Goal: Use online tool/utility: Utilize a website feature to perform a specific function

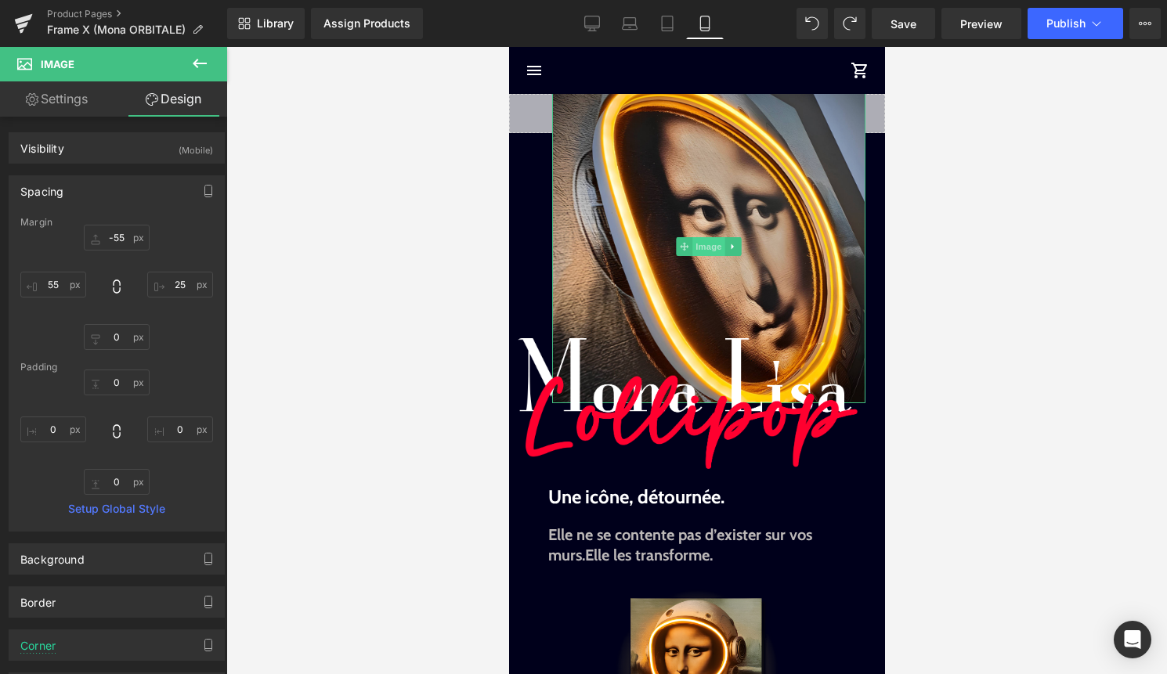
scroll to position [428, 0]
click at [702, 248] on span "Image" at bounding box center [707, 246] width 33 height 19
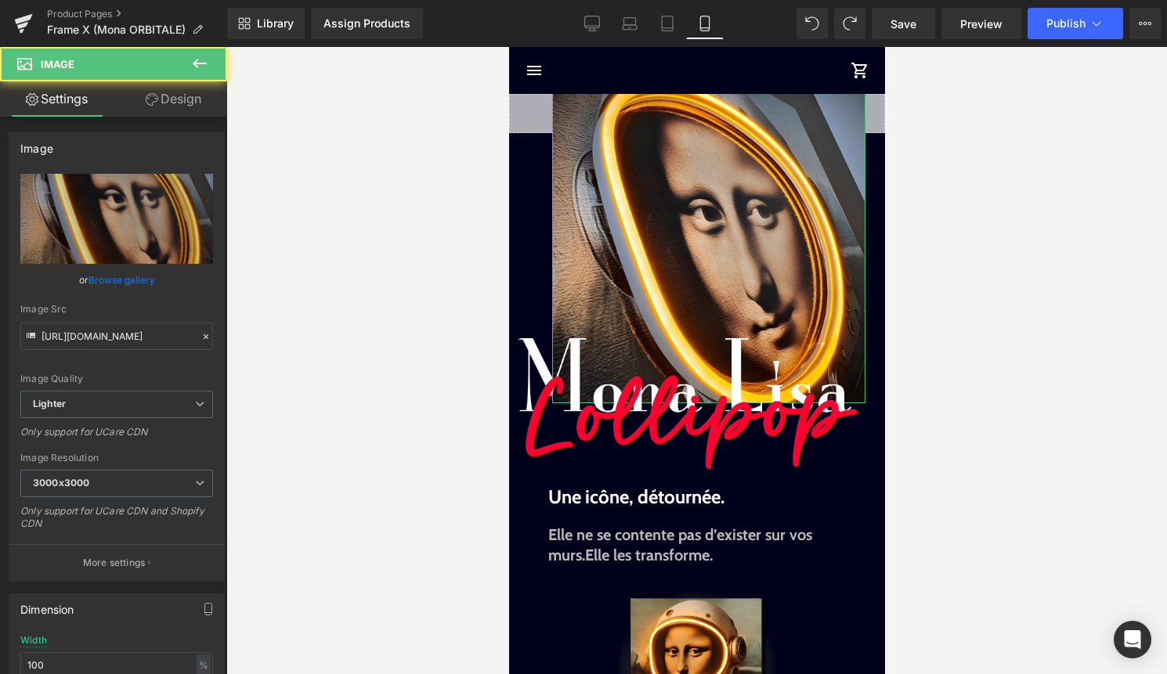
click at [181, 108] on link "Design" at bounding box center [174, 98] width 114 height 35
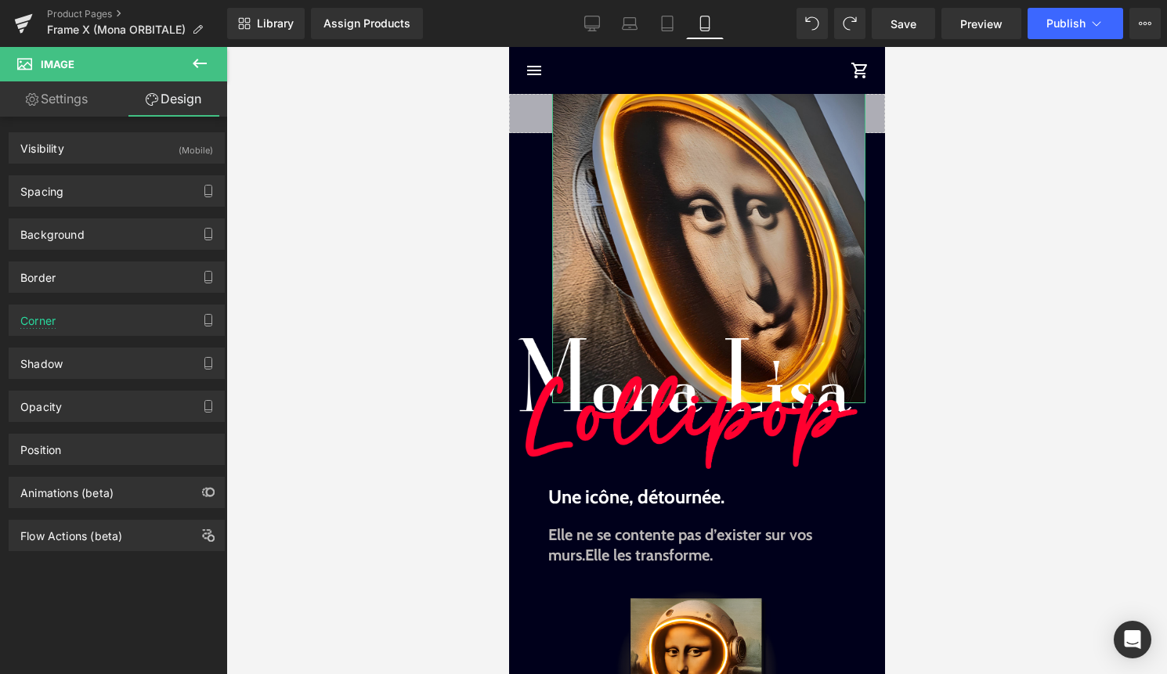
type input "-55"
type input "25"
type input "0"
type input "55"
type input "0"
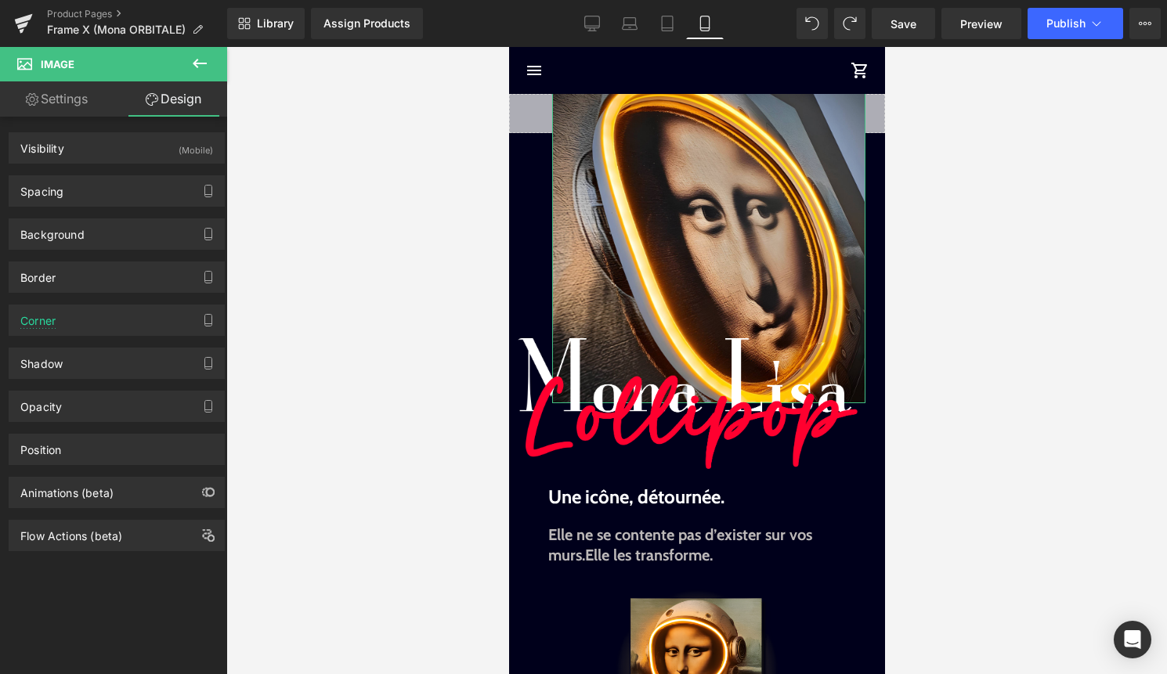
type input "0"
click at [164, 197] on div "Spacing" at bounding box center [116, 191] width 215 height 30
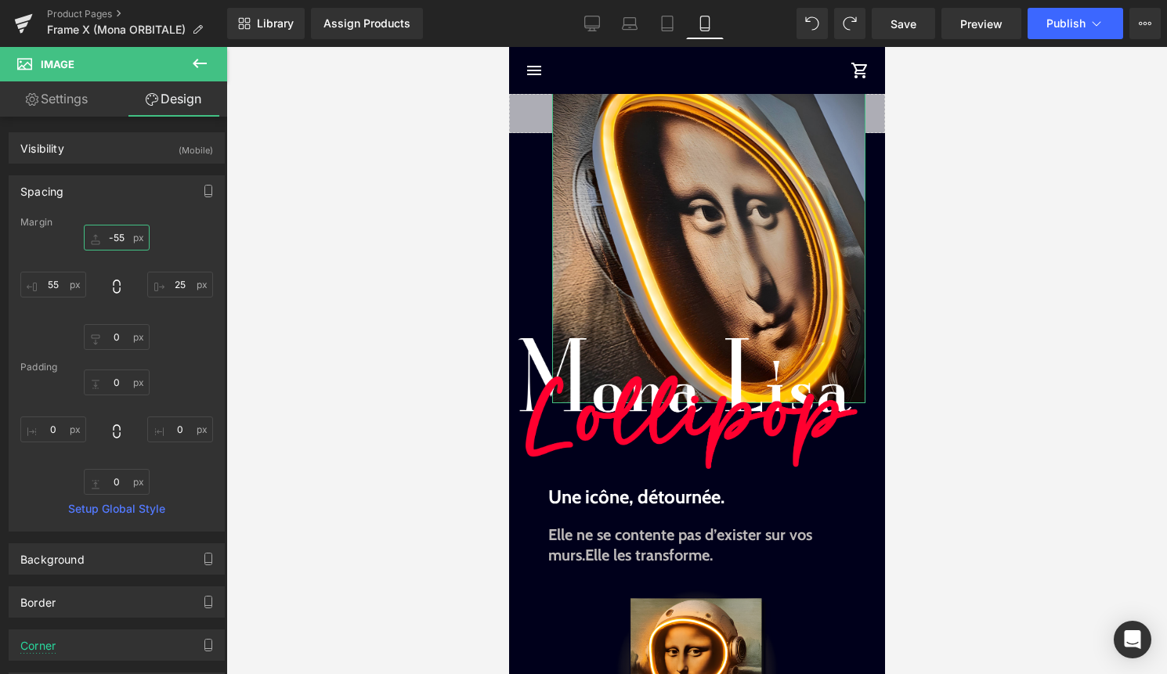
click at [125, 233] on input "-55" at bounding box center [117, 238] width 66 height 26
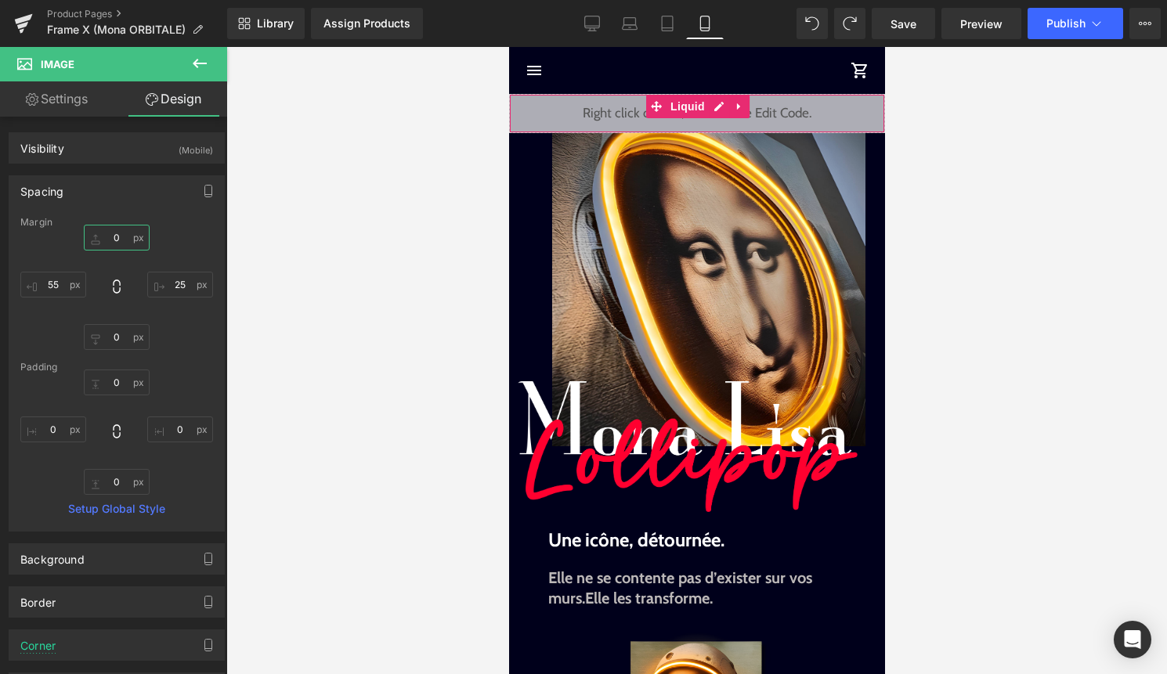
click at [720, 107] on div "Liquid" at bounding box center [696, 113] width 376 height 39
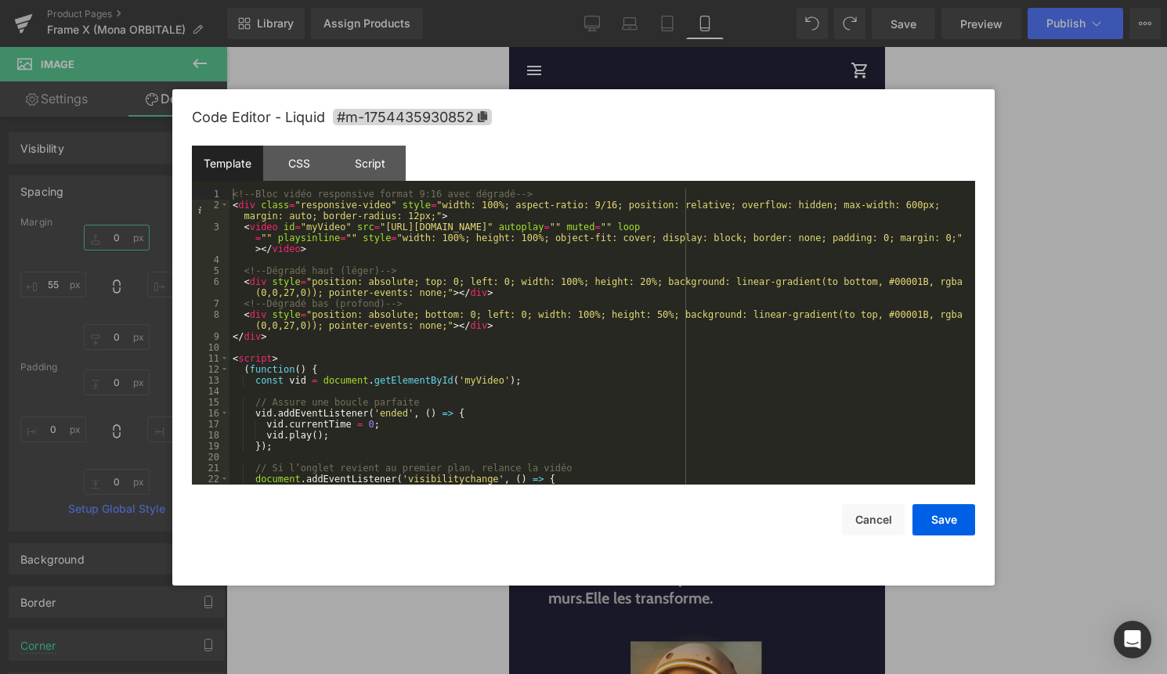
scroll to position [0, 0]
drag, startPoint x: 388, startPoint y: 227, endPoint x: 799, endPoint y: 223, distance: 411.1
click at [799, 223] on div "<!-- Bloc vidéo responsive format 9:16 avec dégradé --> < div class = "responsi…" at bounding box center [598, 348] width 739 height 318
click at [935, 522] on button "Save" at bounding box center [943, 519] width 63 height 31
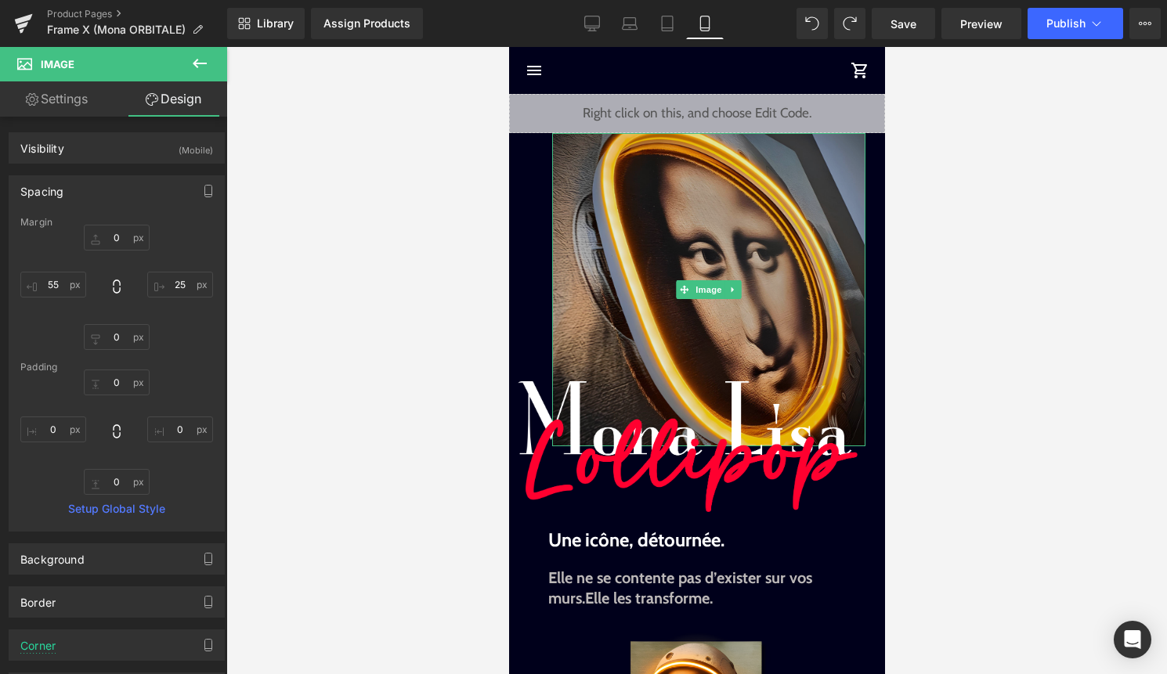
click at [699, 303] on img at bounding box center [707, 289] width 313 height 313
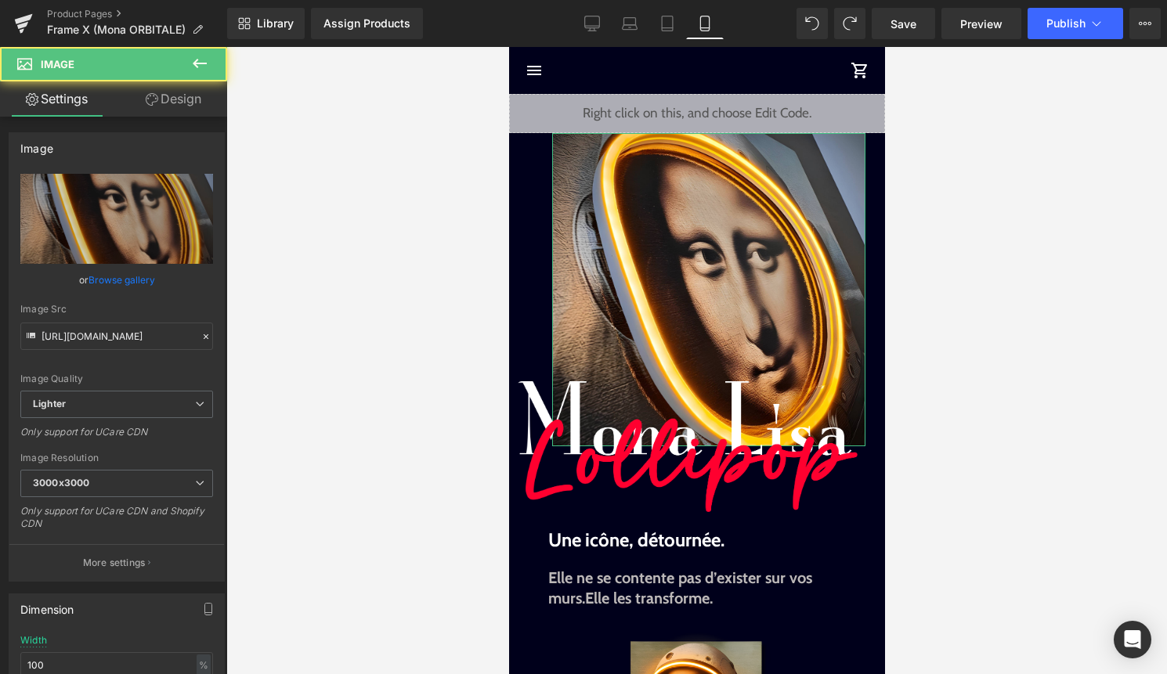
click at [202, 111] on link "Design" at bounding box center [174, 98] width 114 height 35
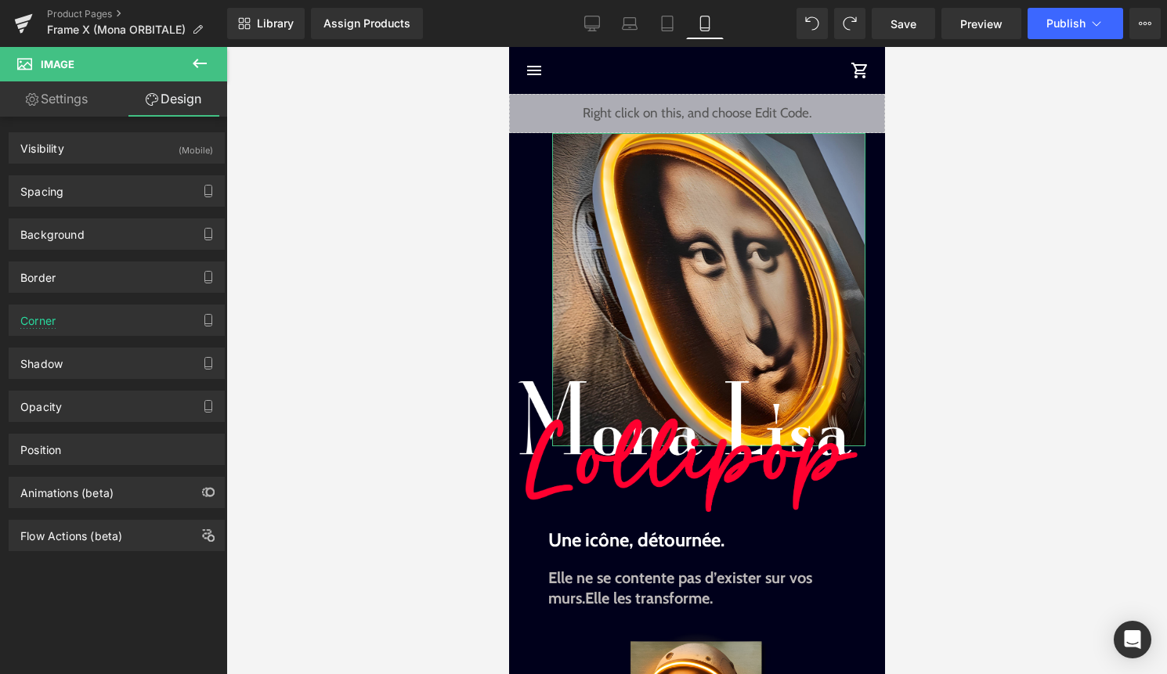
click at [130, 215] on div "Background Color & Image color transparent Color transparent 0 % Image Replace …" at bounding box center [117, 228] width 234 height 43
click at [136, 197] on div "Spacing" at bounding box center [116, 191] width 215 height 30
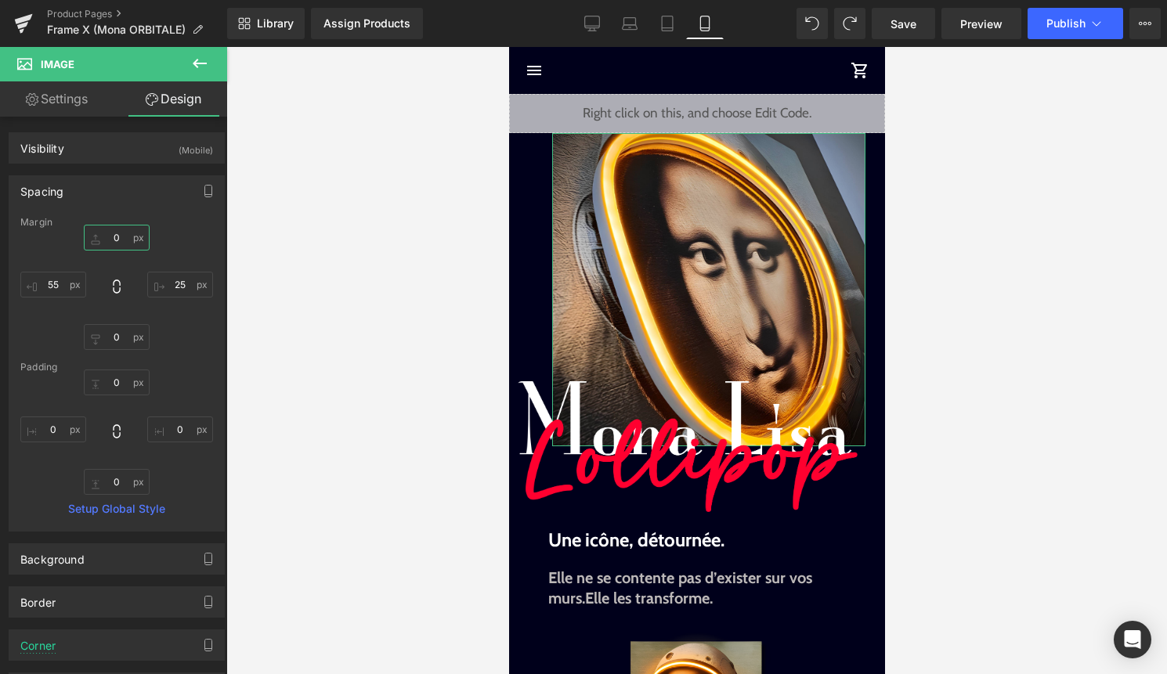
click at [114, 242] on input "0" at bounding box center [117, 238] width 66 height 26
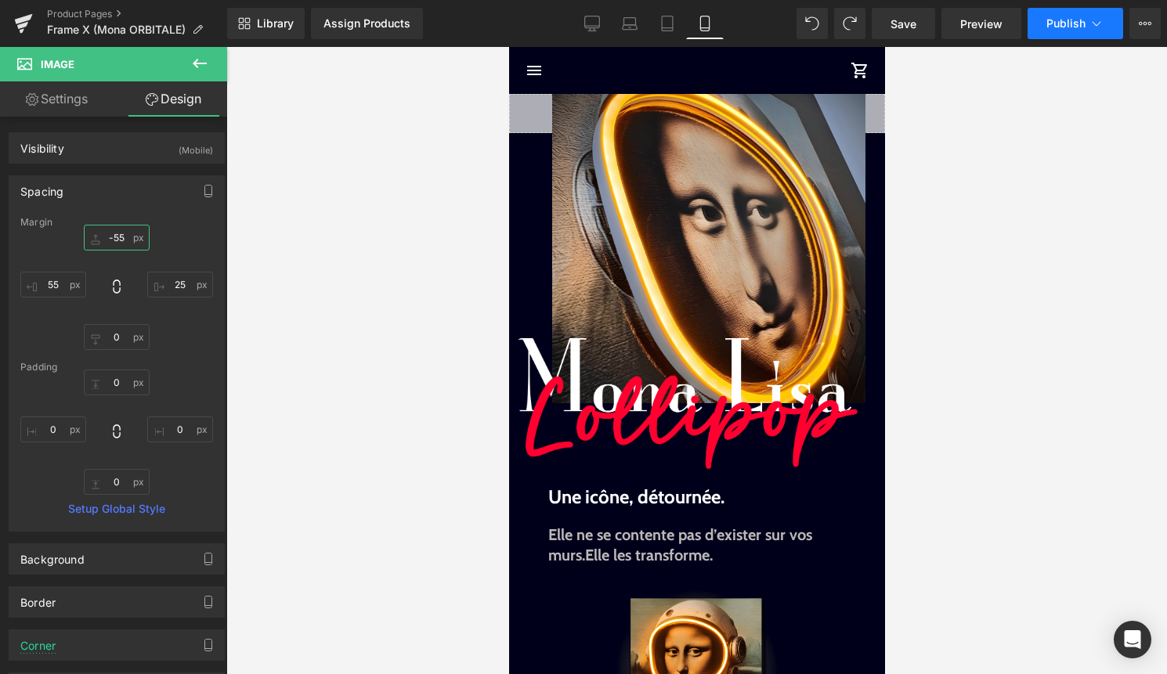
type input "-55"
click at [1054, 21] on span "Publish" at bounding box center [1065, 23] width 39 height 13
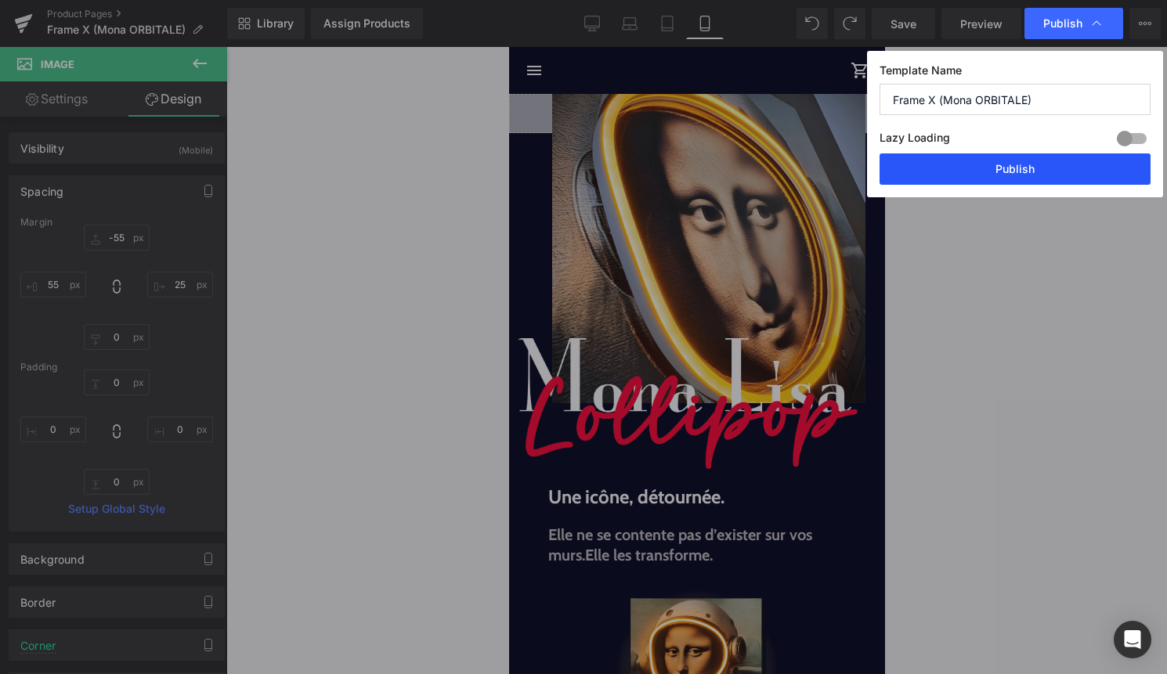
click at [1041, 170] on button "Publish" at bounding box center [1014, 168] width 271 height 31
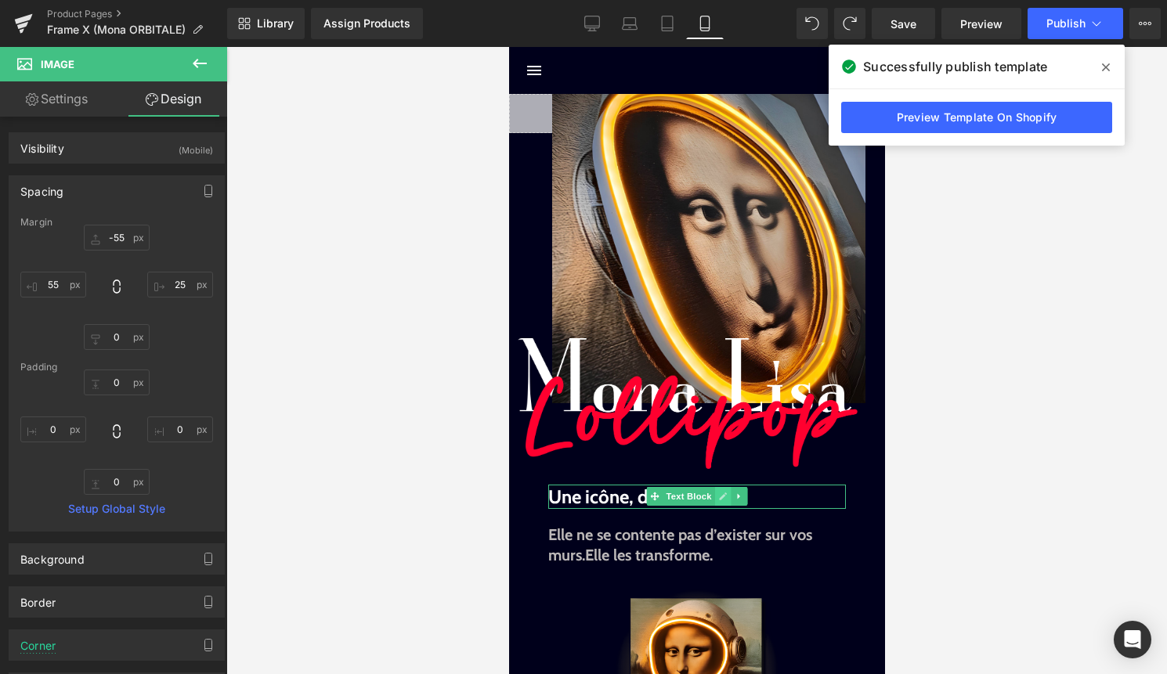
click at [727, 494] on link at bounding box center [722, 496] width 16 height 19
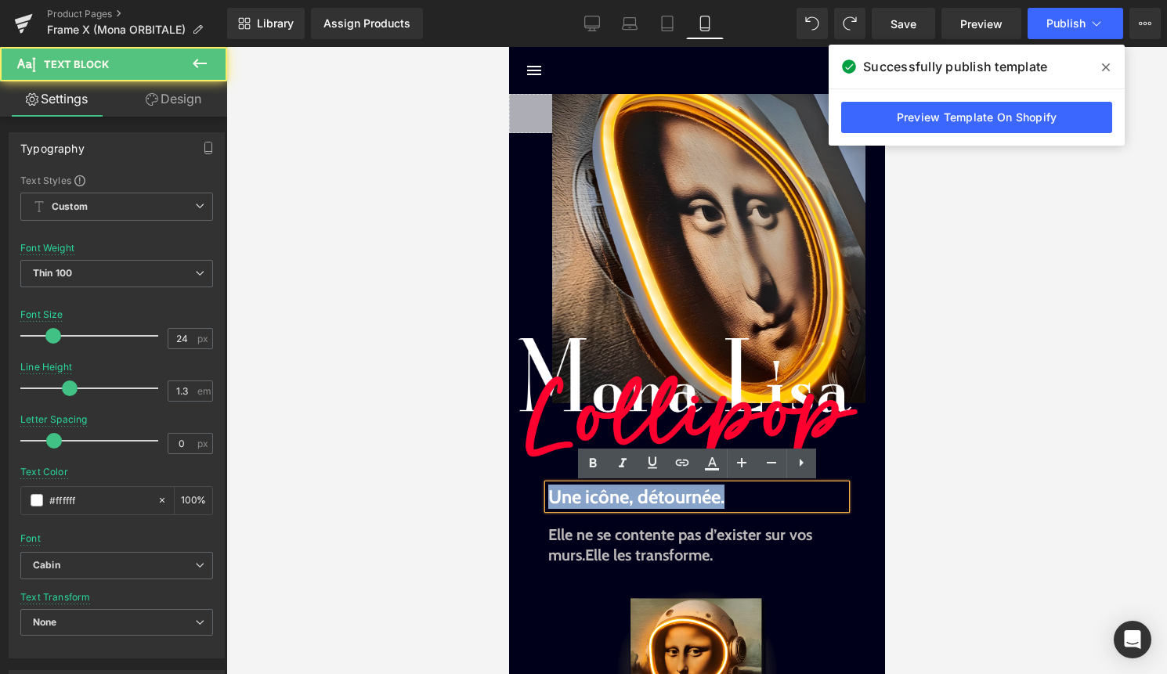
drag, startPoint x: 730, startPoint y: 496, endPoint x: 497, endPoint y: 496, distance: 232.6
click at [508, 496] on html "search close menu Menu close Mes commandes Service client Contact RGPD Conditio…" at bounding box center [696, 360] width 376 height 627
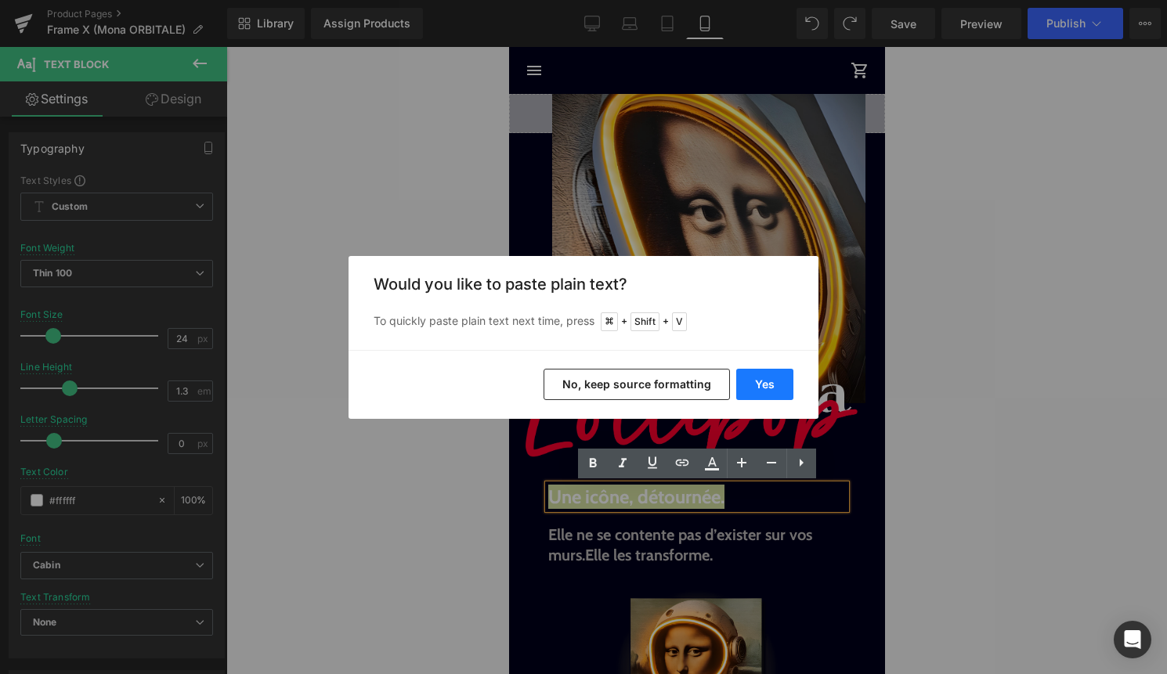
click at [776, 371] on button "Yes" at bounding box center [764, 384] width 57 height 31
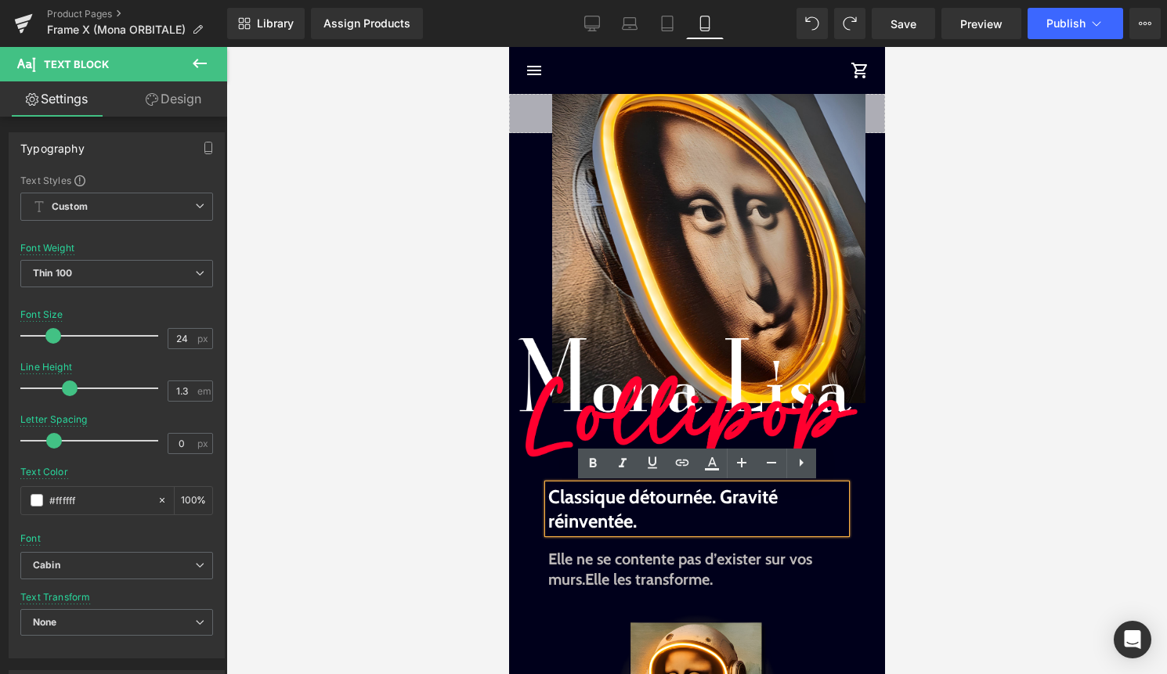
click at [723, 499] on b "Classique détournée. Gravité réinventée." at bounding box center [661, 508] width 229 height 47
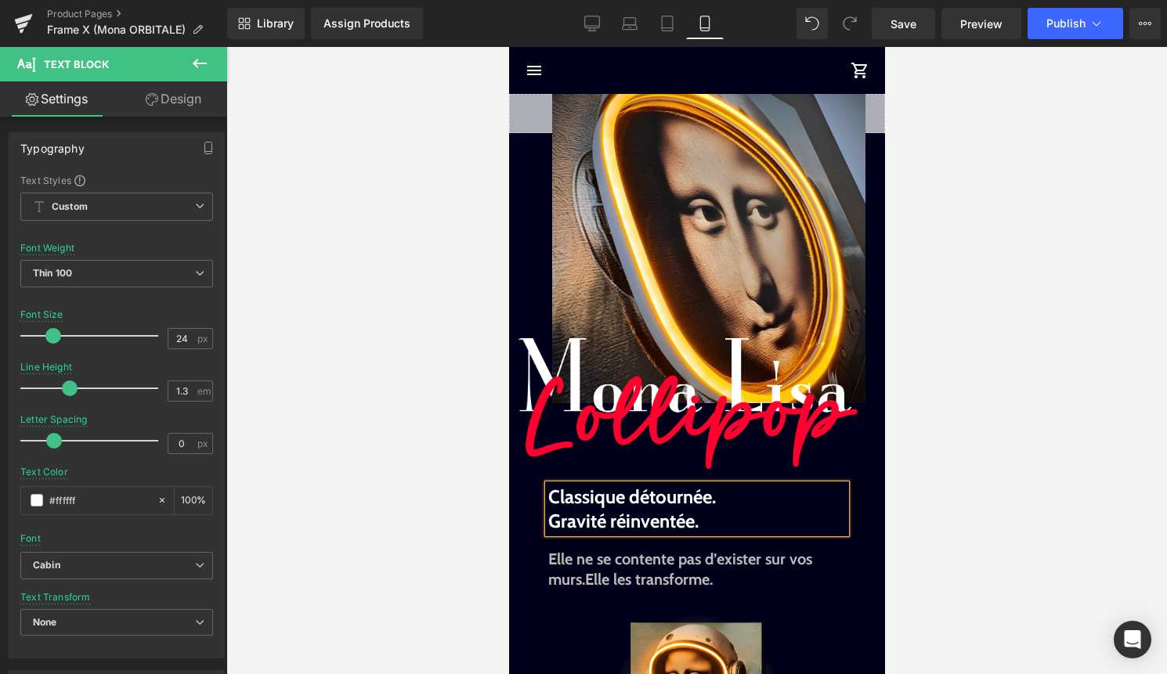
click at [1052, 514] on div at bounding box center [696, 360] width 940 height 627
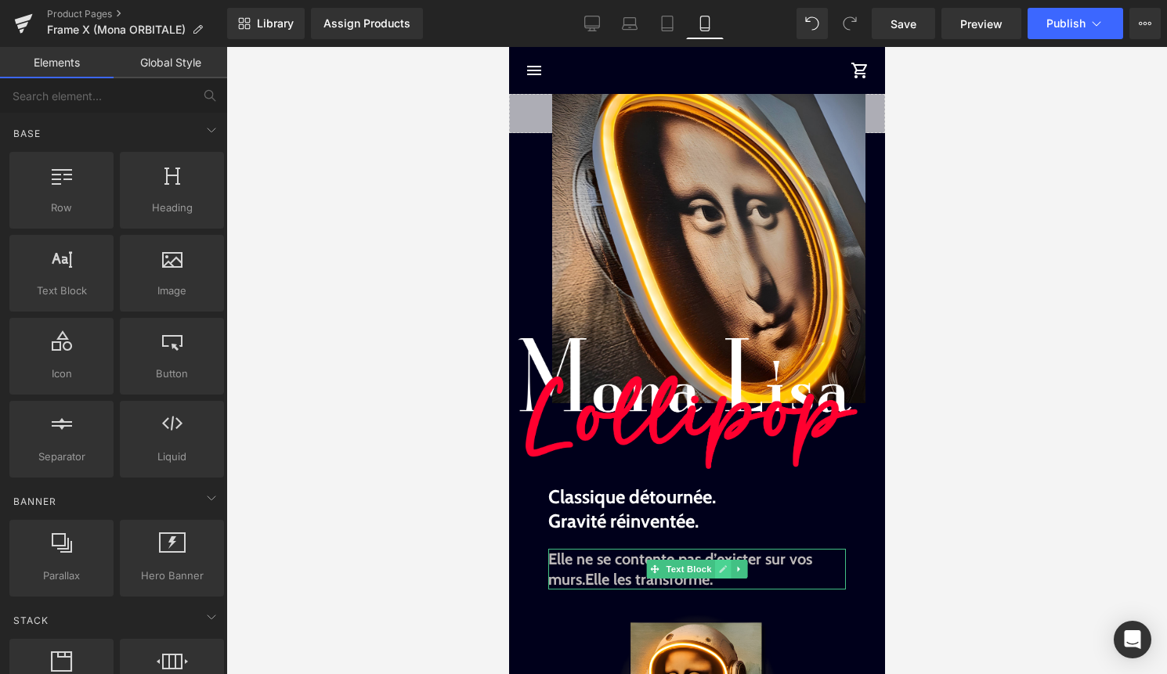
click at [720, 565] on icon at bounding box center [722, 569] width 9 height 9
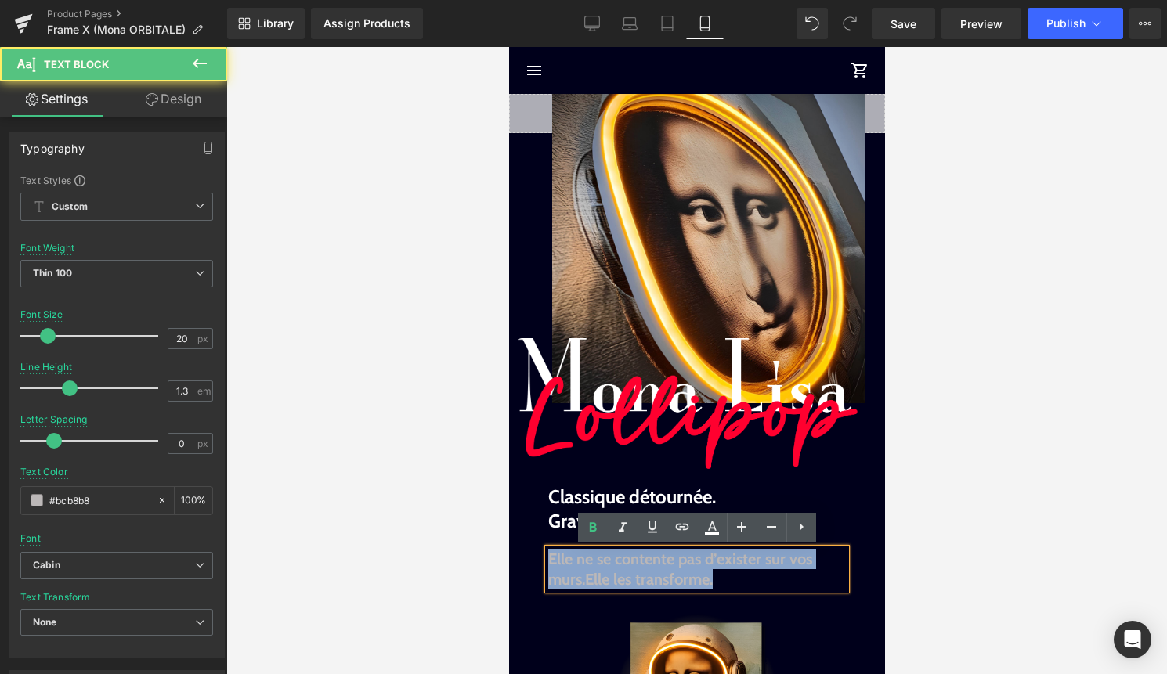
drag, startPoint x: 721, startPoint y: 582, endPoint x: 530, endPoint y: 559, distance: 192.4
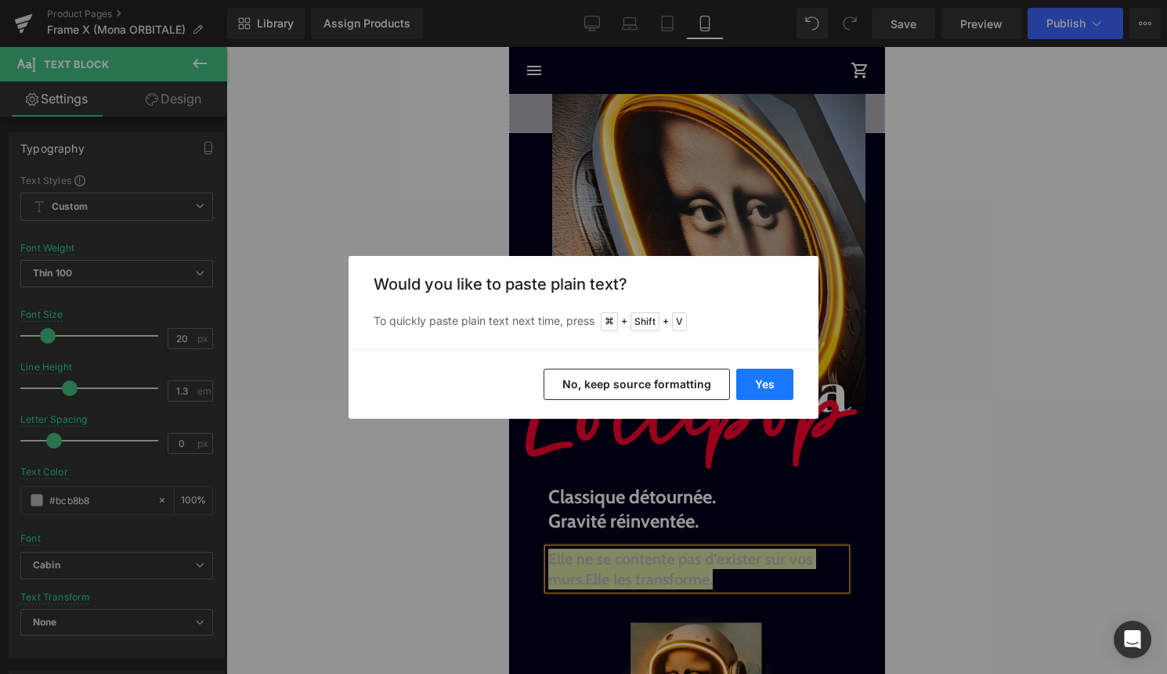
click at [772, 384] on button "Yes" at bounding box center [764, 384] width 57 height 31
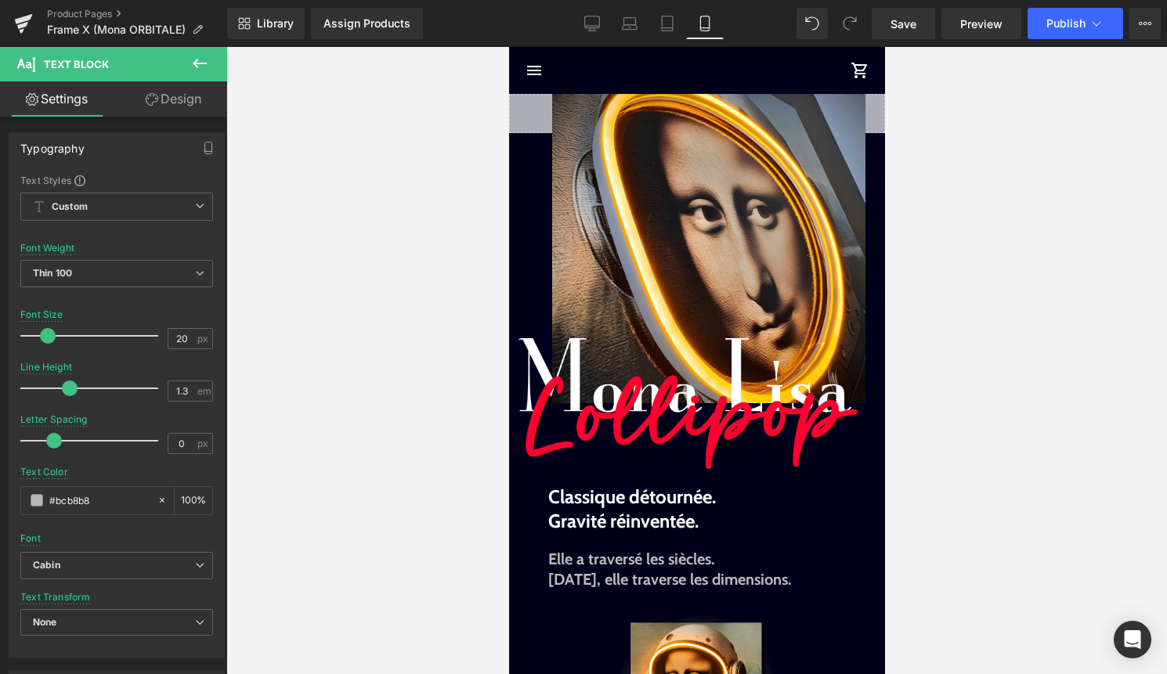
click at [989, 514] on div at bounding box center [696, 360] width 940 height 627
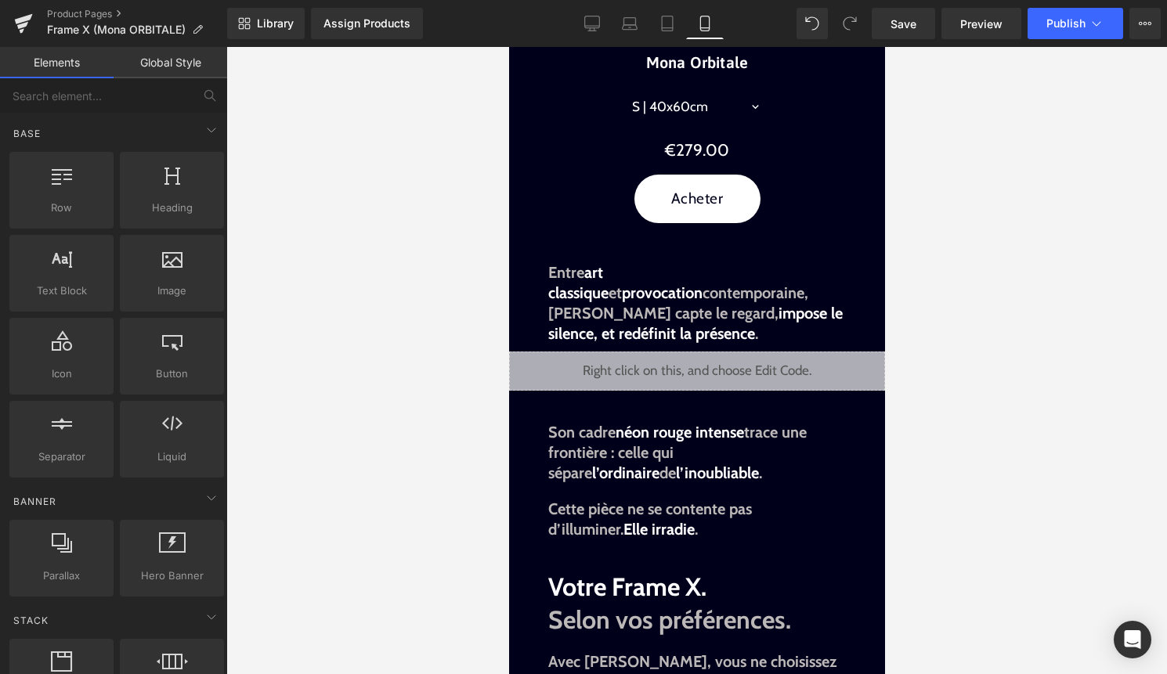
scroll to position [792, 0]
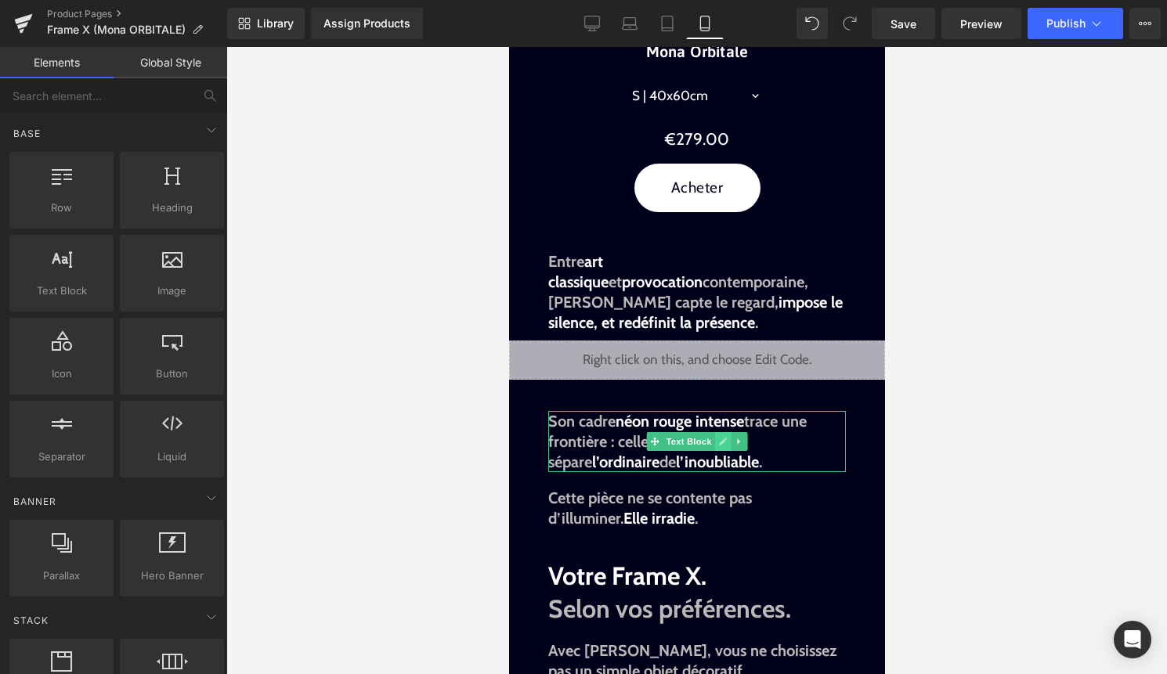
click at [724, 442] on icon at bounding box center [722, 441] width 9 height 9
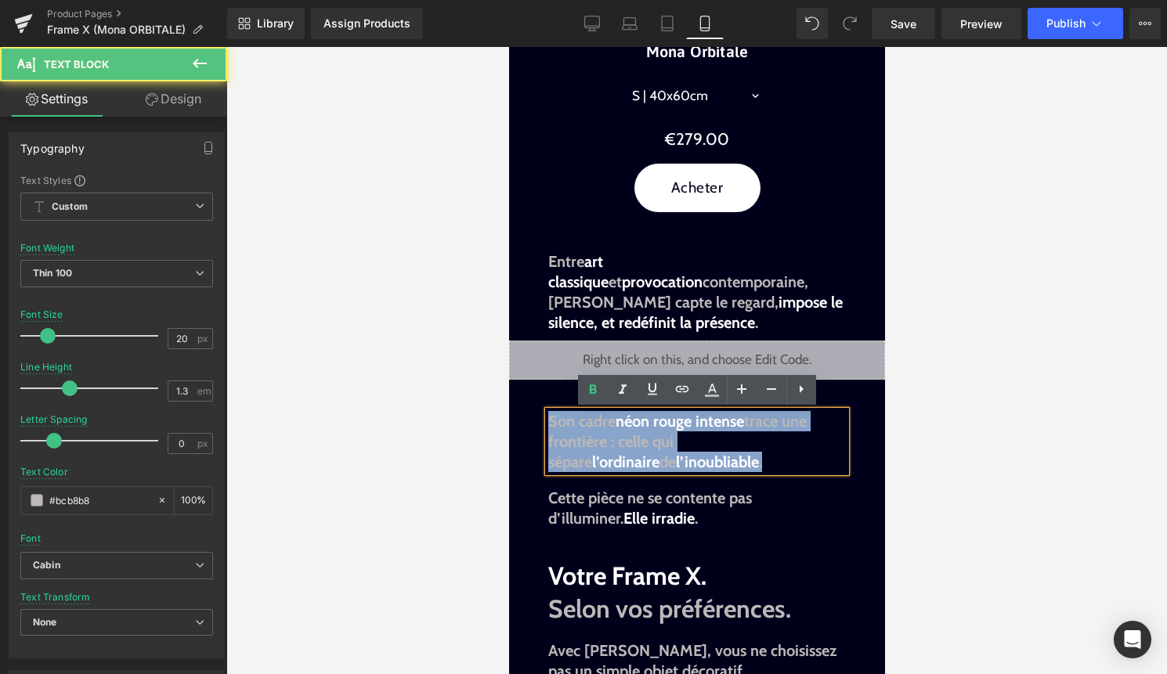
drag, startPoint x: 698, startPoint y: 462, endPoint x: 522, endPoint y: 381, distance: 193.4
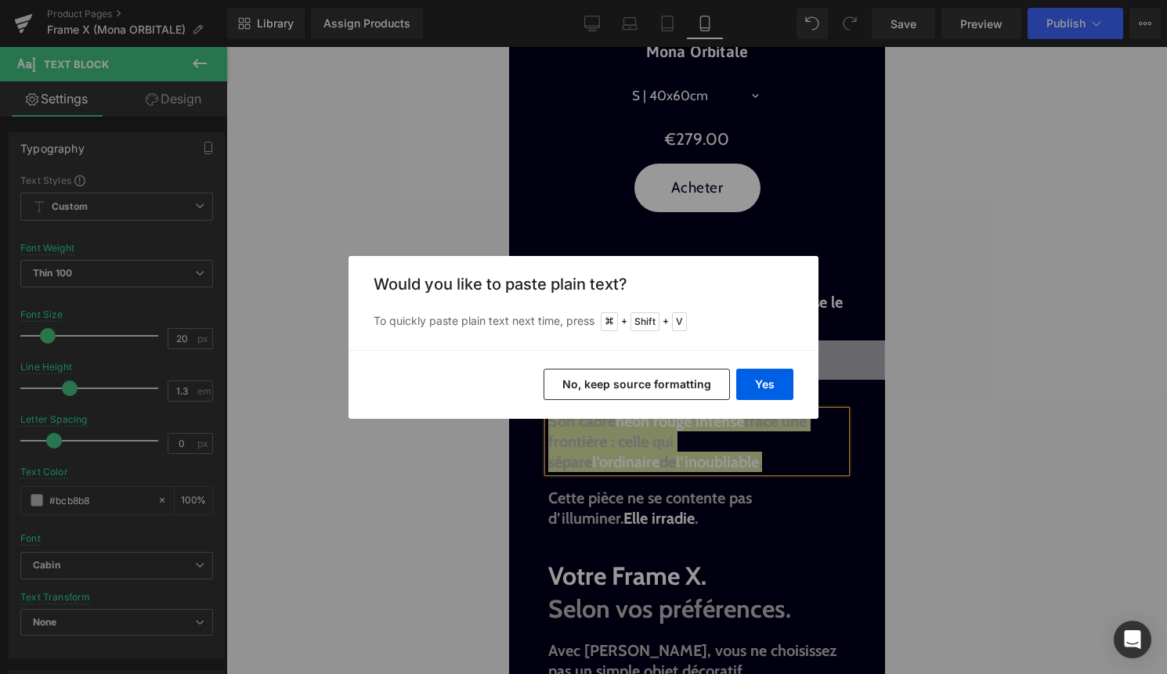
click at [700, 457] on div "Back to Library Insert Would you like to paste plain text? To quickly paste pla…" at bounding box center [583, 337] width 1167 height 674
click at [768, 393] on button "Yes" at bounding box center [764, 384] width 57 height 31
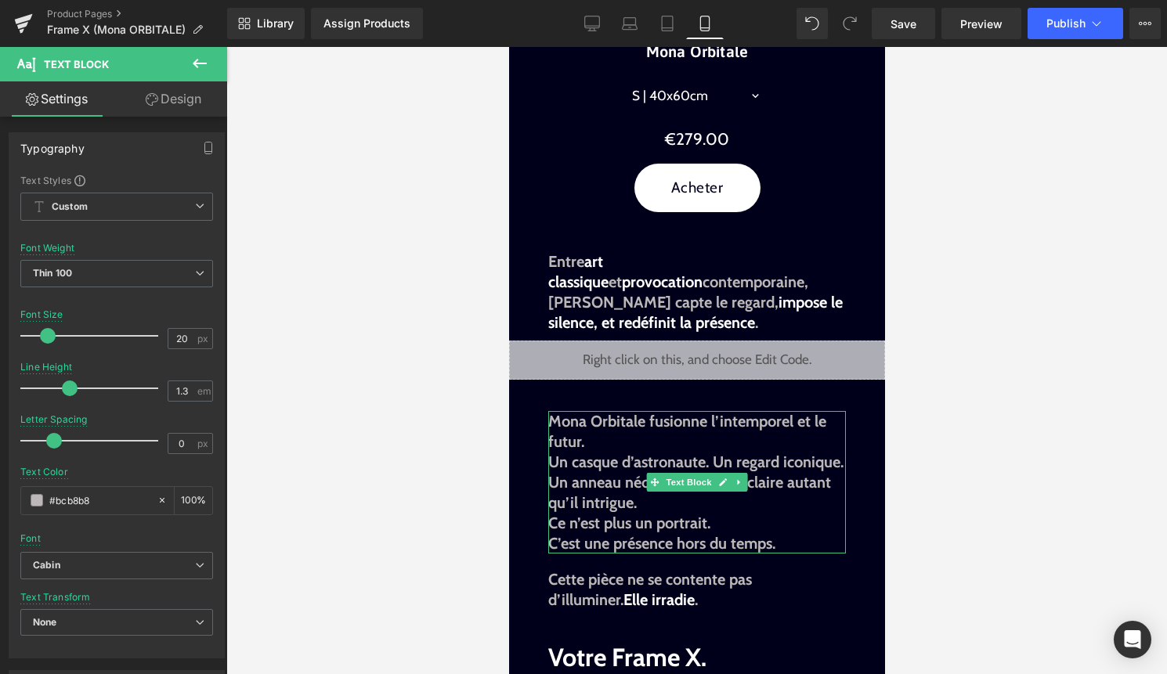
click at [552, 461] on b "Un casque d’astronaute. Un regard iconique." at bounding box center [694, 462] width 295 height 19
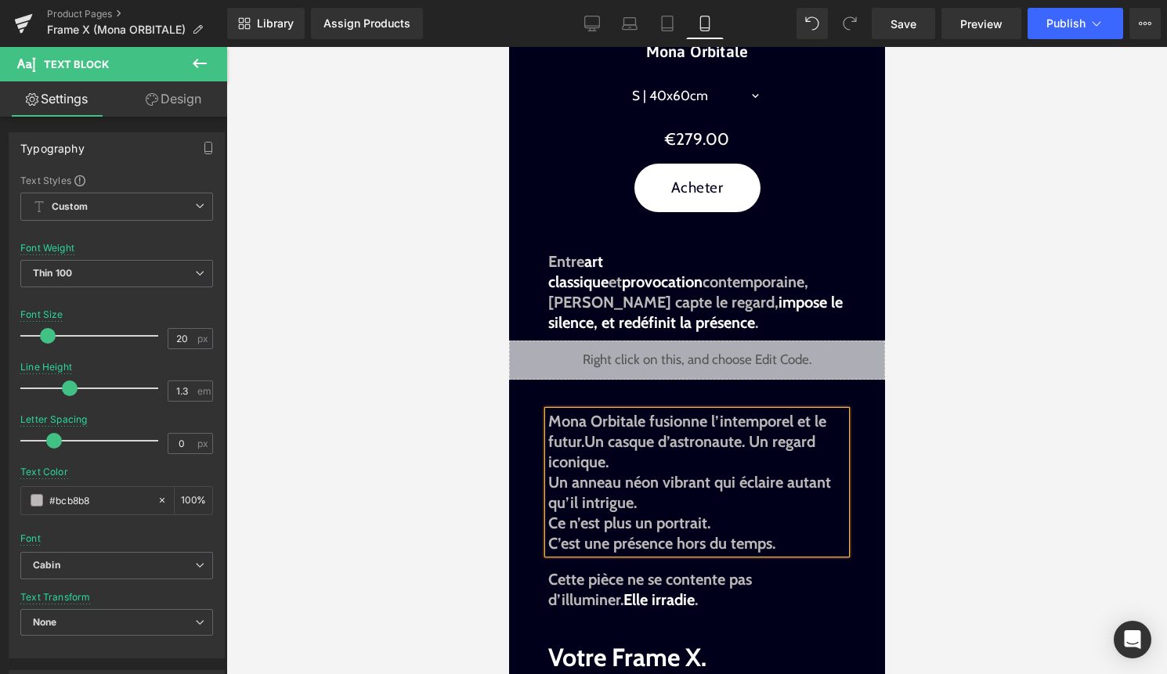
click at [550, 485] on b "Un anneau néon vibrant qui éclaire autant qu’il intrigue." at bounding box center [688, 492] width 283 height 39
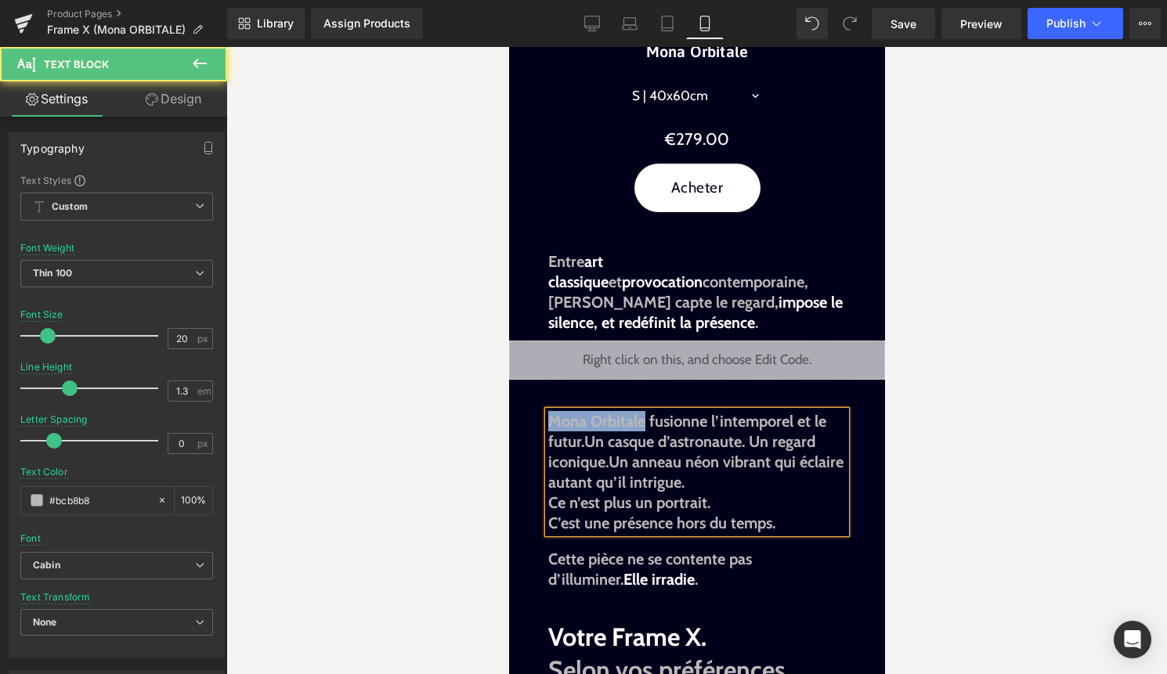
drag, startPoint x: 644, startPoint y: 424, endPoint x: 551, endPoint y: 423, distance: 92.4
click at [551, 423] on b "Mona Orbitale fusionne l’intemporel et le futur." at bounding box center [686, 431] width 278 height 39
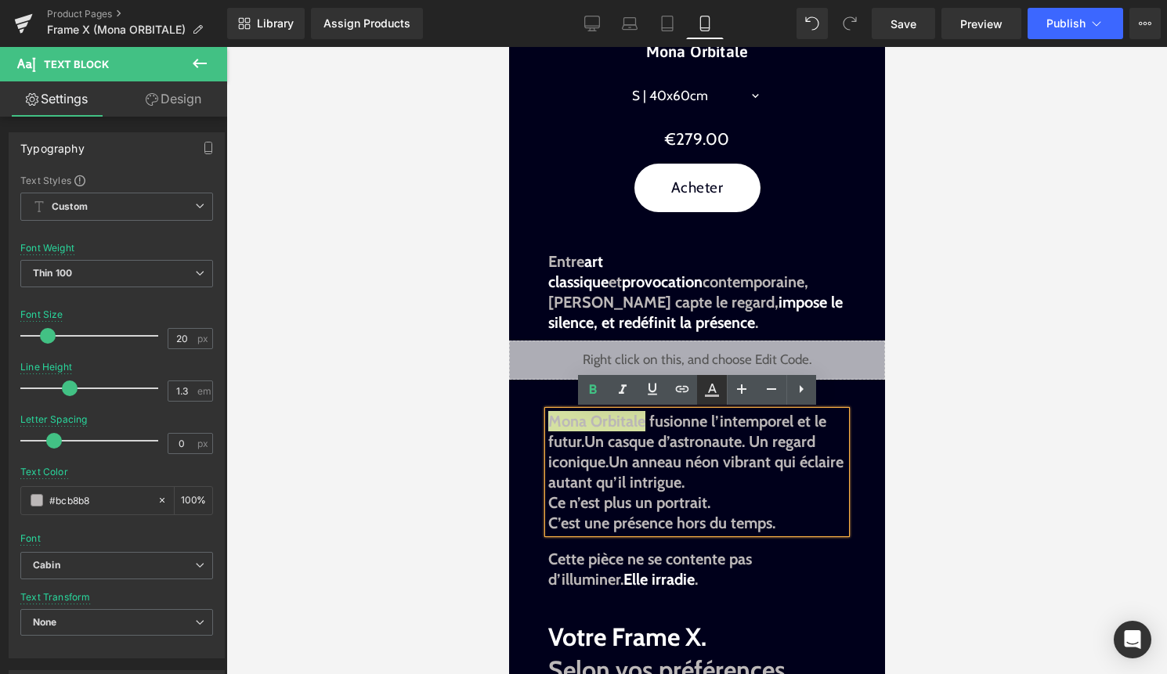
click at [714, 390] on icon at bounding box center [712, 388] width 9 height 9
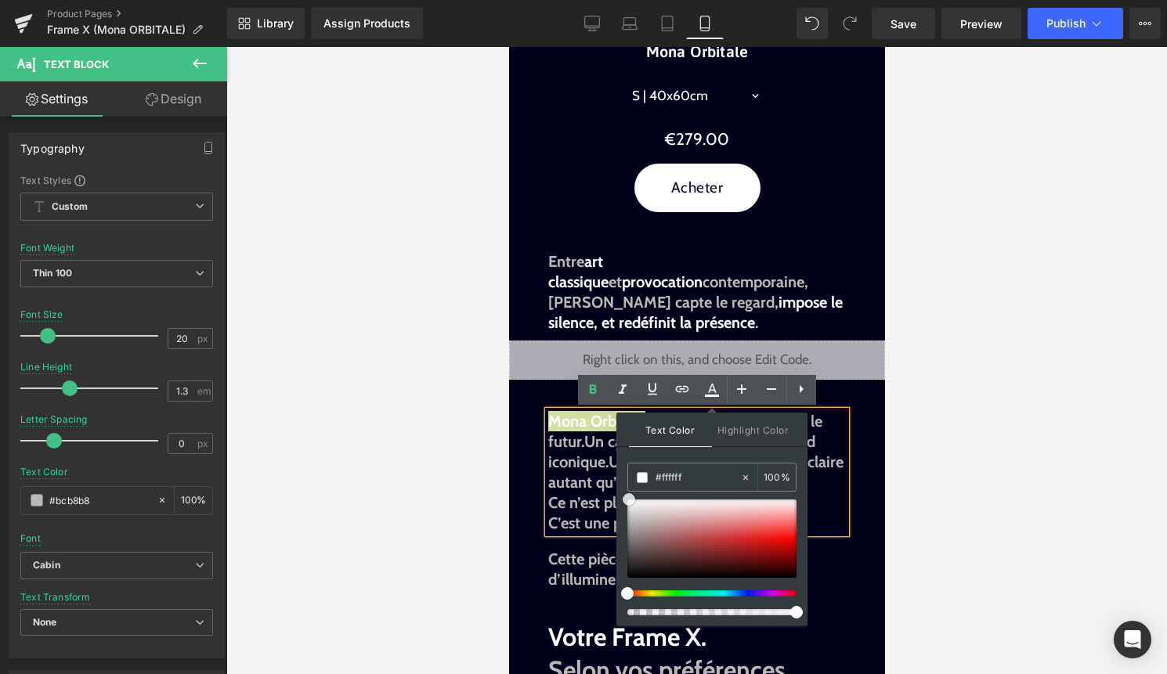
drag, startPoint x: 633, startPoint y: 515, endPoint x: 619, endPoint y: 474, distance: 43.6
click at [619, 474] on div "Text Color Highlight Color rgba(255, 255, 255, 1) #ffffff 100 % transparent tra…" at bounding box center [711, 519] width 191 height 213
click at [570, 439] on b "Mona Orbitale fusionne l’intemporel et le futur." at bounding box center [684, 431] width 274 height 39
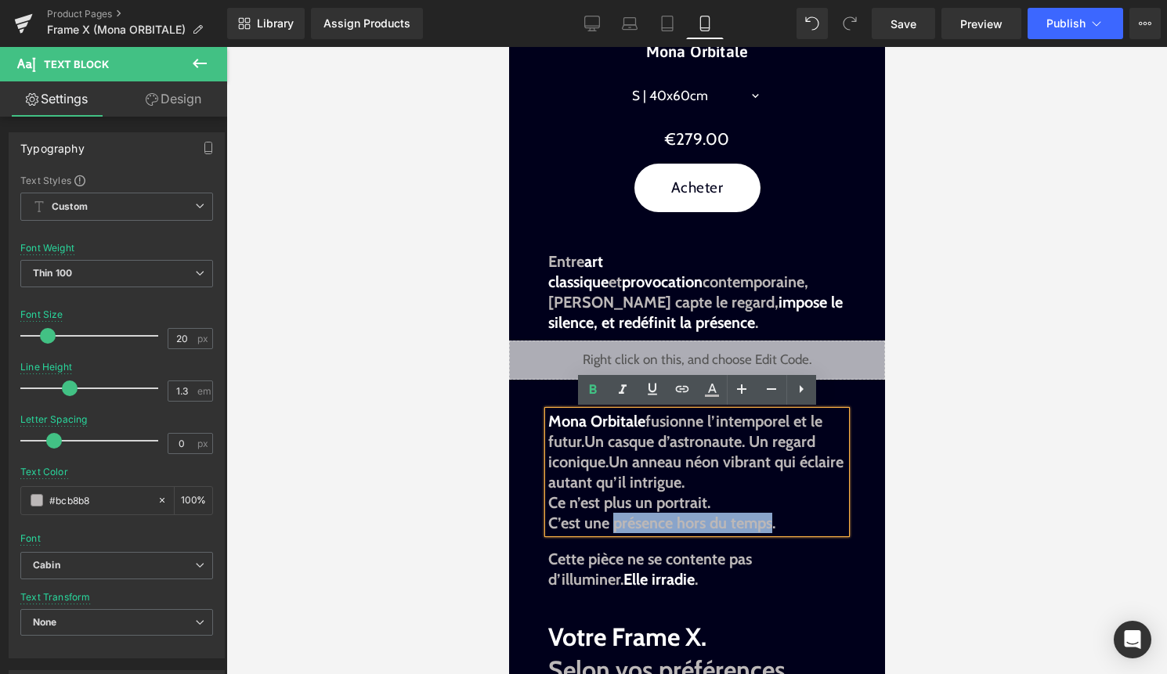
drag, startPoint x: 613, startPoint y: 525, endPoint x: 772, endPoint y: 528, distance: 159.0
click at [772, 528] on b "C’est une présence hors du temps." at bounding box center [660, 523] width 227 height 19
click at [709, 388] on icon at bounding box center [712, 388] width 9 height 9
type input "#bcb8b8"
type input "100"
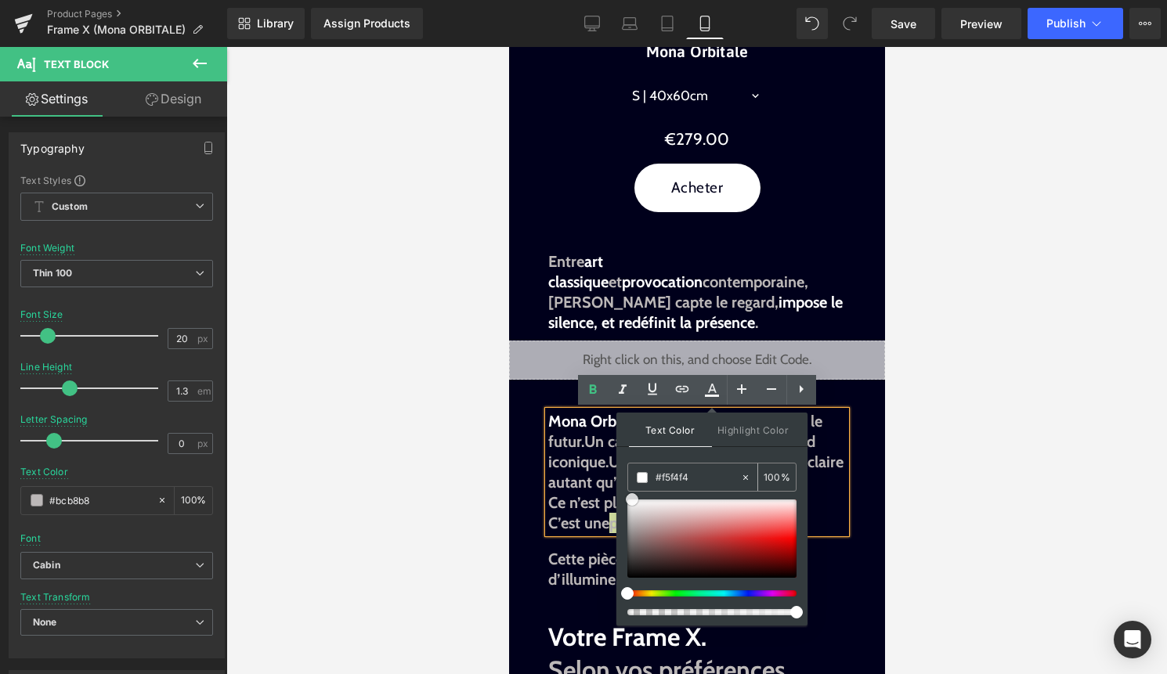
type input "#ffffff"
drag, startPoint x: 632, startPoint y: 518, endPoint x: 618, endPoint y: 470, distance: 49.8
click at [618, 470] on div "Text Color Highlight Color rgba(255, 255, 255, 1) #ffffff 100 % transparent tra…" at bounding box center [711, 519] width 191 height 213
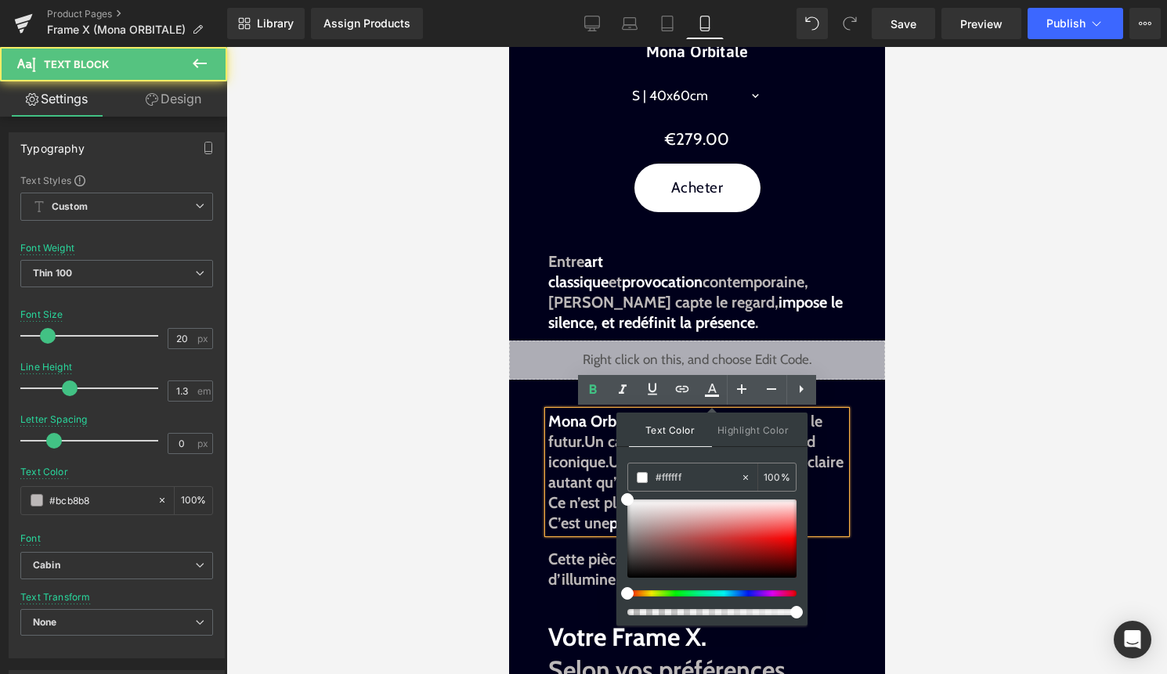
click at [574, 514] on b "C’est une présence hors du temps ." at bounding box center [658, 523] width 223 height 19
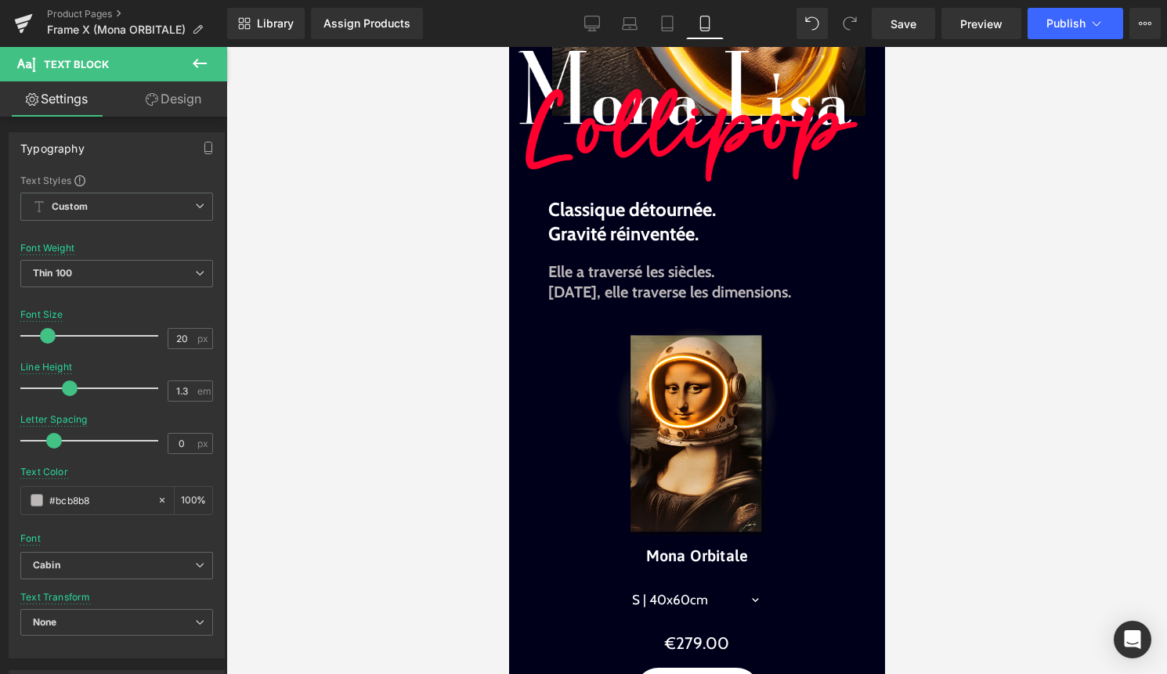
scroll to position [257, 0]
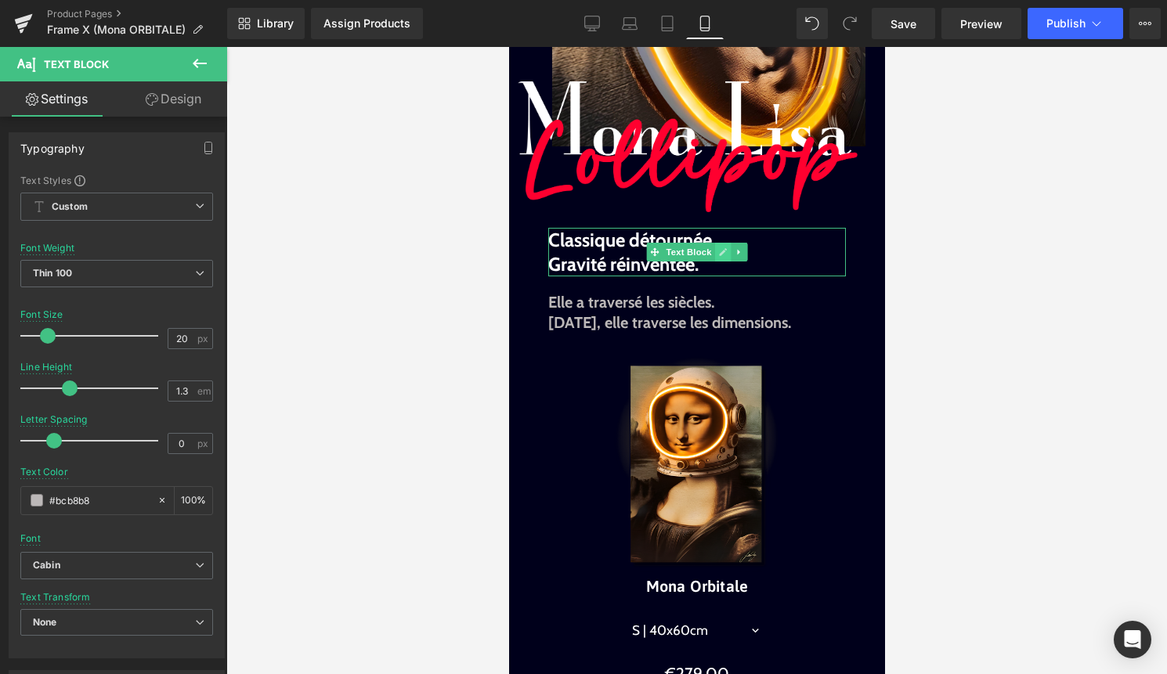
click at [718, 251] on icon at bounding box center [722, 251] width 9 height 9
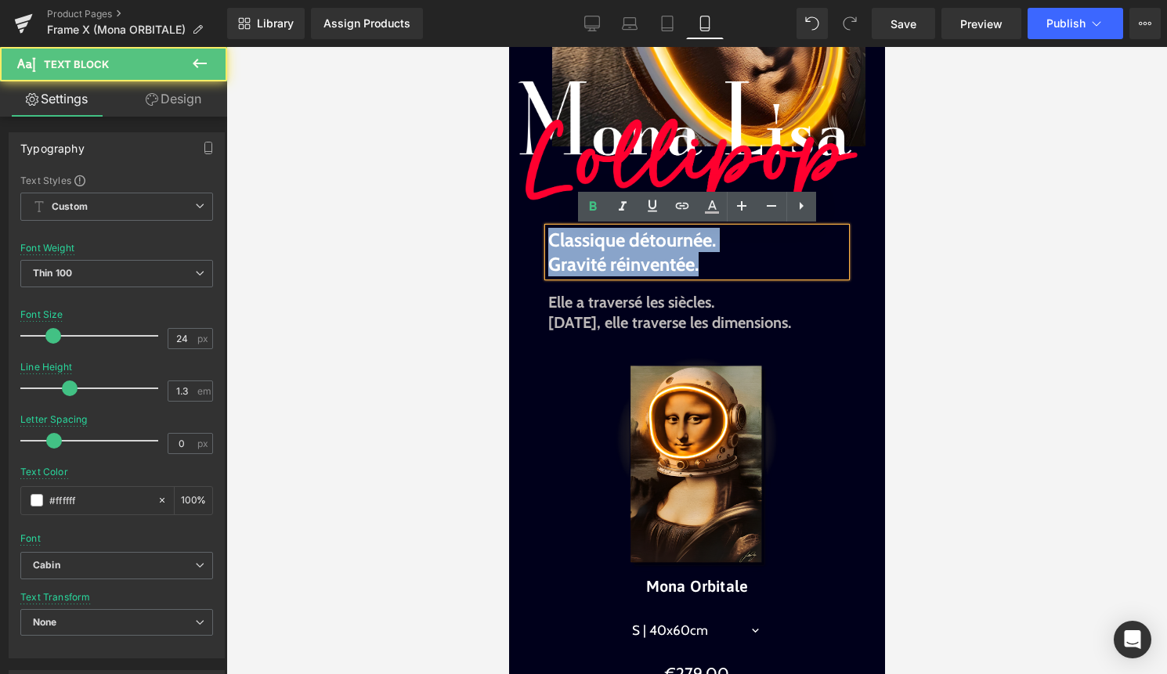
drag, startPoint x: 711, startPoint y: 264, endPoint x: 540, endPoint y: 246, distance: 172.4
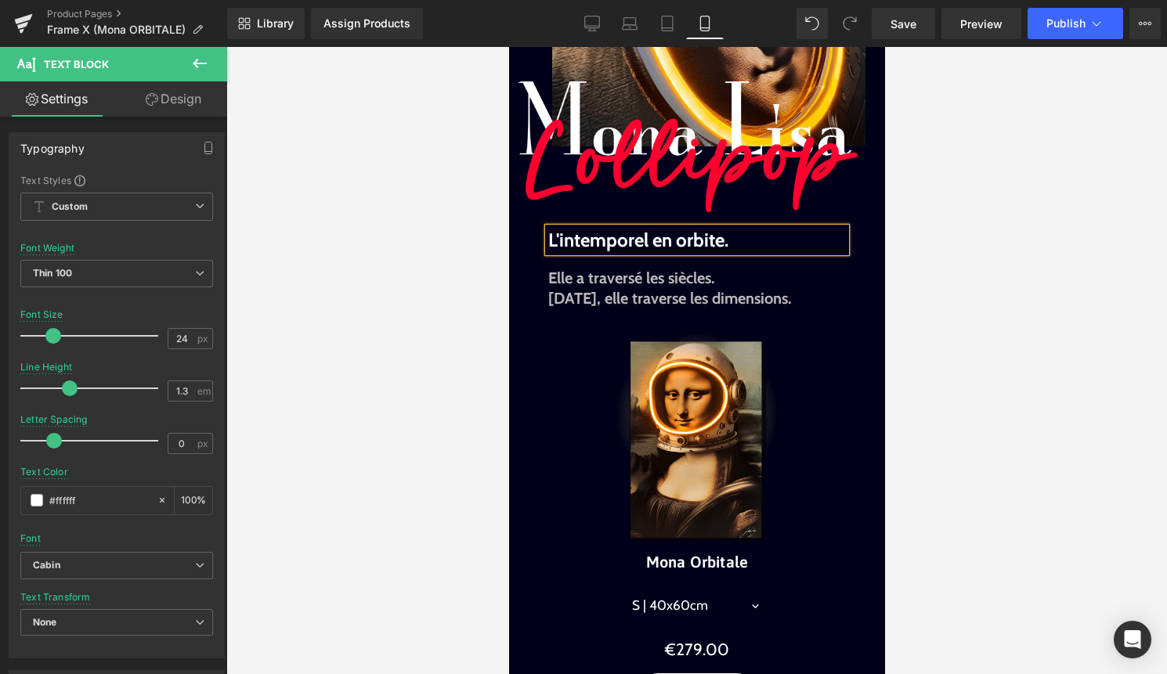
click at [932, 268] on div at bounding box center [696, 360] width 940 height 627
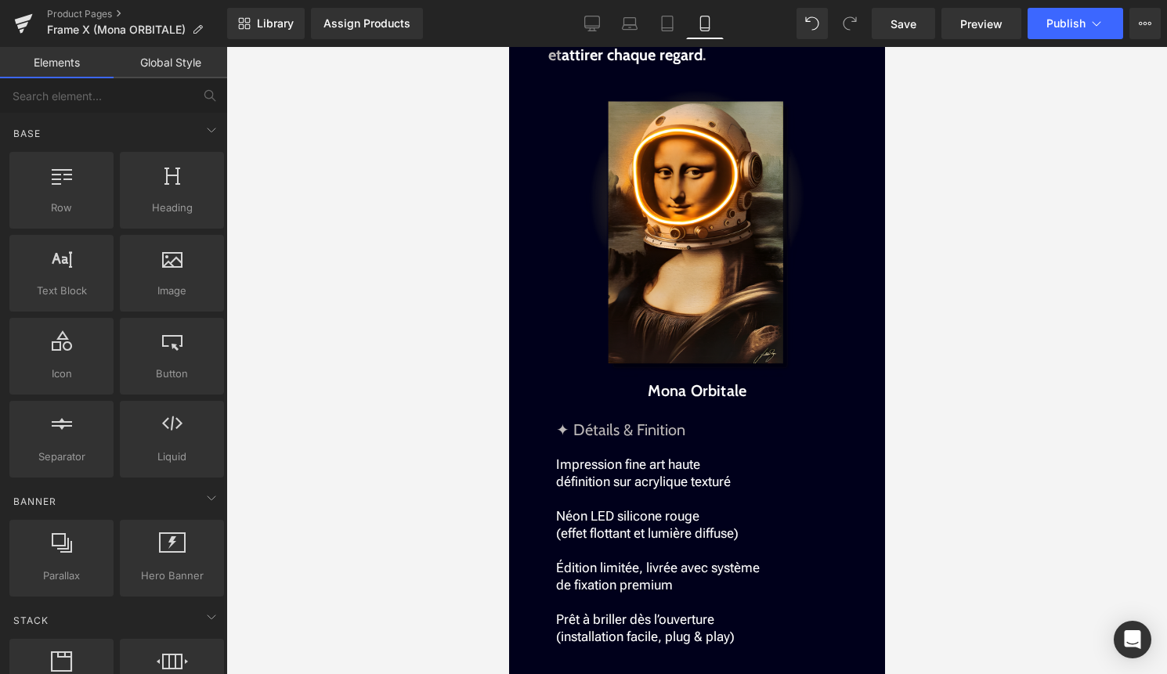
scroll to position [1550, 0]
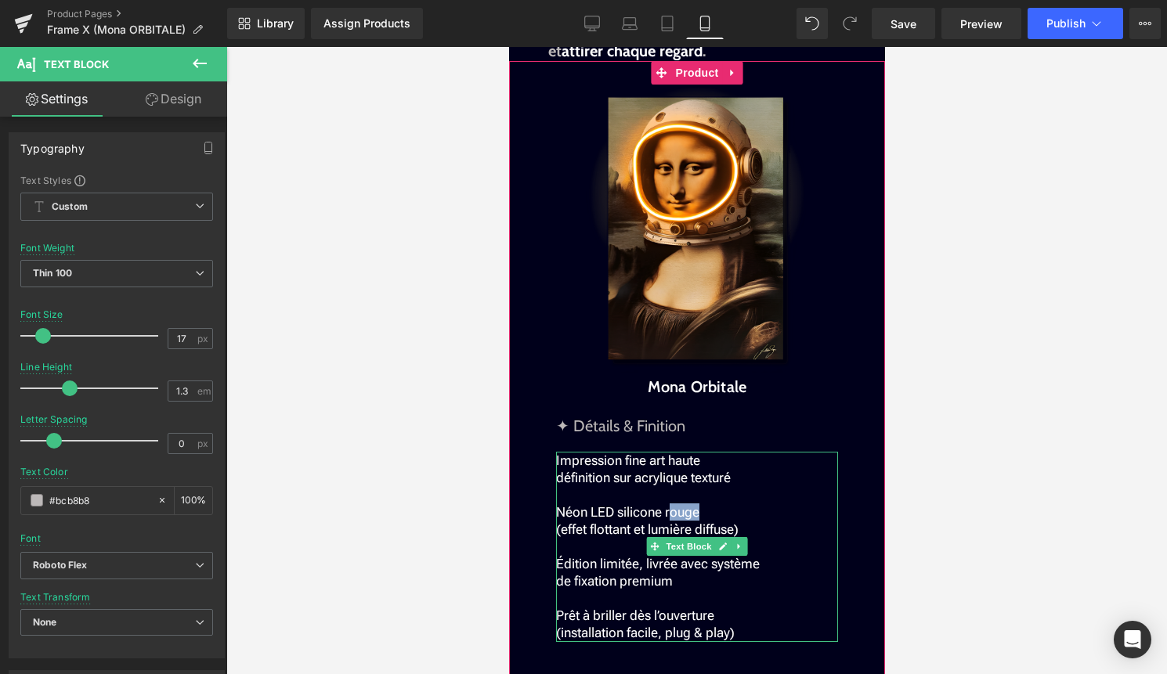
drag, startPoint x: 695, startPoint y: 510, endPoint x: 663, endPoint y: 512, distance: 32.2
click at [663, 512] on p "Néon LED silicone rouge (effet flottant et lumière diffuse)" at bounding box center [696, 521] width 282 height 34
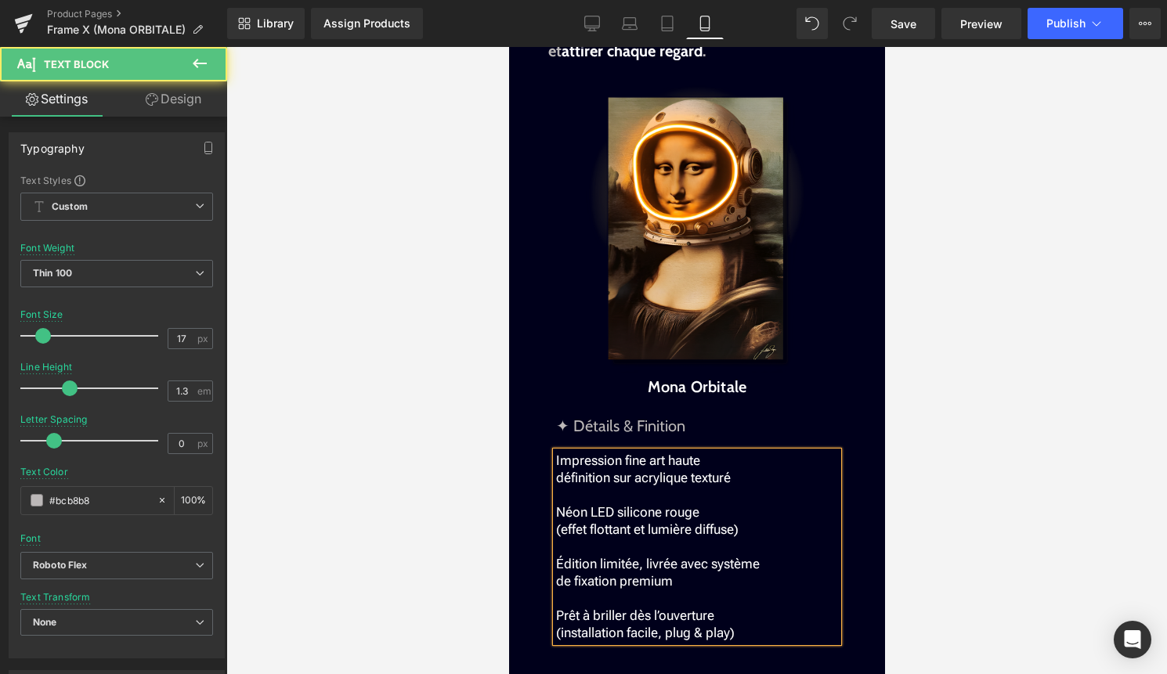
click at [689, 542] on p at bounding box center [696, 546] width 282 height 17
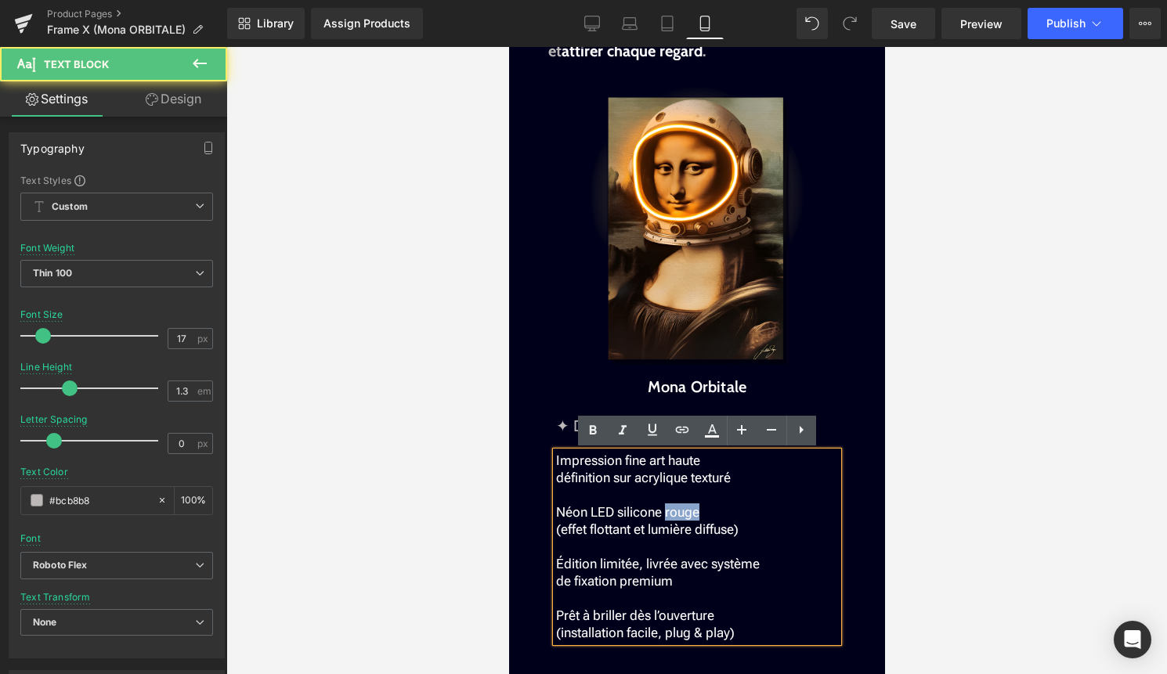
drag, startPoint x: 661, startPoint y: 514, endPoint x: 703, endPoint y: 511, distance: 42.4
click at [703, 511] on p "Néon LED silicone rouge (effet flottant et lumière diffuse)" at bounding box center [696, 521] width 282 height 34
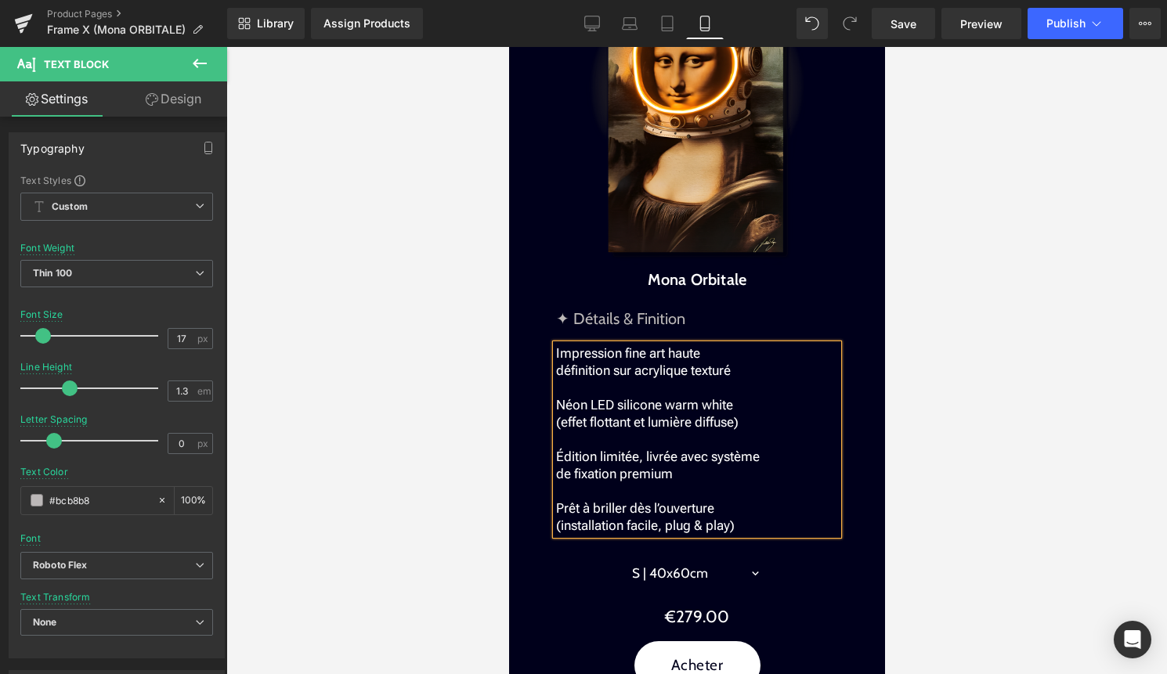
scroll to position [1662, 0]
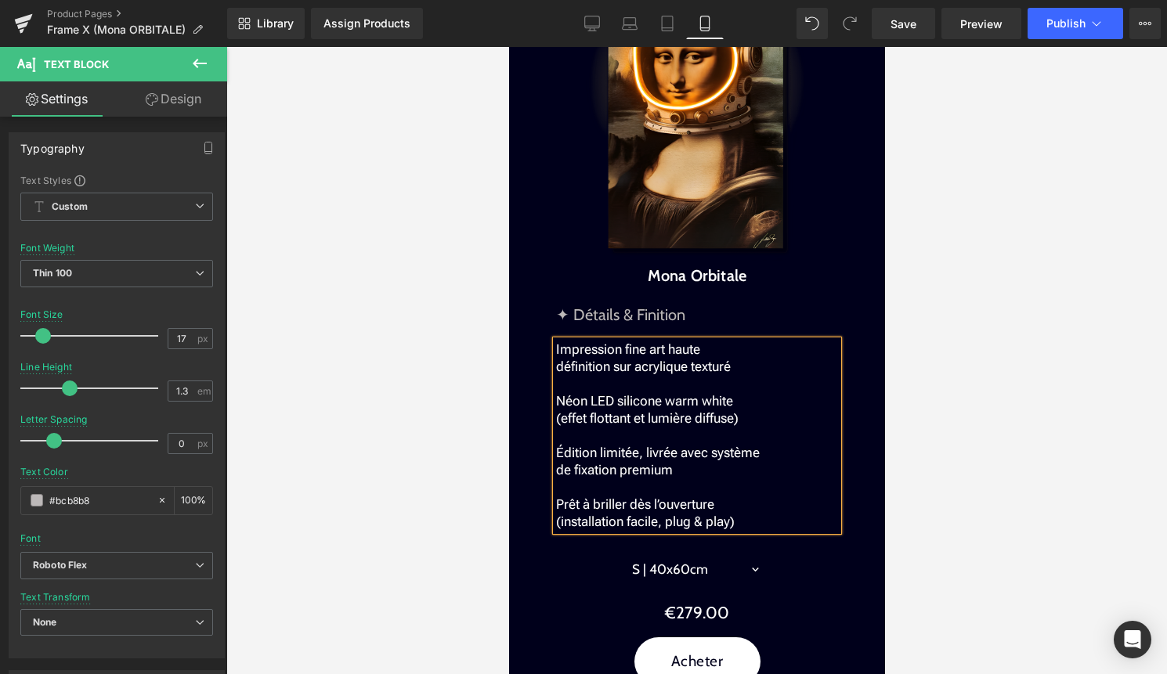
click at [974, 422] on div at bounding box center [696, 360] width 940 height 627
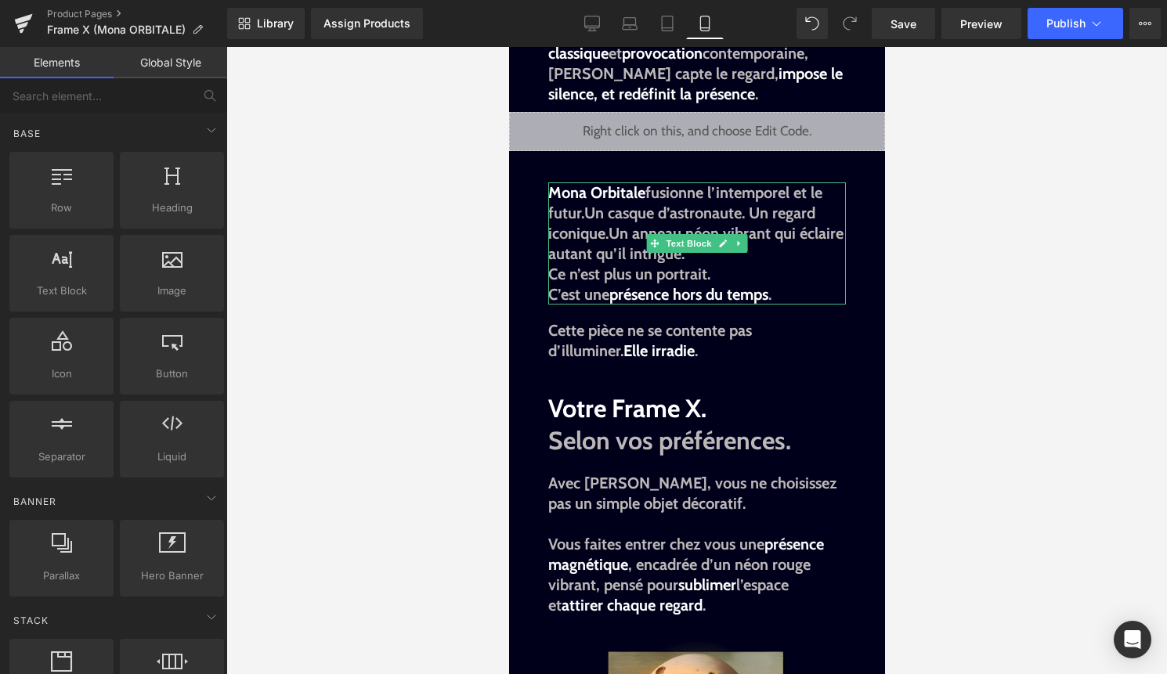
scroll to position [979, 0]
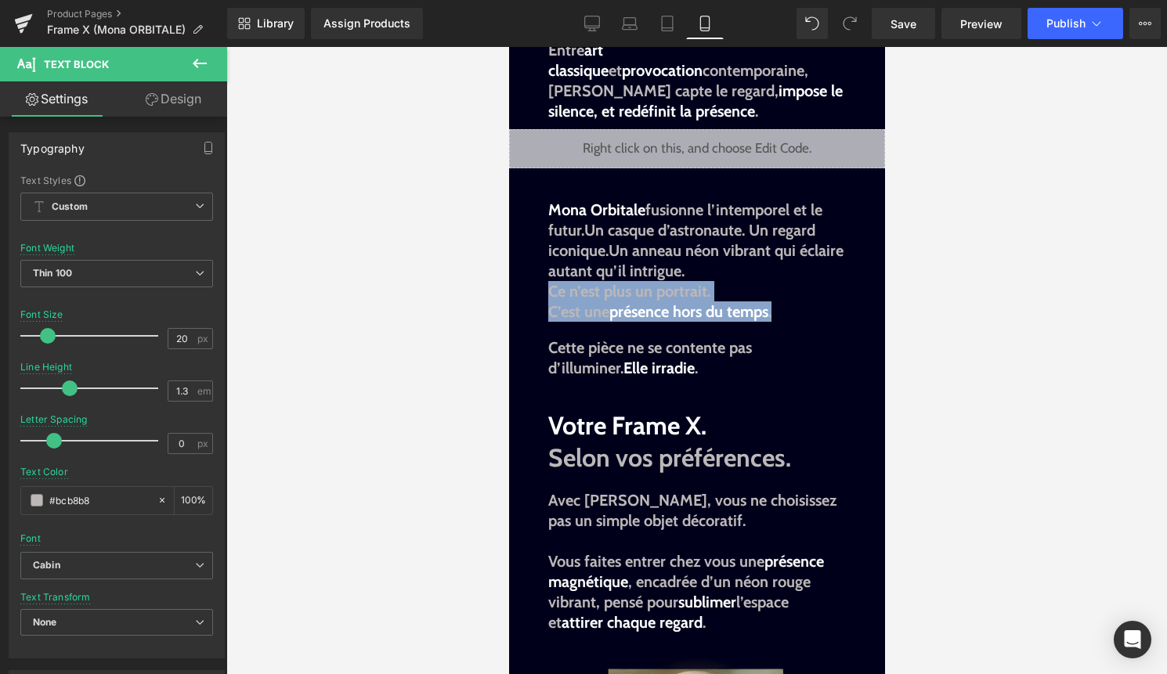
drag, startPoint x: 785, startPoint y: 314, endPoint x: 538, endPoint y: 288, distance: 248.0
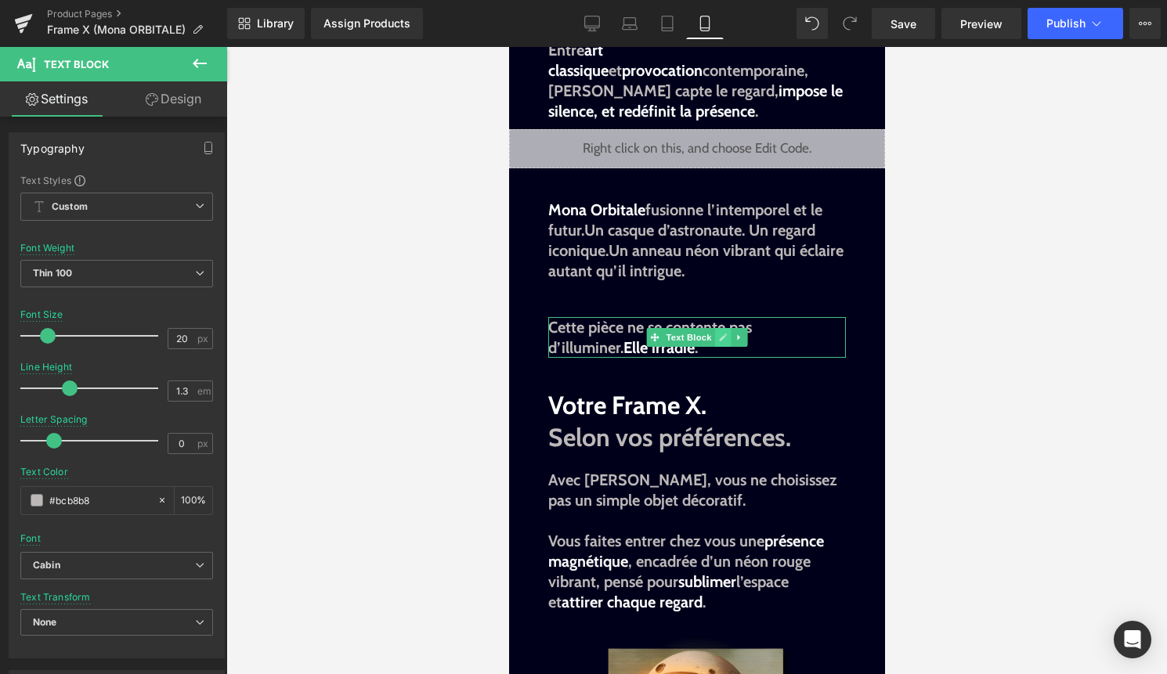
click at [720, 342] on link at bounding box center [722, 337] width 16 height 19
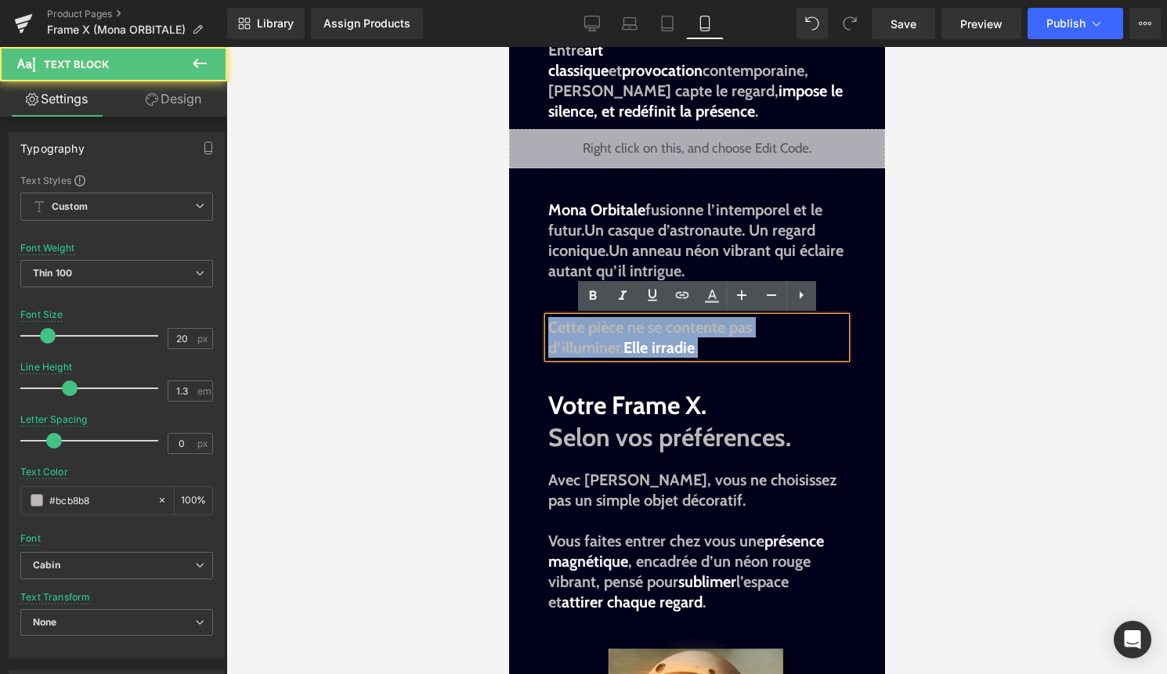
drag, startPoint x: 707, startPoint y: 342, endPoint x: 535, endPoint y: 325, distance: 173.1
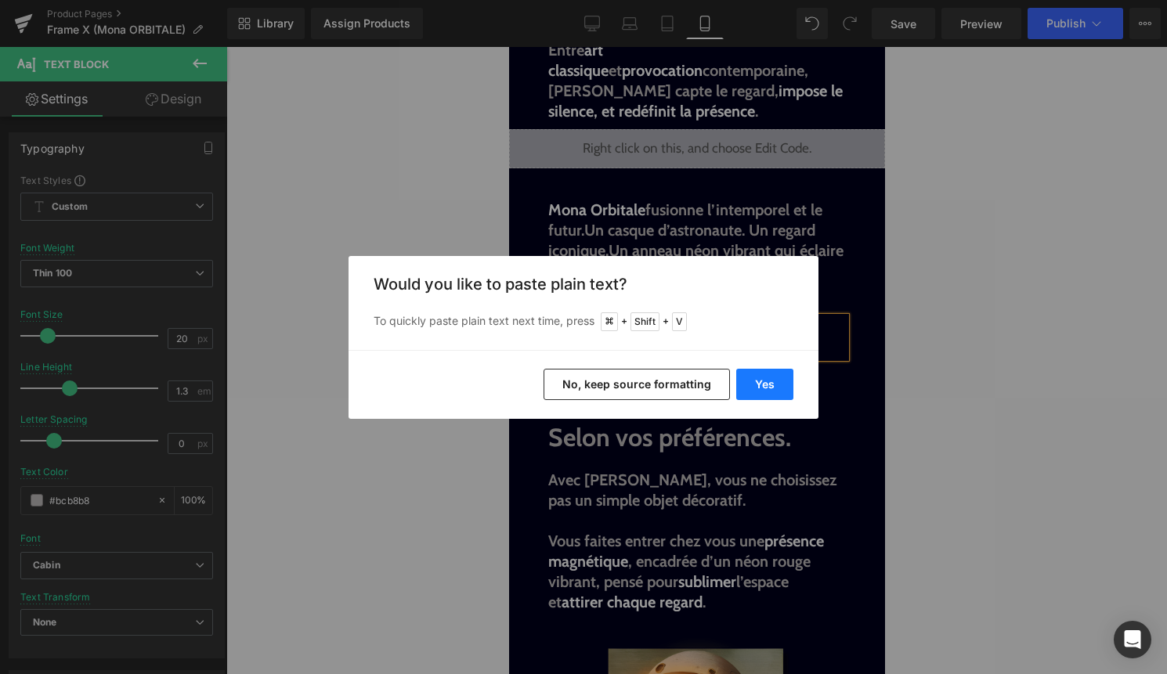
click at [768, 378] on button "Yes" at bounding box center [764, 384] width 57 height 31
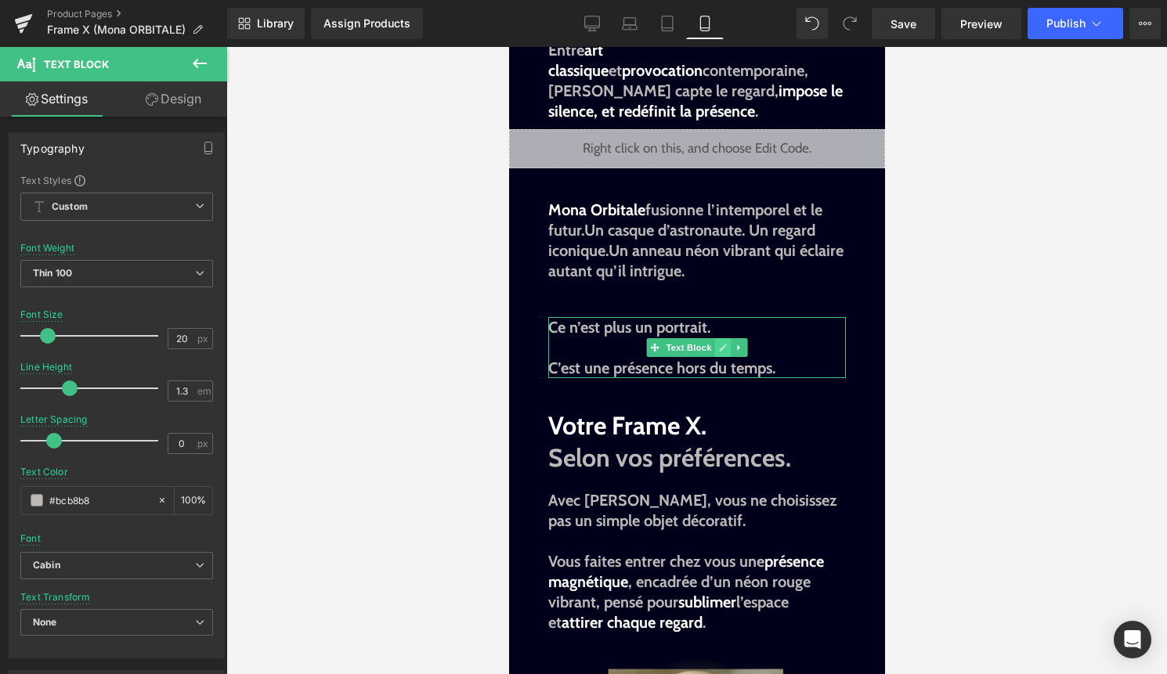
click at [719, 355] on link at bounding box center [722, 347] width 16 height 19
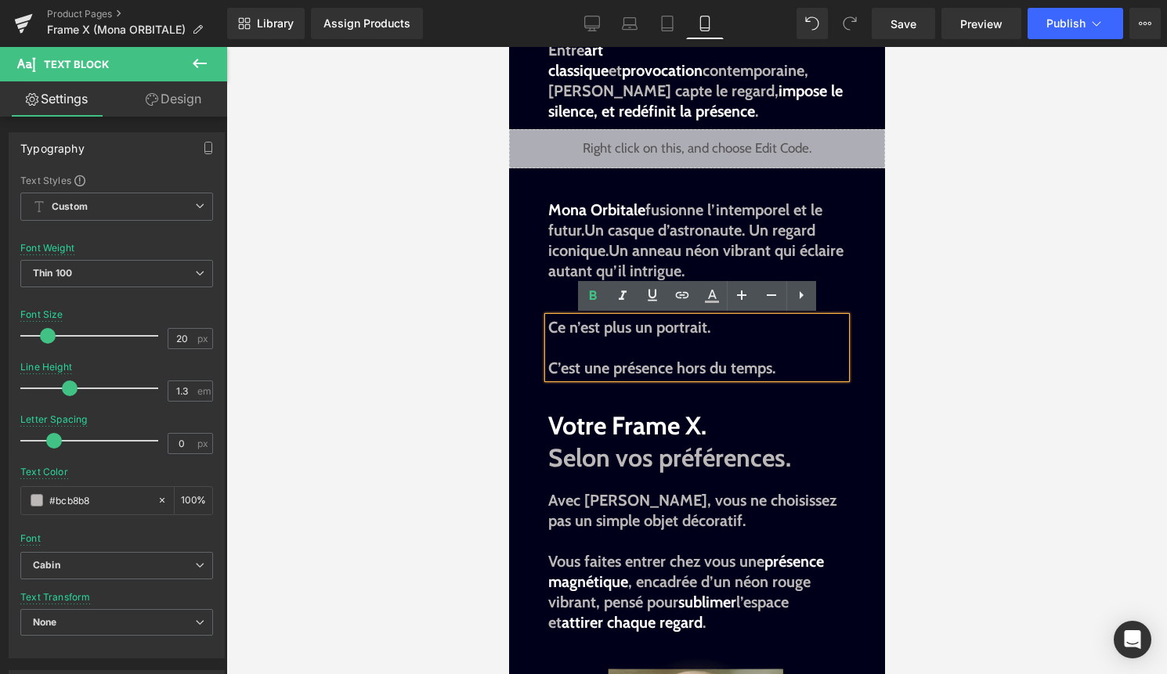
click at [551, 368] on span "C’est une présence hors du temps." at bounding box center [660, 368] width 227 height 19
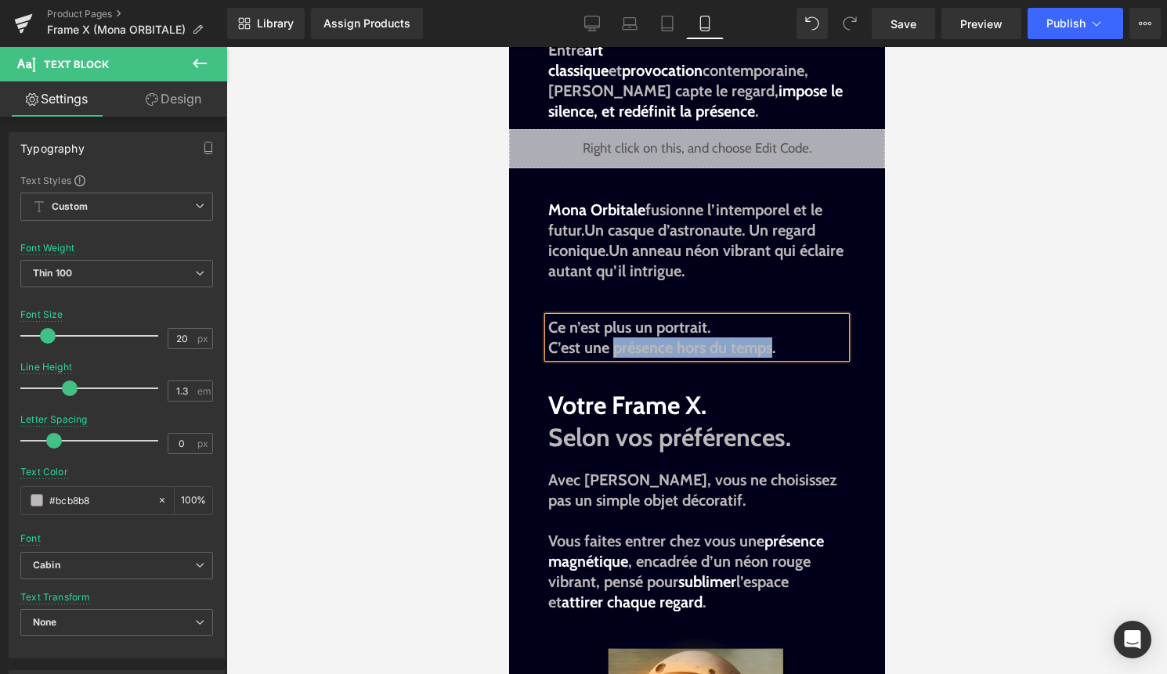
drag, startPoint x: 613, startPoint y: 345, endPoint x: 771, endPoint y: 345, distance: 158.2
click at [771, 345] on span "C’est une présence hors du temps." at bounding box center [660, 347] width 227 height 19
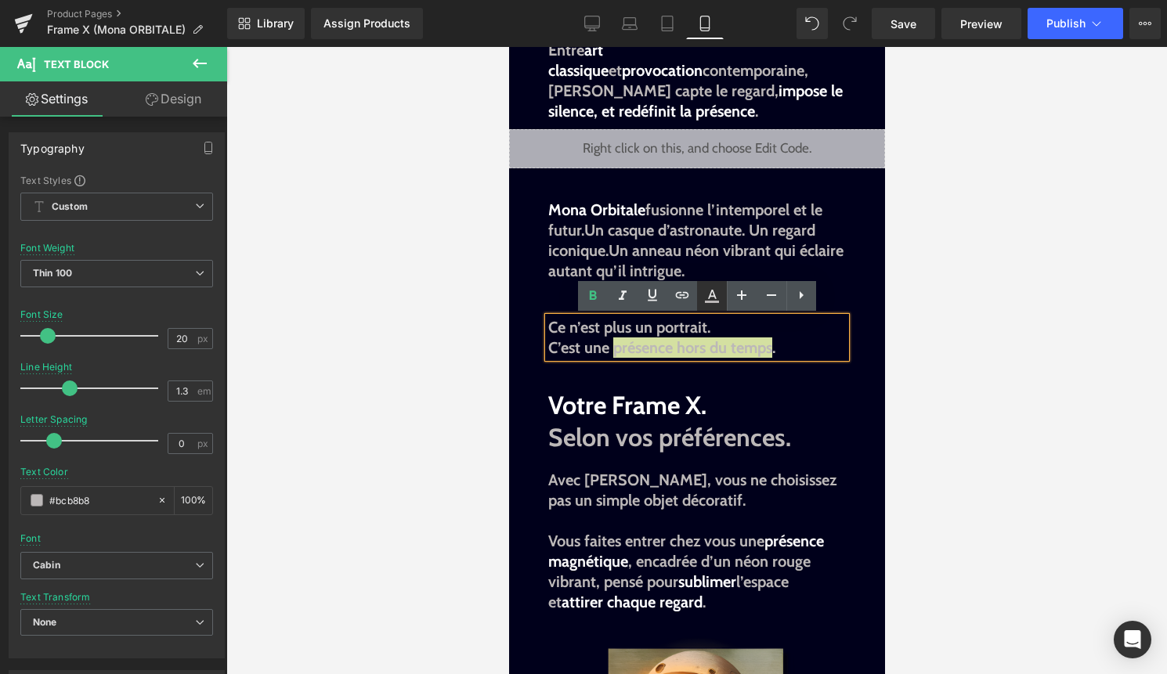
click at [706, 294] on icon at bounding box center [711, 296] width 19 height 19
type input "#000000"
type input "100"
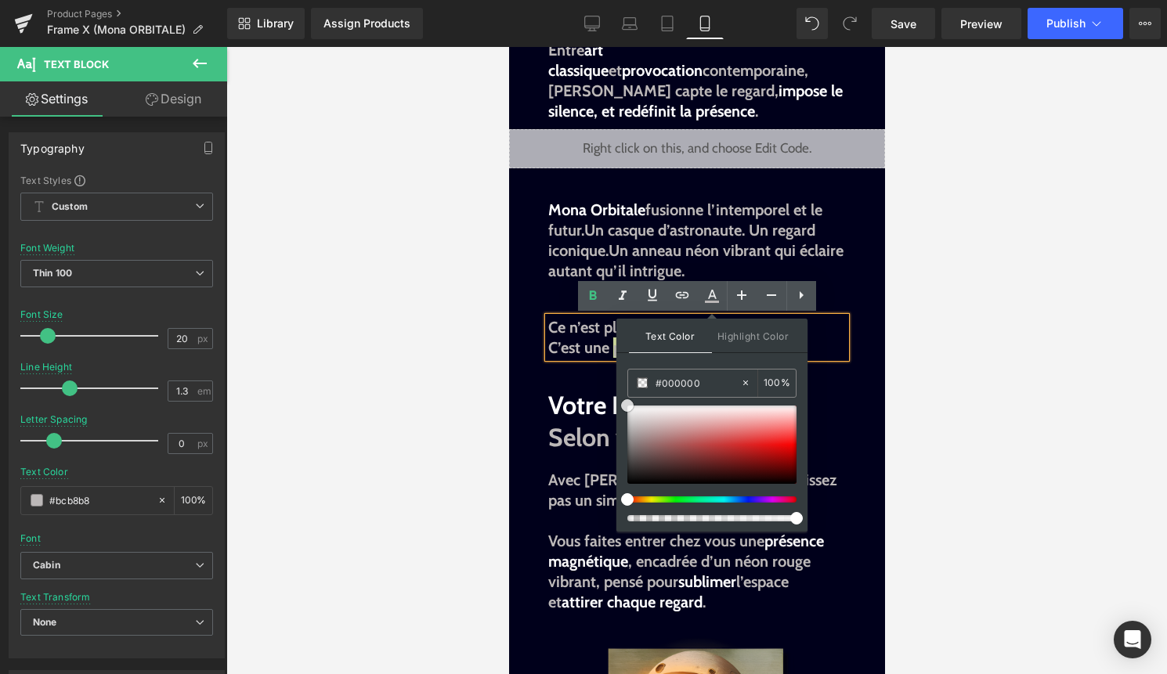
type input "#ffffff"
drag, startPoint x: 627, startPoint y: 402, endPoint x: 615, endPoint y: 390, distance: 17.2
click at [616, 392] on div "Text Color Highlight Color rgba(255, 255, 255, 1) #ffffff 100 % transparent tra…" at bounding box center [711, 425] width 191 height 213
click at [585, 343] on span "C’est une" at bounding box center [577, 347] width 61 height 19
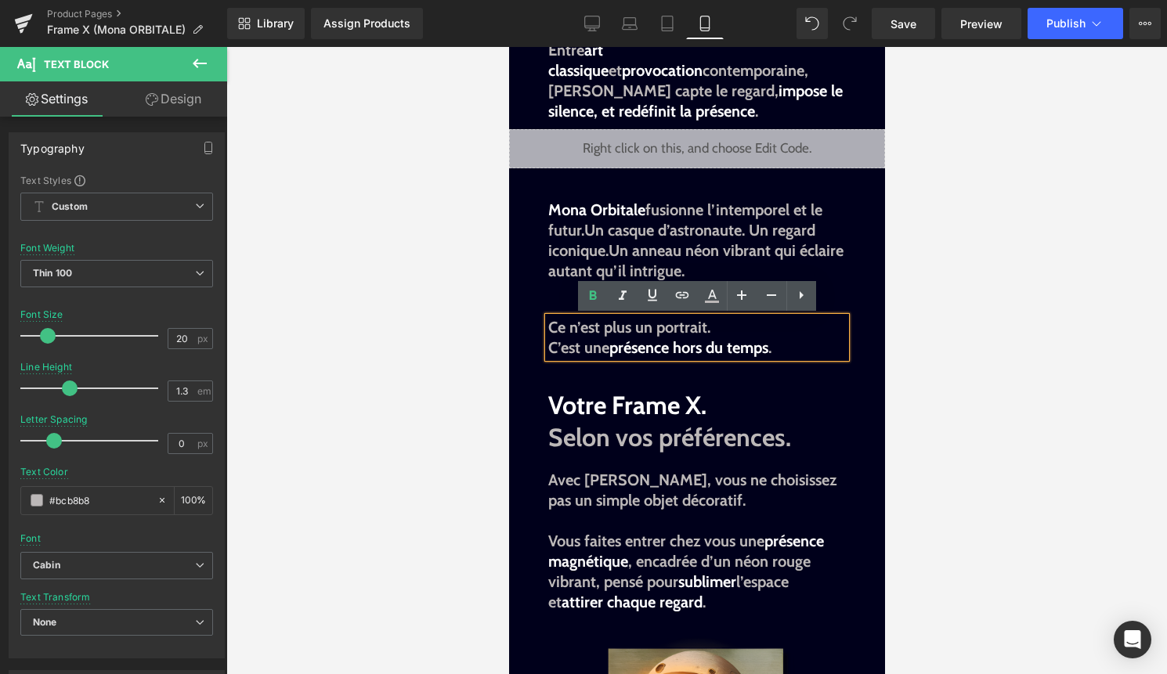
click at [552, 323] on span "Ce n’est plus un portrait." at bounding box center [628, 327] width 162 height 19
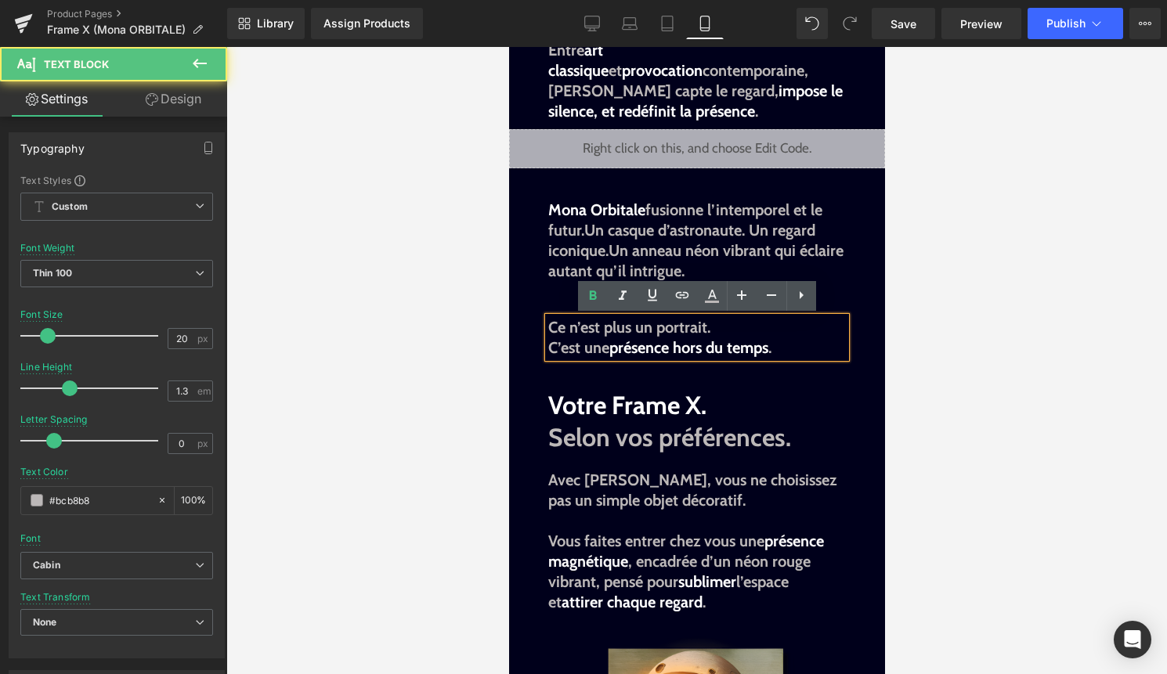
click at [562, 288] on p at bounding box center [696, 291] width 298 height 20
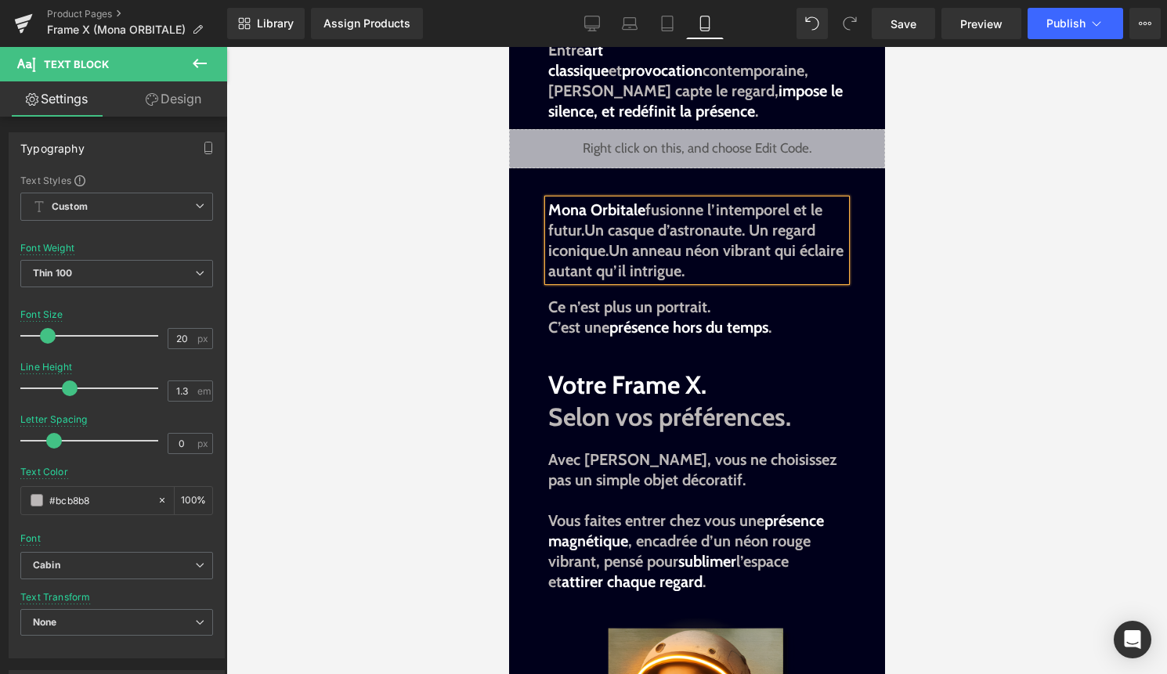
click at [982, 332] on div at bounding box center [696, 360] width 940 height 627
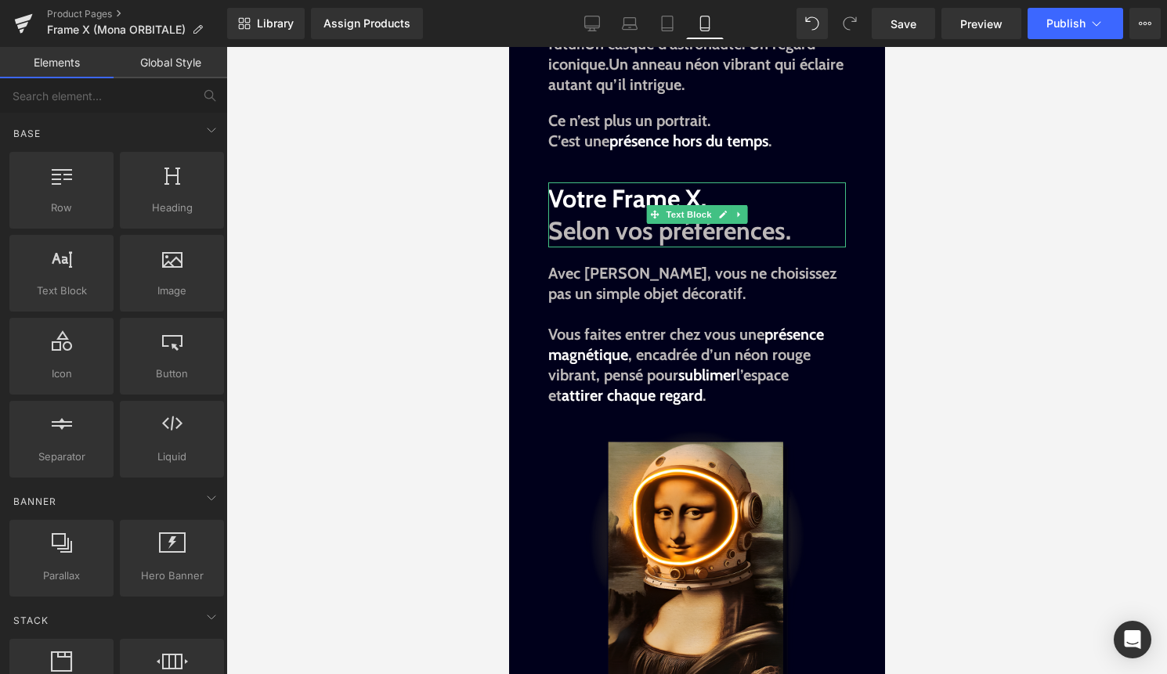
scroll to position [1187, 0]
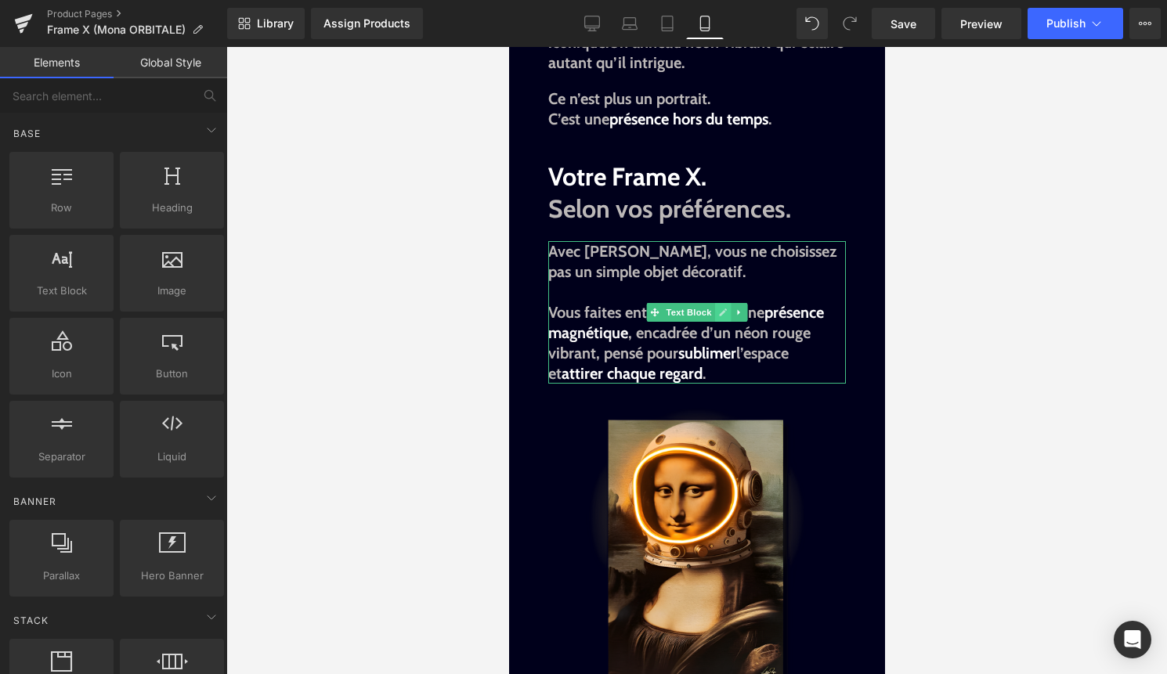
click at [720, 312] on icon at bounding box center [722, 313] width 8 height 8
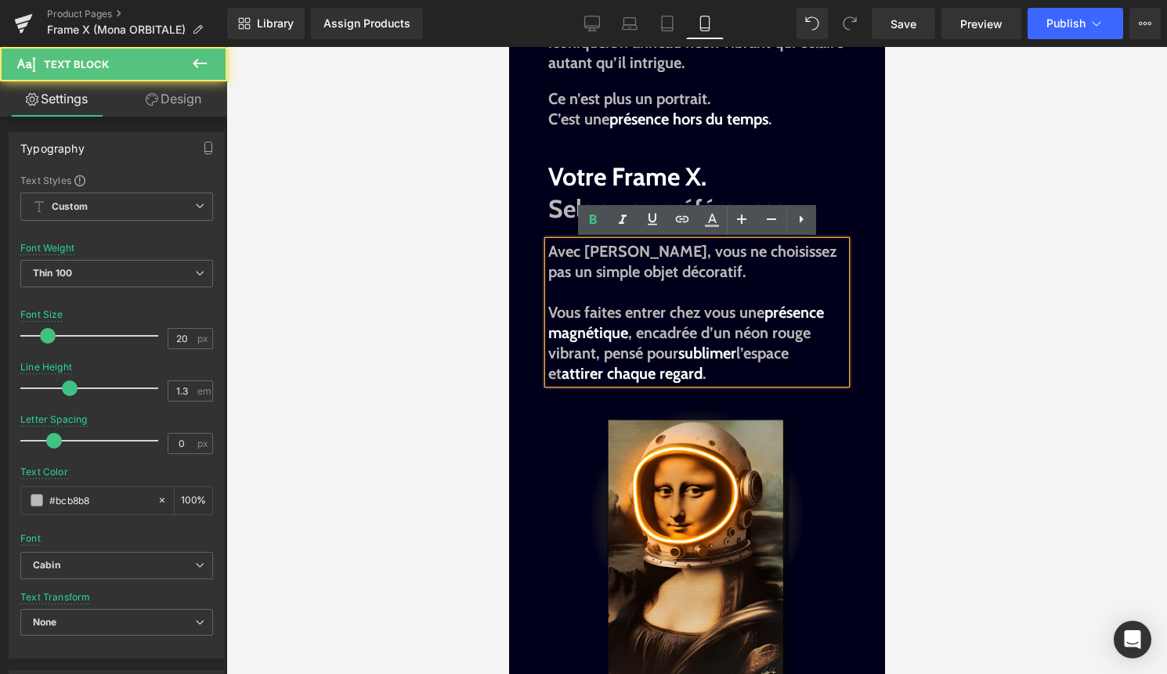
drag, startPoint x: 753, startPoint y: 274, endPoint x: 520, endPoint y: 254, distance: 234.2
click at [520, 254] on div "Image Image Liquid Image Image L'intemporel en orbite. Text Block Elle a traver…" at bounding box center [696, 562] width 376 height 3310
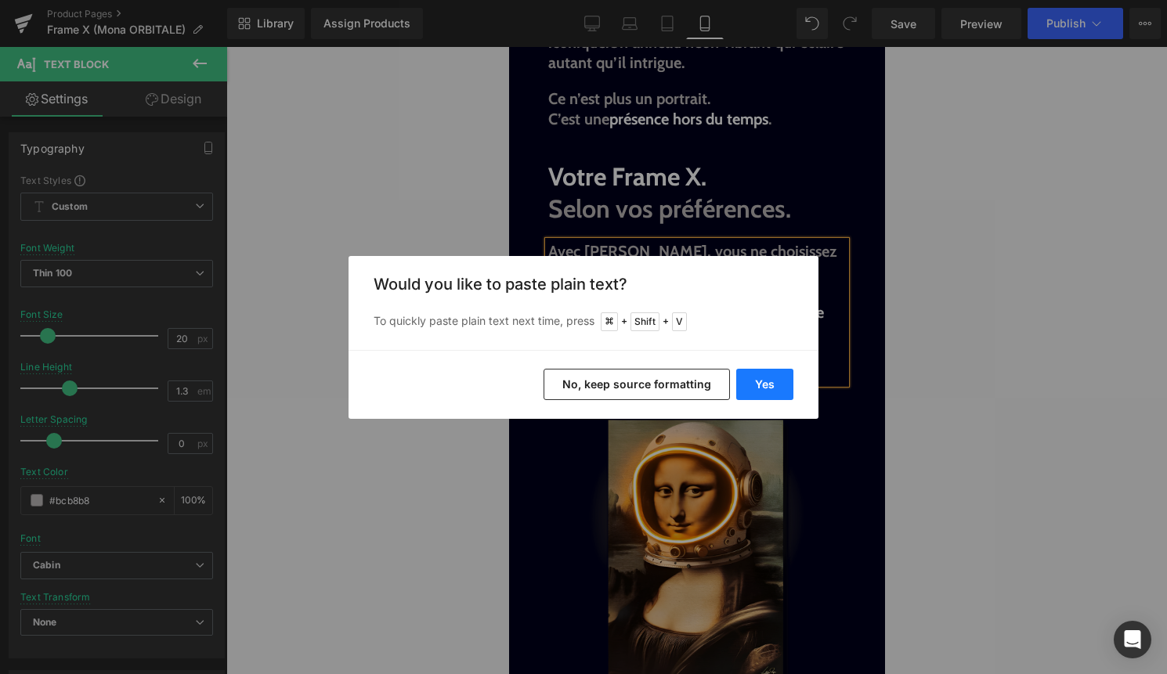
click at [768, 388] on button "Yes" at bounding box center [764, 384] width 57 height 31
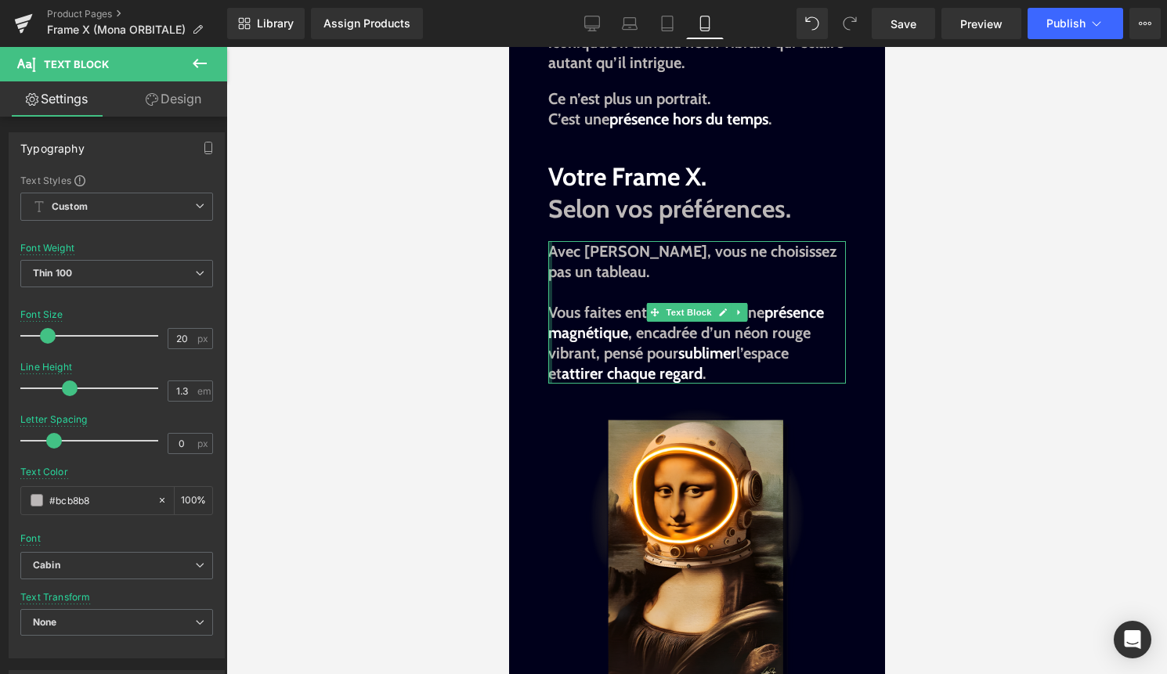
click at [550, 311] on div at bounding box center [549, 312] width 4 height 143
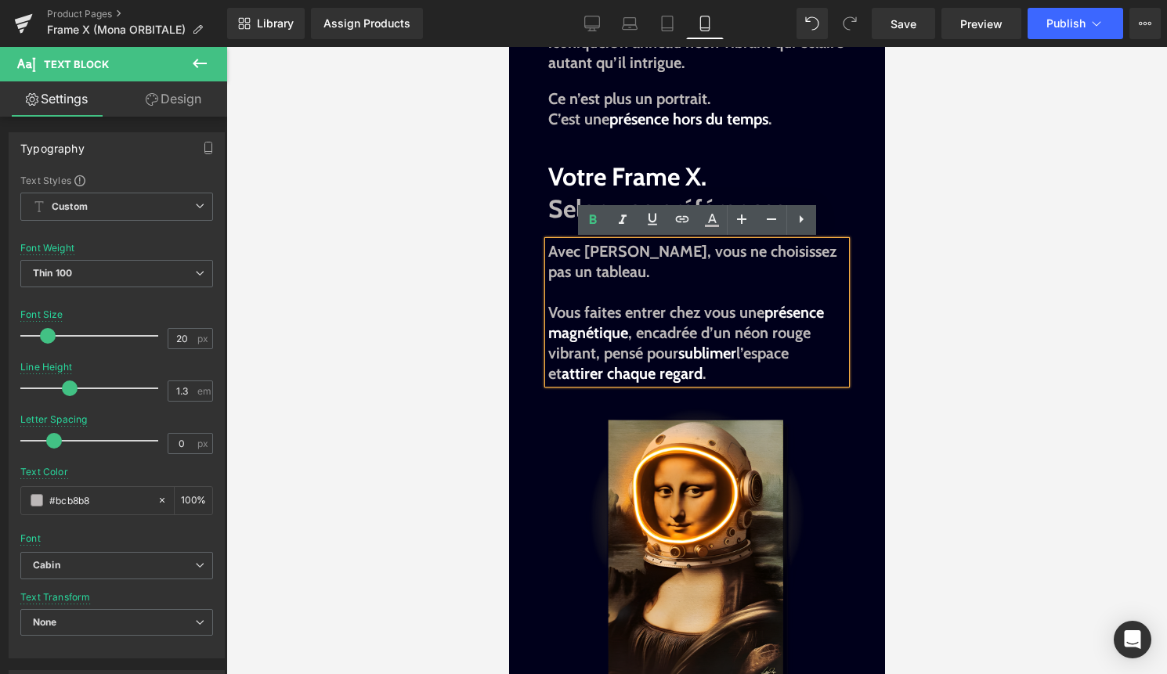
click at [550, 311] on strong "Vous faites entrer chez vous une présence magnétique , encadrée d’un néon rouge…" at bounding box center [685, 343] width 276 height 80
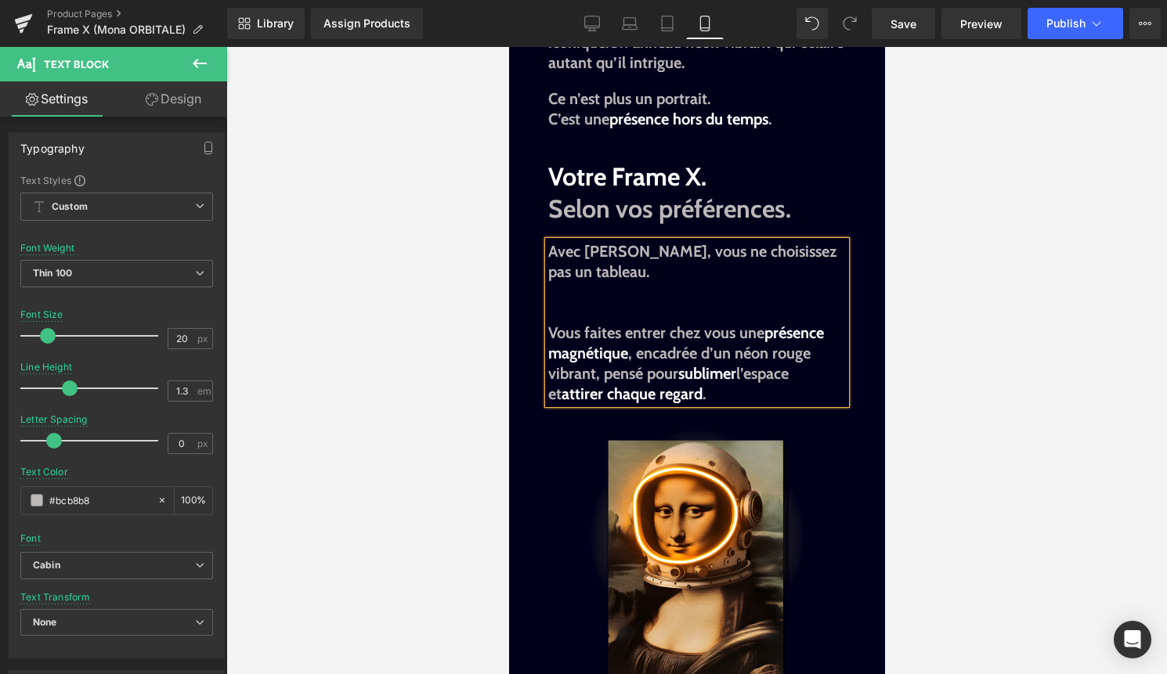
click at [558, 305] on p "Vous faites entrer chez vous une présence magnétique , encadrée d’un néon rouge…" at bounding box center [696, 353] width 298 height 102
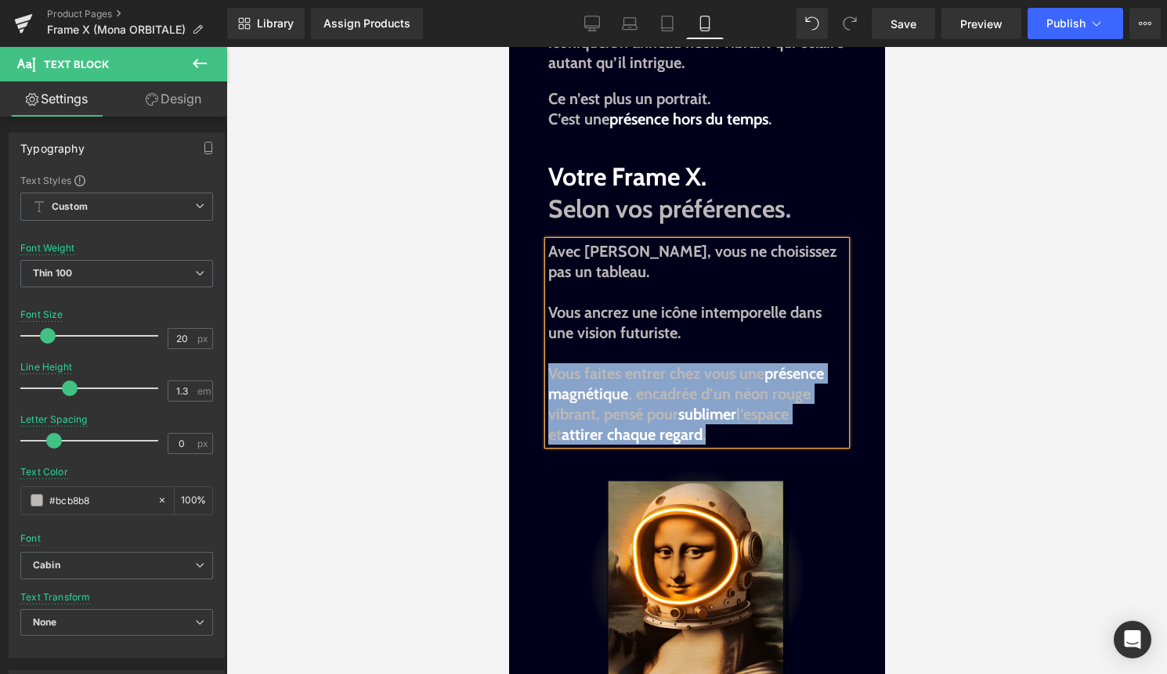
drag, startPoint x: 705, startPoint y: 431, endPoint x: 550, endPoint y: 370, distance: 166.6
click at [550, 370] on p "Vous ancrez une icône intemporelle dans une vision futuriste. Vous faites entre…" at bounding box center [696, 373] width 298 height 143
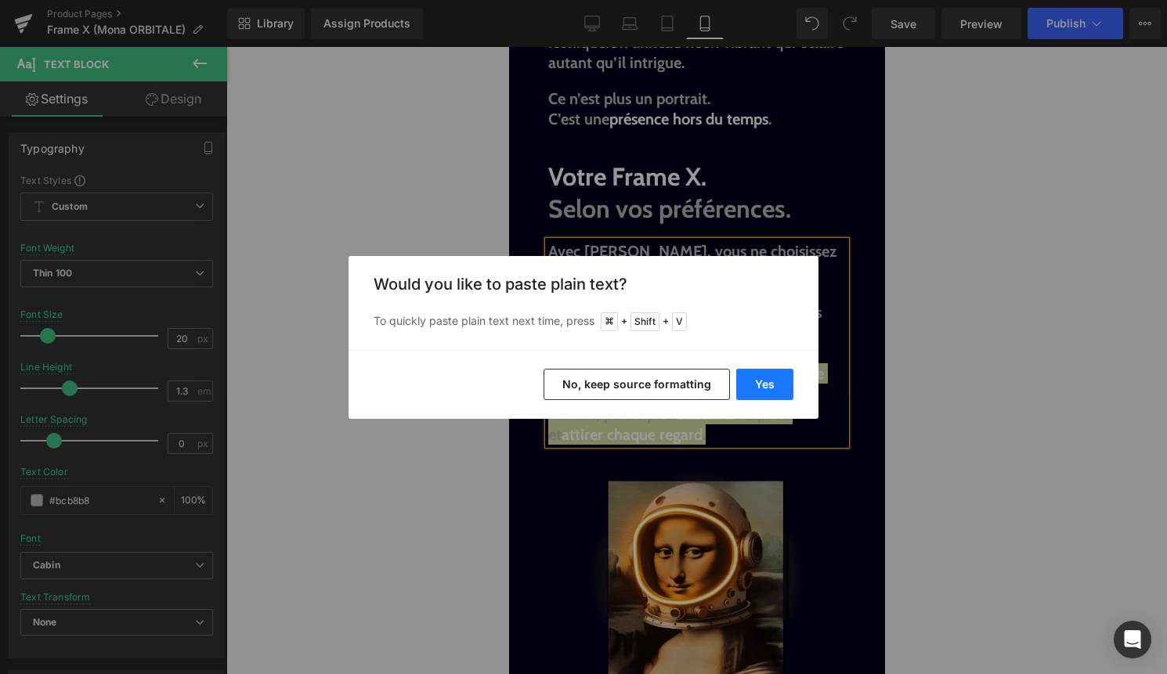
click at [762, 388] on button "Yes" at bounding box center [764, 384] width 57 height 31
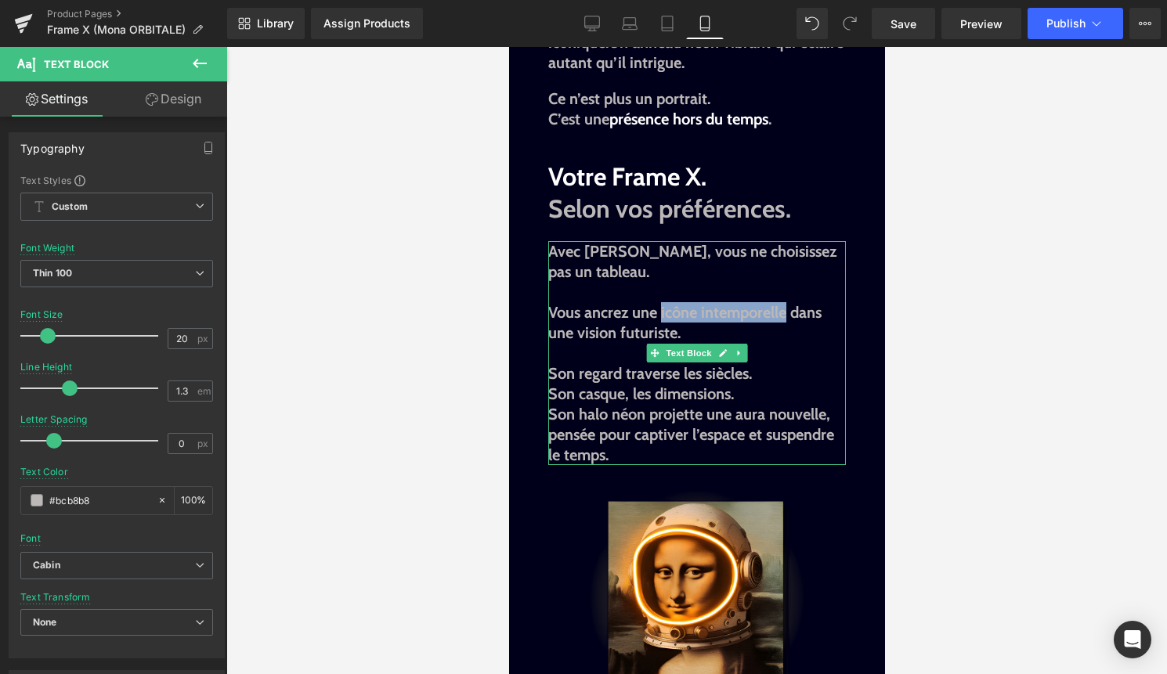
drag, startPoint x: 662, startPoint y: 310, endPoint x: 788, endPoint y: 308, distance: 126.1
click at [788, 308] on strong "Vous ancrez une icône intemporelle dans une vision futuriste. Son regard traver…" at bounding box center [683, 343] width 273 height 80
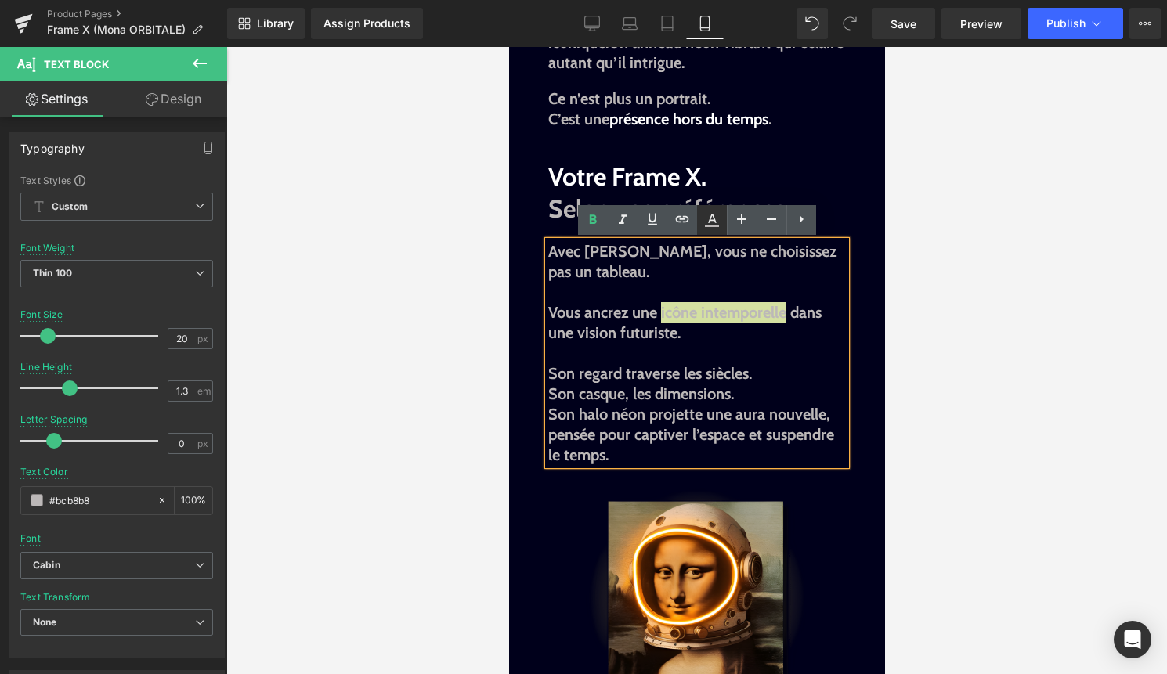
click at [712, 220] on icon at bounding box center [712, 218] width 9 height 9
type input "#bcb8b8"
type input "100"
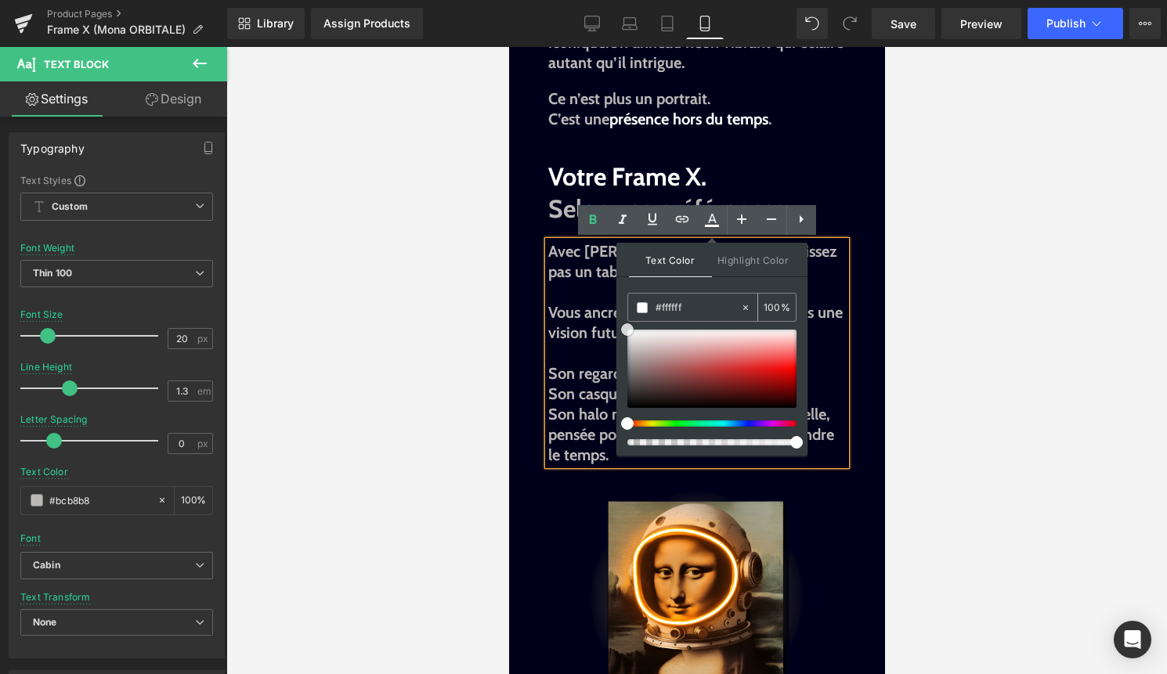
drag, startPoint x: 633, startPoint y: 346, endPoint x: 627, endPoint y: 319, distance: 27.9
click at [627, 319] on div "#ffffff 100 %" at bounding box center [711, 374] width 169 height 163
click at [591, 314] on strong "Vous ancrez une icône intemporelle dans une vision futuriste. Son regard traver…" at bounding box center [694, 343] width 294 height 80
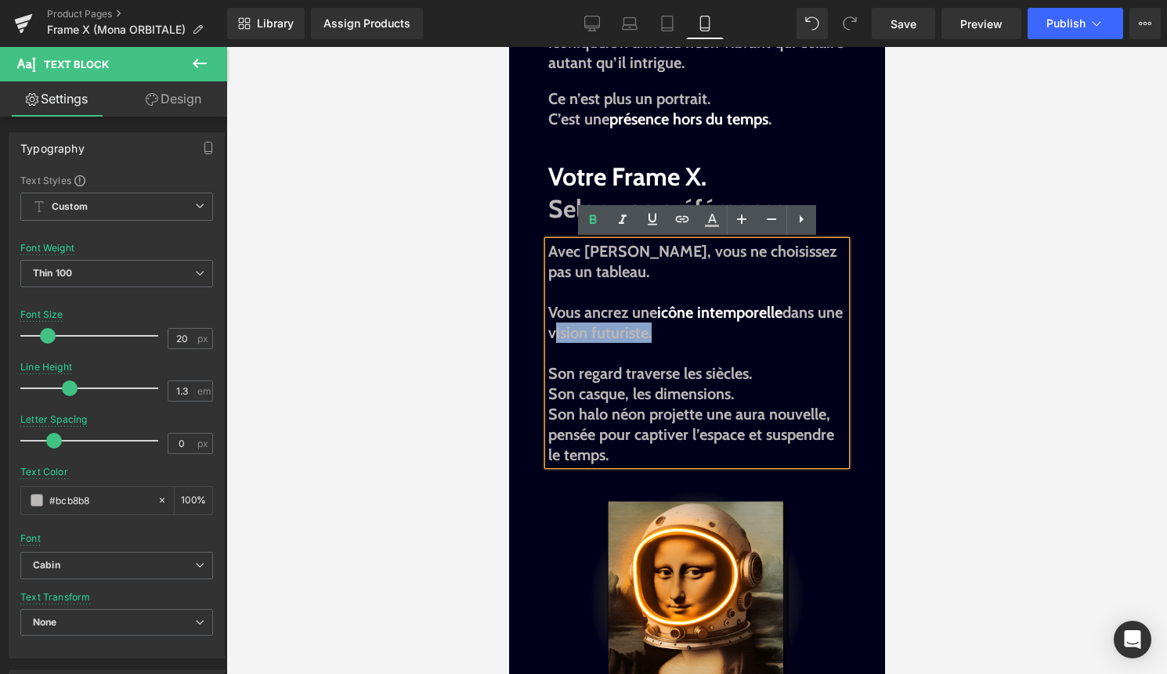
drag, startPoint x: 677, startPoint y: 332, endPoint x: 577, endPoint y: 332, distance: 99.4
click at [577, 332] on strong "Vous ancrez une icône intemporelle dans une vision futuriste. Son regard traver…" at bounding box center [694, 343] width 294 height 80
click at [715, 219] on icon at bounding box center [711, 220] width 19 height 19
type input "#bcb8b8"
type input "100"
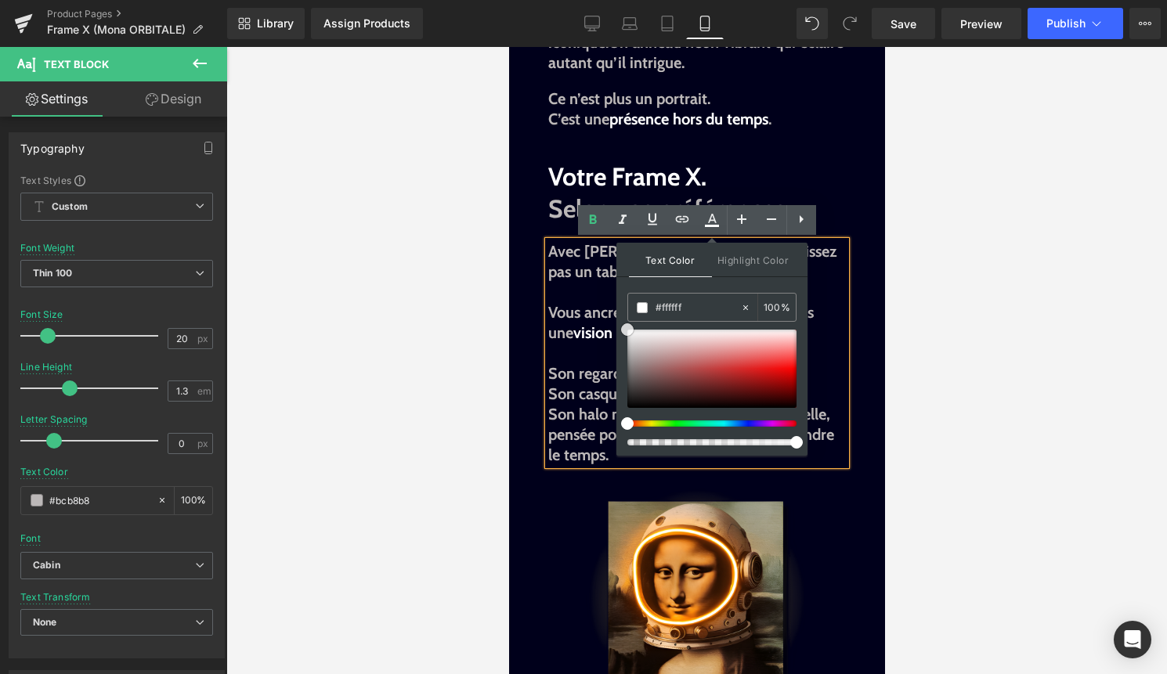
drag, startPoint x: 630, startPoint y: 347, endPoint x: 622, endPoint y: 319, distance: 28.5
click at [622, 319] on div "Text Color Highlight Color rgba(255, 255, 255, 1) #ffffff 100 % transparent tra…" at bounding box center [711, 349] width 191 height 213
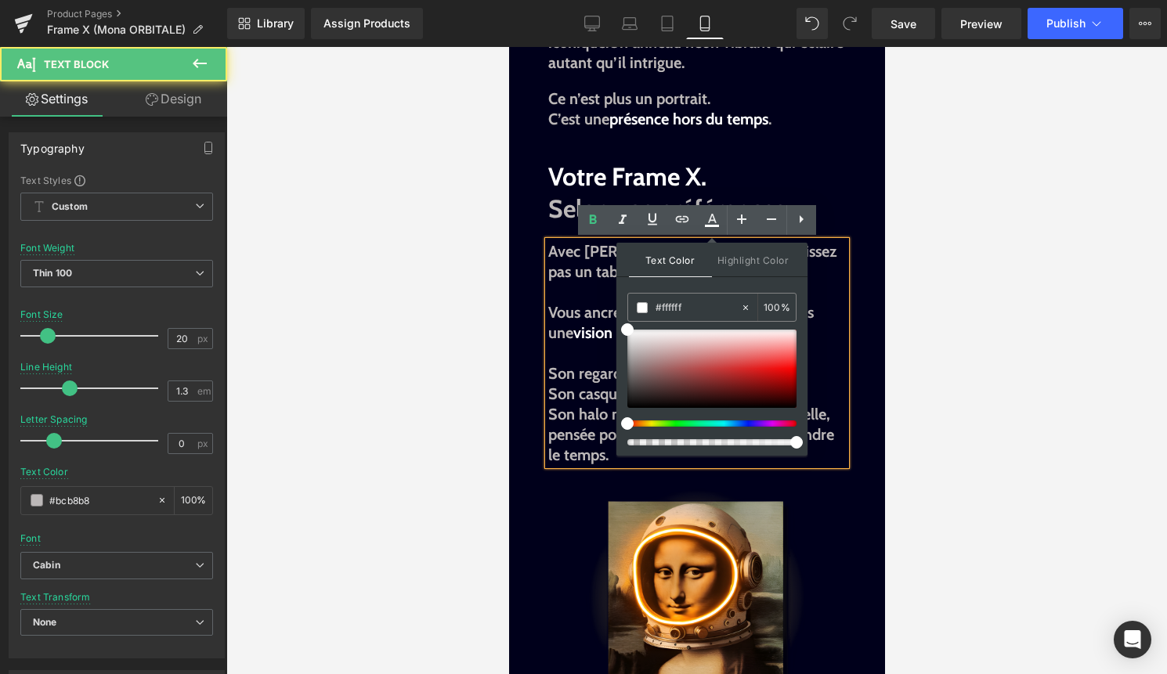
click at [597, 347] on p "Vous ancrez une icône intemporelle dans une vision futuriste . Son regard trave…" at bounding box center [696, 342] width 298 height 81
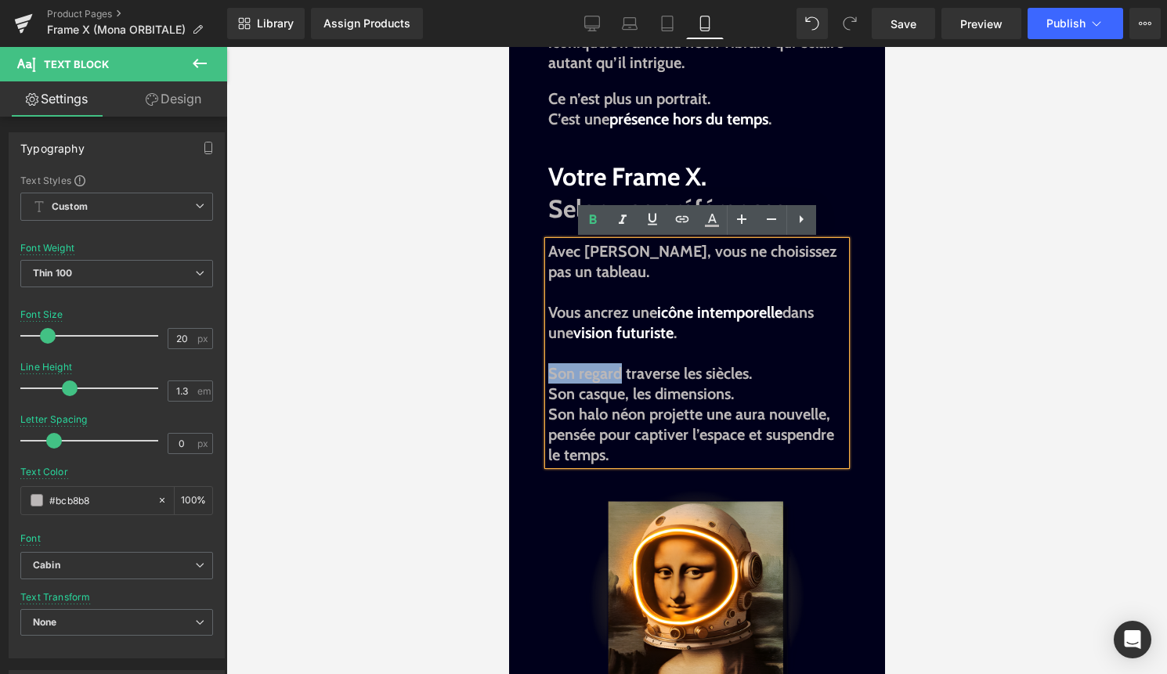
drag, startPoint x: 622, startPoint y: 373, endPoint x: 542, endPoint y: 374, distance: 79.9
click at [542, 374] on div "Image Image Liquid Image Image L'intemporel en orbite. Text Block Elle a traver…" at bounding box center [696, 602] width 376 height 3391
click at [717, 223] on icon at bounding box center [711, 220] width 19 height 19
type input "#bcb8b8"
type input "100"
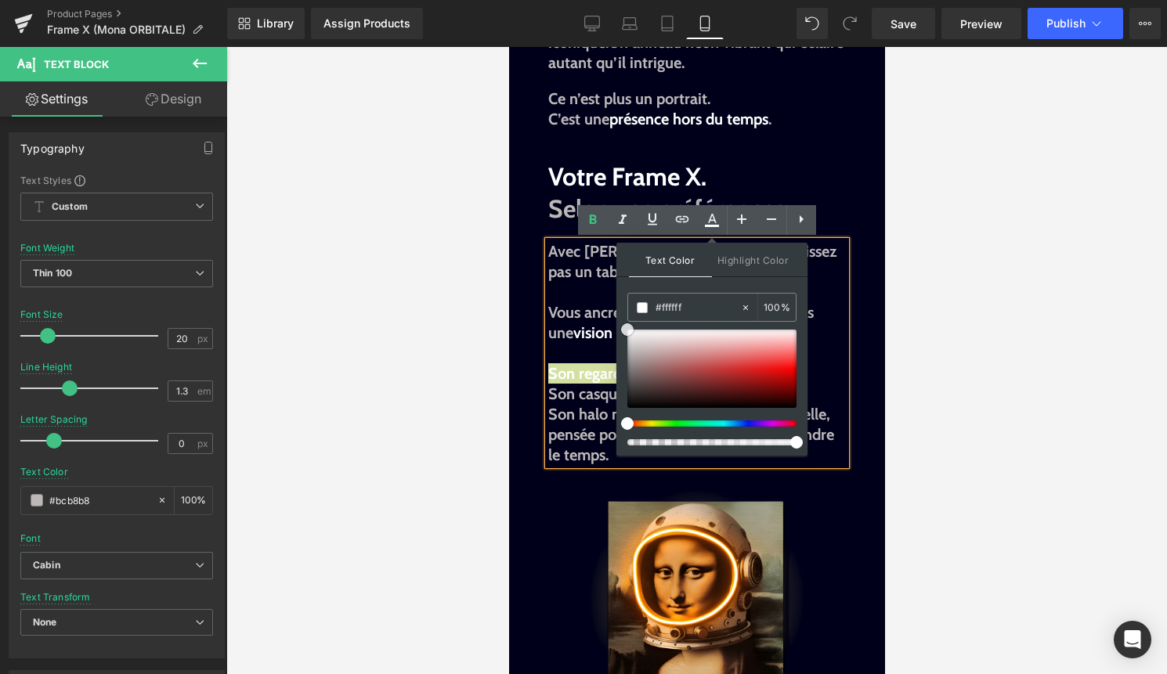
drag, startPoint x: 635, startPoint y: 348, endPoint x: 615, endPoint y: 316, distance: 38.3
click at [616, 314] on div "Text Color Highlight Color rgba(255, 255, 255, 1) #ffffff 100 % transparent tra…" at bounding box center [711, 349] width 191 height 213
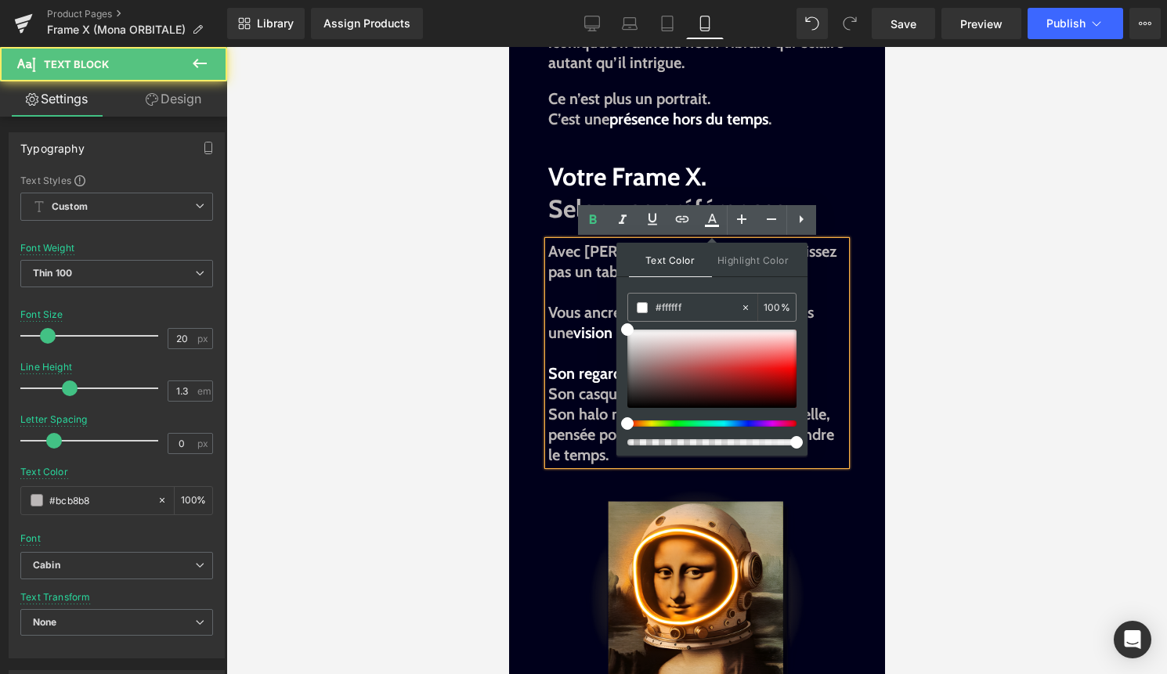
click at [579, 366] on span "Son regard" at bounding box center [584, 373] width 74 height 19
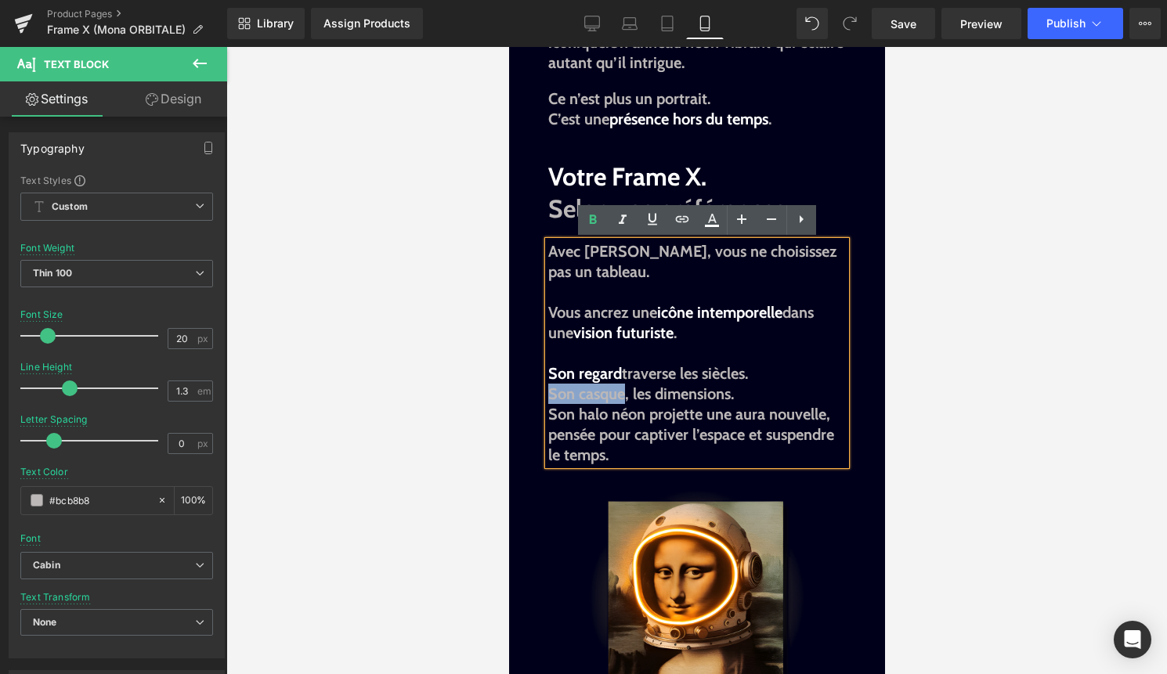
drag, startPoint x: 626, startPoint y: 392, endPoint x: 539, endPoint y: 393, distance: 87.7
click at [539, 393] on div "Image Image Liquid Image Image L'intemporel en orbite. Text Block Elle a traver…" at bounding box center [696, 602] width 376 height 3391
click at [703, 222] on icon at bounding box center [711, 220] width 19 height 19
type input "#bcb8b8"
type input "100"
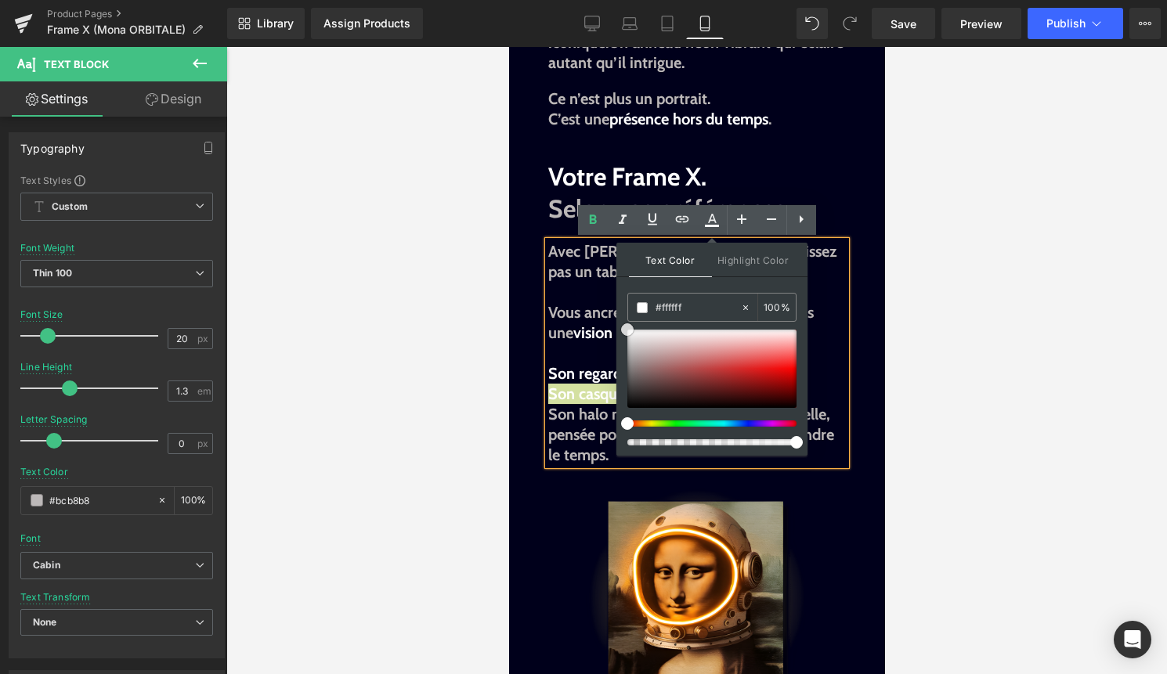
drag, startPoint x: 630, startPoint y: 349, endPoint x: 619, endPoint y: 319, distance: 32.4
click at [619, 318] on div "Text Color Highlight Color rgba(255, 255, 255, 1) #ffffff 100 % transparent tra…" at bounding box center [711, 349] width 191 height 213
click at [588, 384] on span "Son casque" at bounding box center [585, 393] width 77 height 19
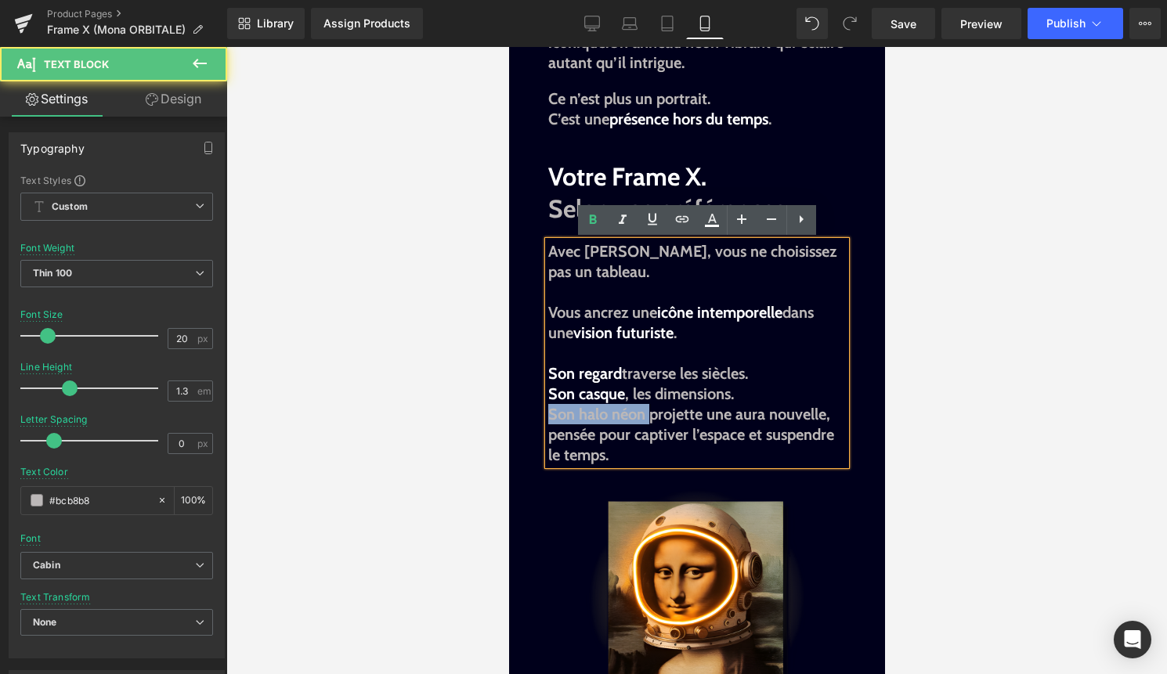
drag, startPoint x: 648, startPoint y: 416, endPoint x: 548, endPoint y: 416, distance: 99.4
click at [548, 416] on strong "Son halo néon projette une aura nouvelle, pensée pour captiver l’espace et susp…" at bounding box center [690, 435] width 286 height 60
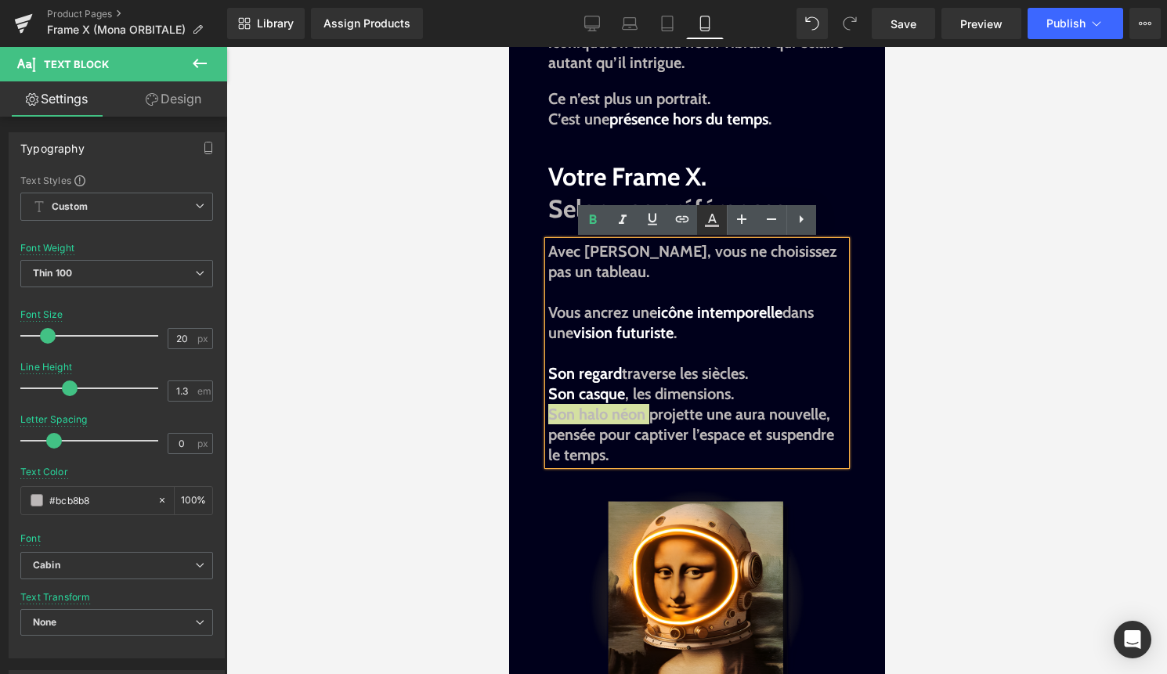
click at [708, 223] on icon at bounding box center [711, 220] width 19 height 19
type input "#bcb8b8"
type input "100"
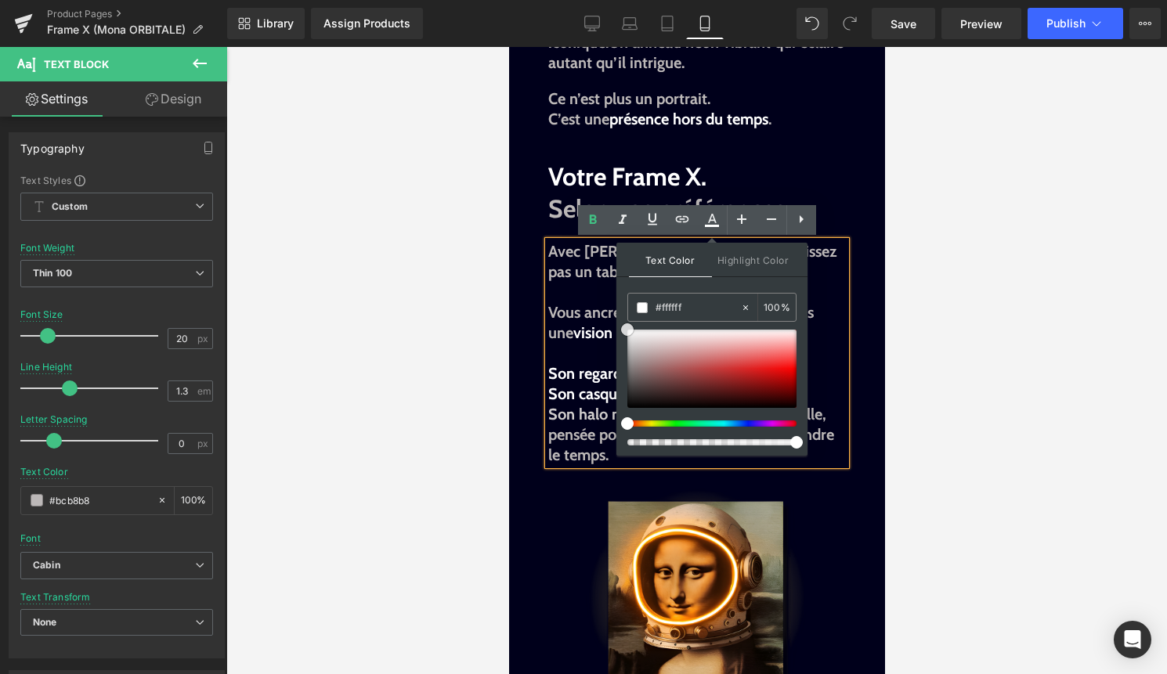
drag, startPoint x: 628, startPoint y: 346, endPoint x: 620, endPoint y: 316, distance: 31.5
click at [620, 316] on div "Text Color Highlight Color rgba(255, 255, 255, 1) #ffffff 100 % transparent tra…" at bounding box center [711, 349] width 191 height 213
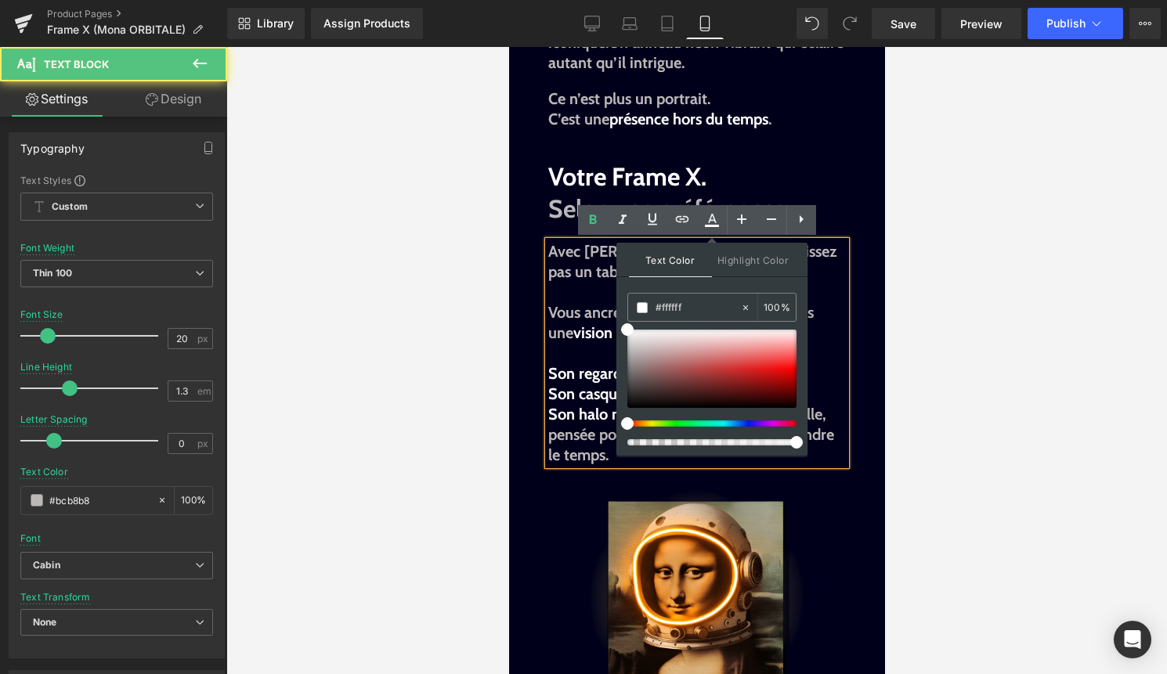
click at [826, 356] on p "Vous ancrez une icône intemporelle dans une vision futuriste . Son regard trave…" at bounding box center [696, 342] width 298 height 81
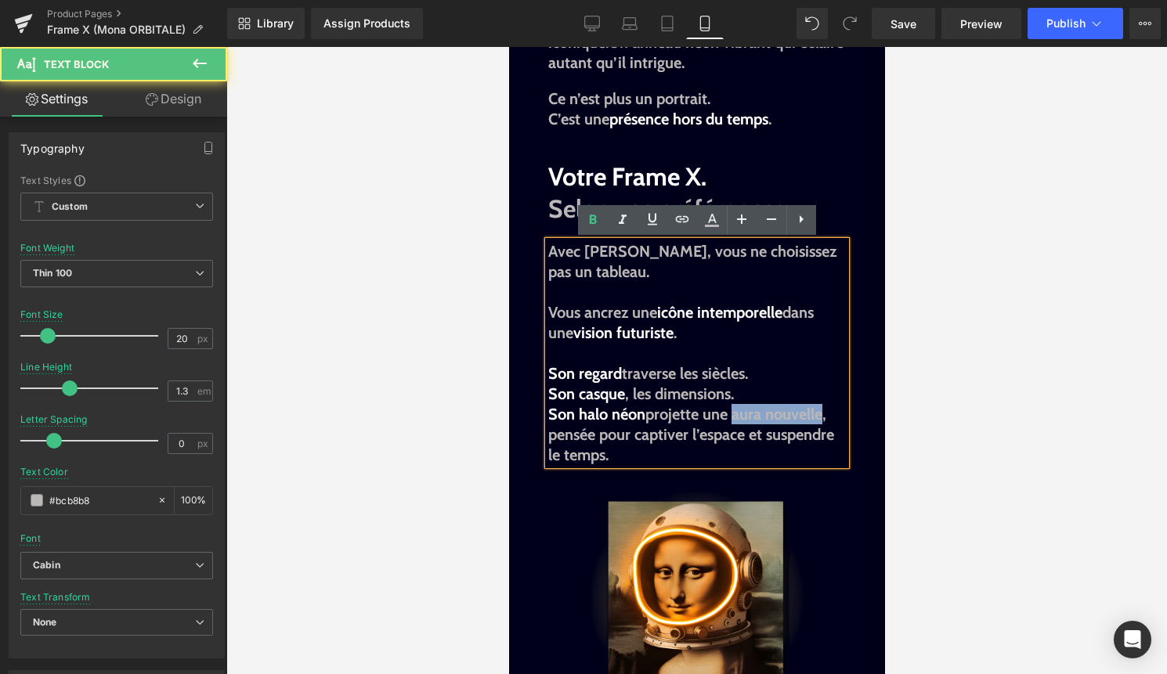
drag, startPoint x: 735, startPoint y: 414, endPoint x: 823, endPoint y: 409, distance: 88.7
click at [823, 409] on strong "Son halo néon projette une aura nouvelle, pensée pour captiver l’espace et susp…" at bounding box center [690, 435] width 286 height 60
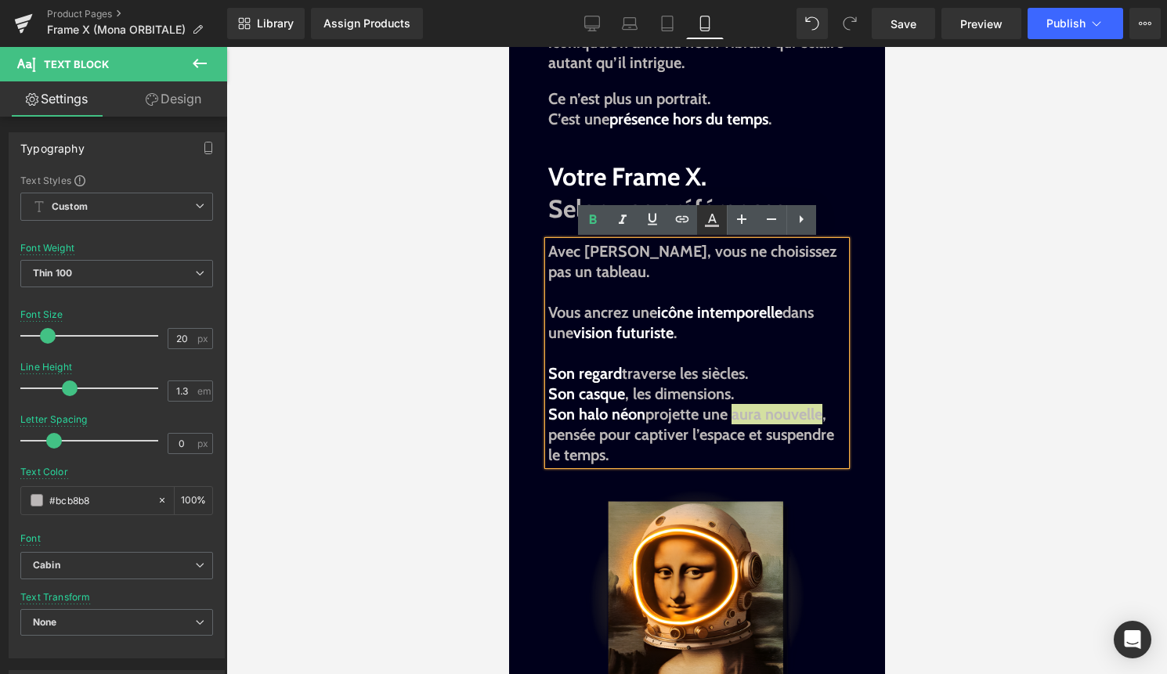
click at [717, 229] on icon at bounding box center [711, 220] width 19 height 19
type input "#bcb8b8"
type input "100"
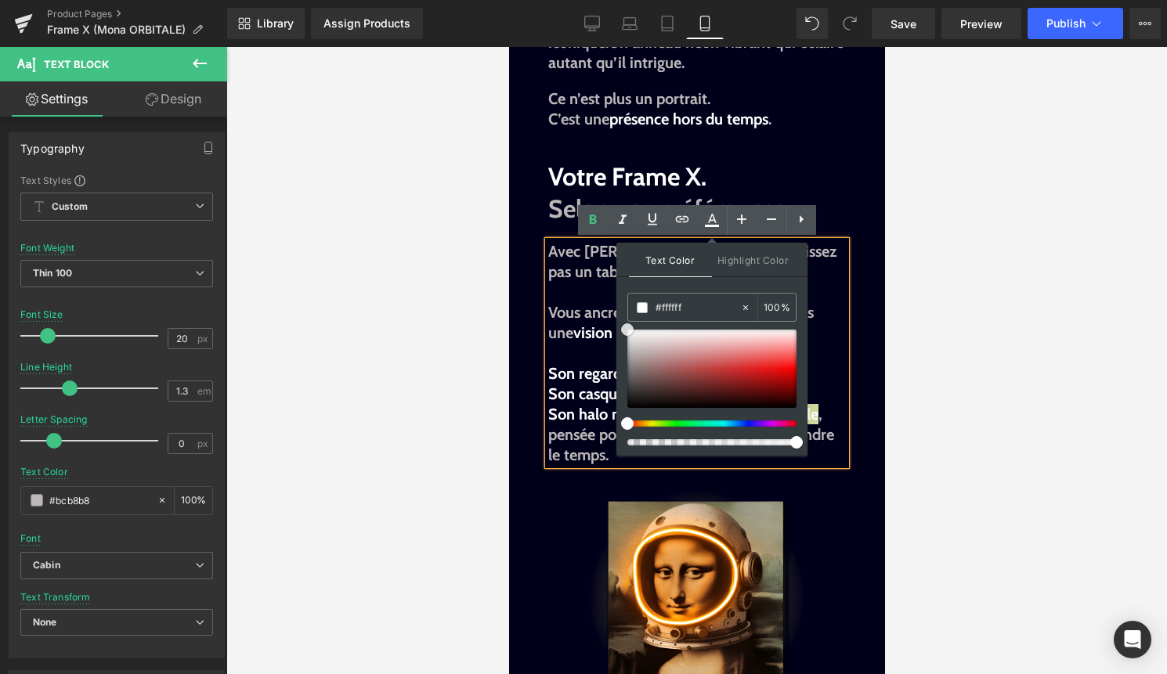
drag, startPoint x: 634, startPoint y: 351, endPoint x: 618, endPoint y: 319, distance: 35.4
click at [618, 319] on div "Text Color Highlight Color rgba(255, 255, 255, 1) #ffffff 100 % transparent tra…" at bounding box center [711, 349] width 191 height 213
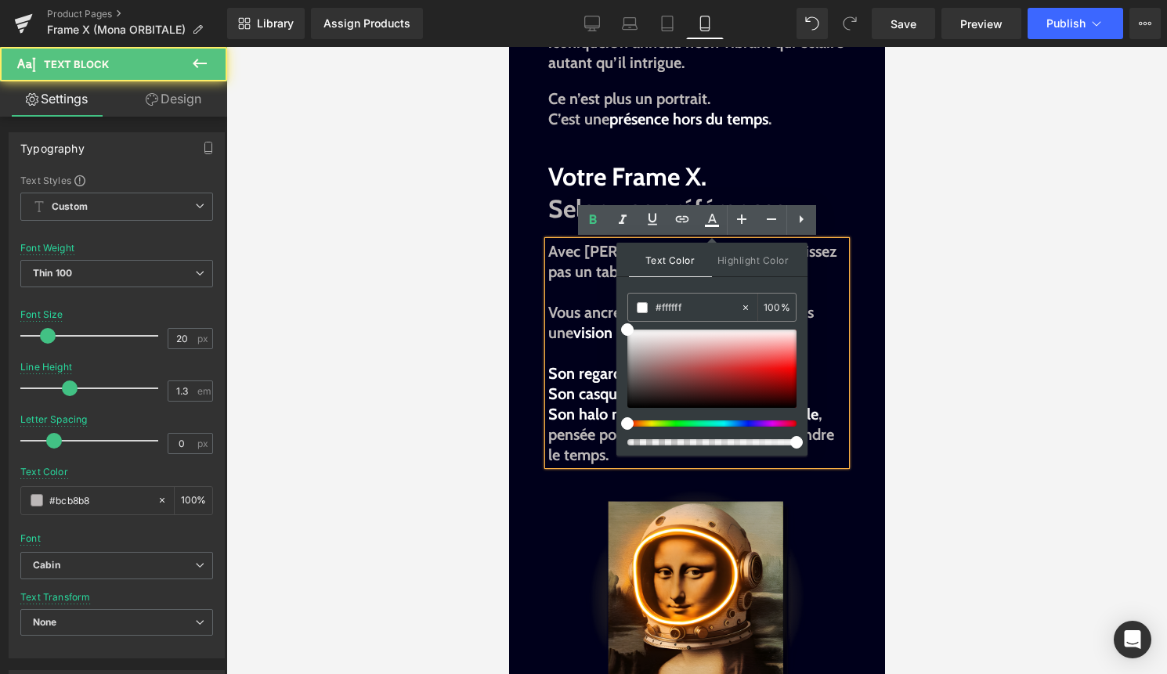
click at [573, 410] on span "Son halo néon" at bounding box center [595, 414] width 97 height 19
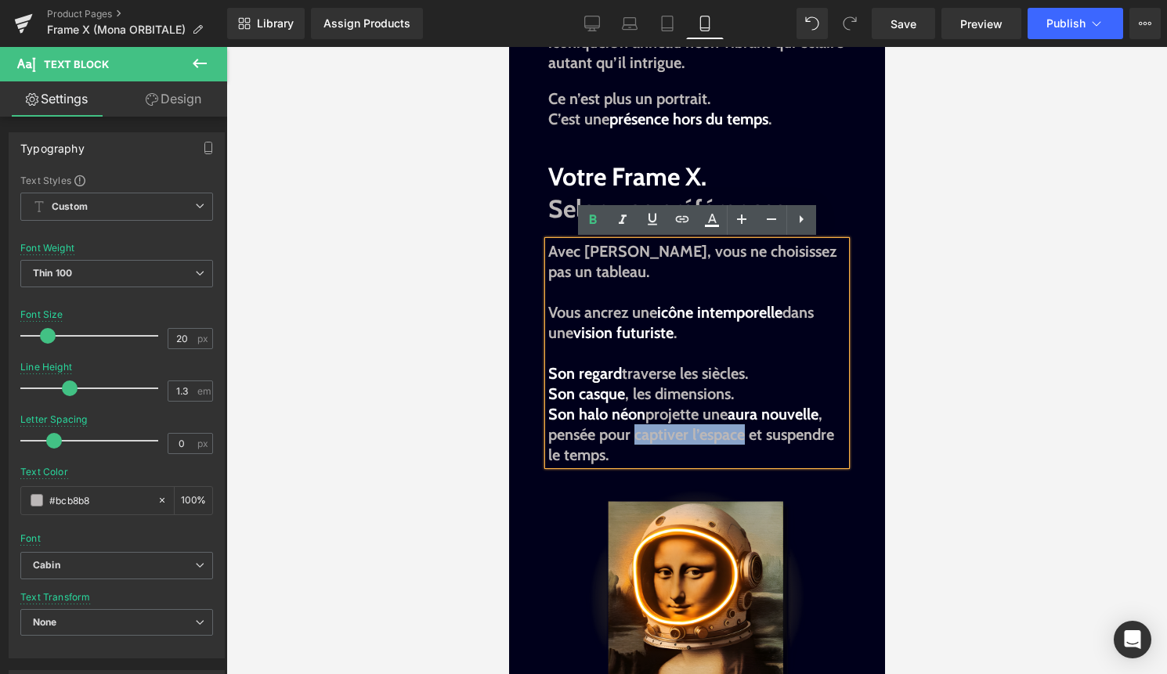
drag, startPoint x: 633, startPoint y: 442, endPoint x: 745, endPoint y: 441, distance: 111.2
click at [745, 441] on strong "Son halo néon projette une aura nouvelle , pensée pour captiver l’espace et sus…" at bounding box center [690, 435] width 286 height 60
click at [711, 228] on icon at bounding box center [711, 220] width 19 height 19
type input "#bcb8b8"
type input "100"
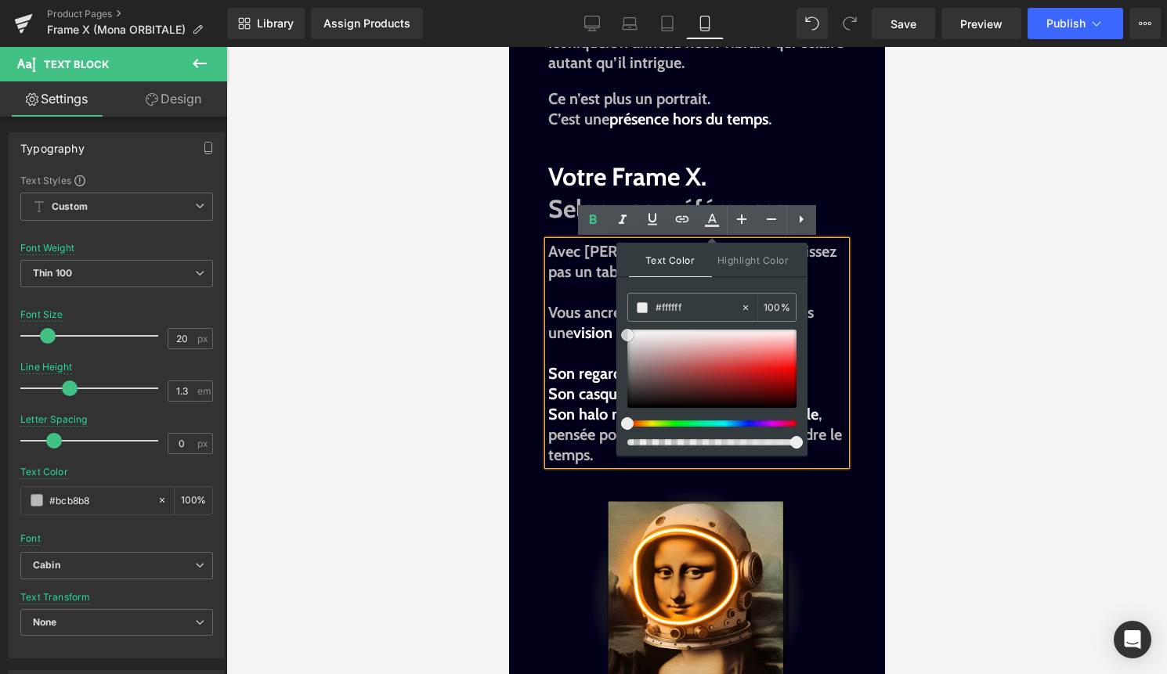
drag, startPoint x: 636, startPoint y: 346, endPoint x: 618, endPoint y: 308, distance: 42.4
click at [618, 308] on div "Text Color Highlight Color rgba(255, 255, 255, 1) #ffffff 100 % transparent tra…" at bounding box center [711, 349] width 191 height 213
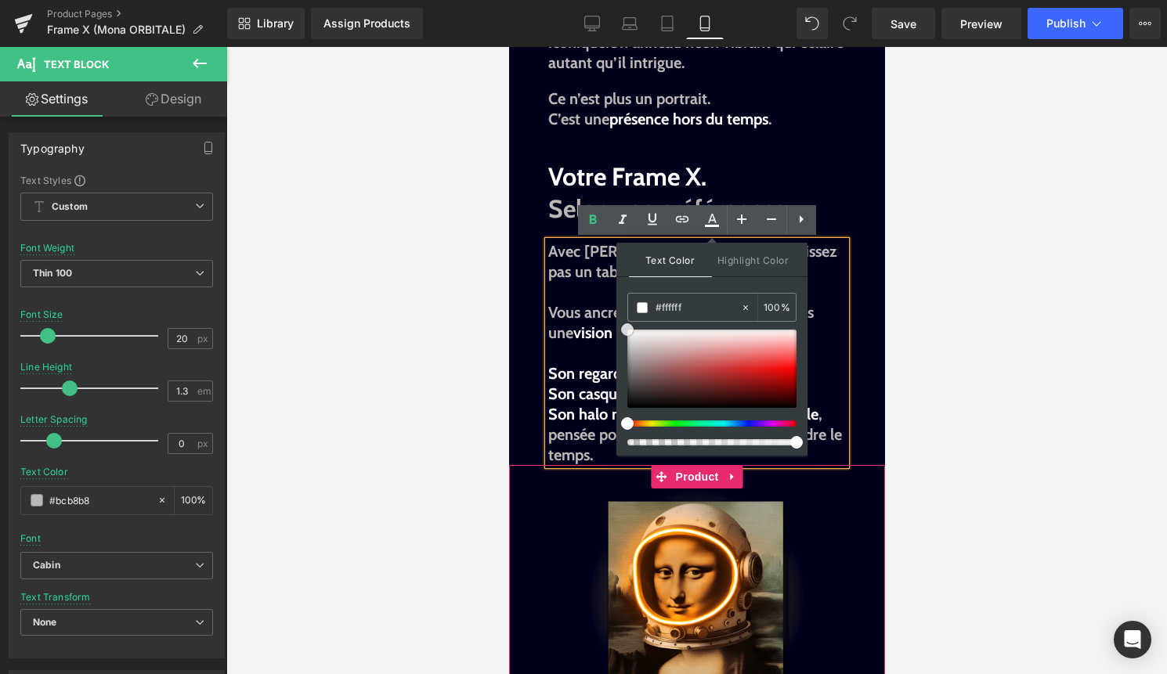
click at [768, 467] on div at bounding box center [696, 476] width 376 height 23
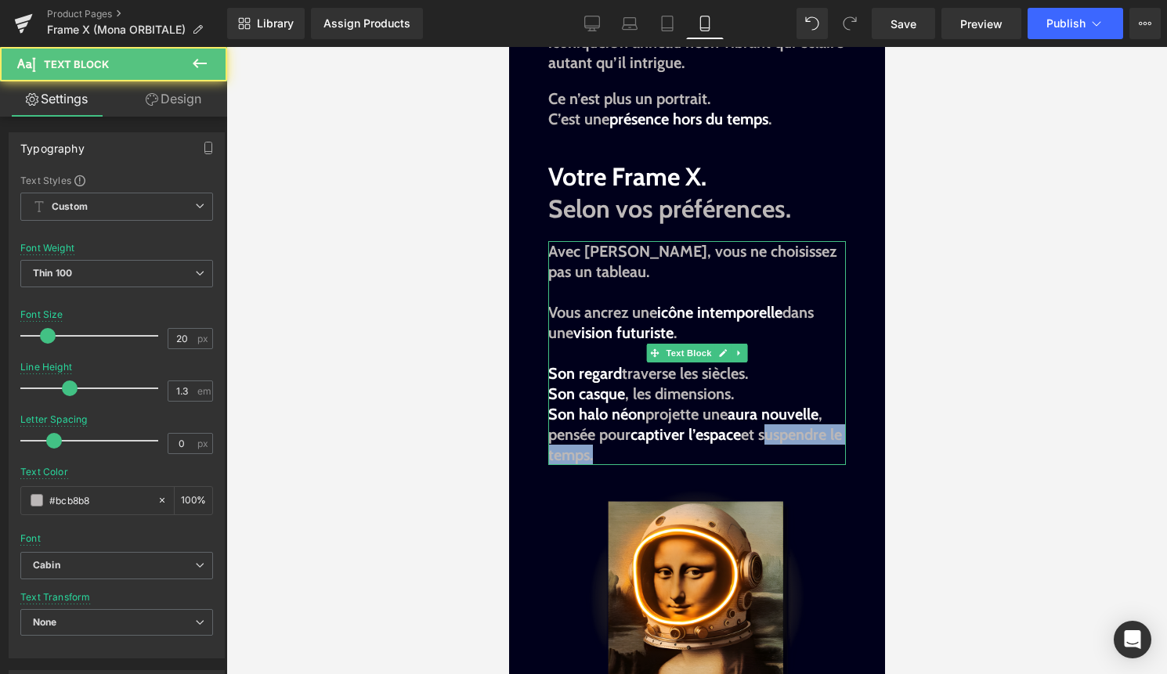
drag, startPoint x: 765, startPoint y: 438, endPoint x: 604, endPoint y: 449, distance: 161.7
click at [604, 449] on strong "Son halo néon projette une aura nouvelle , pensée pour captiver l’espace et sus…" at bounding box center [694, 435] width 294 height 60
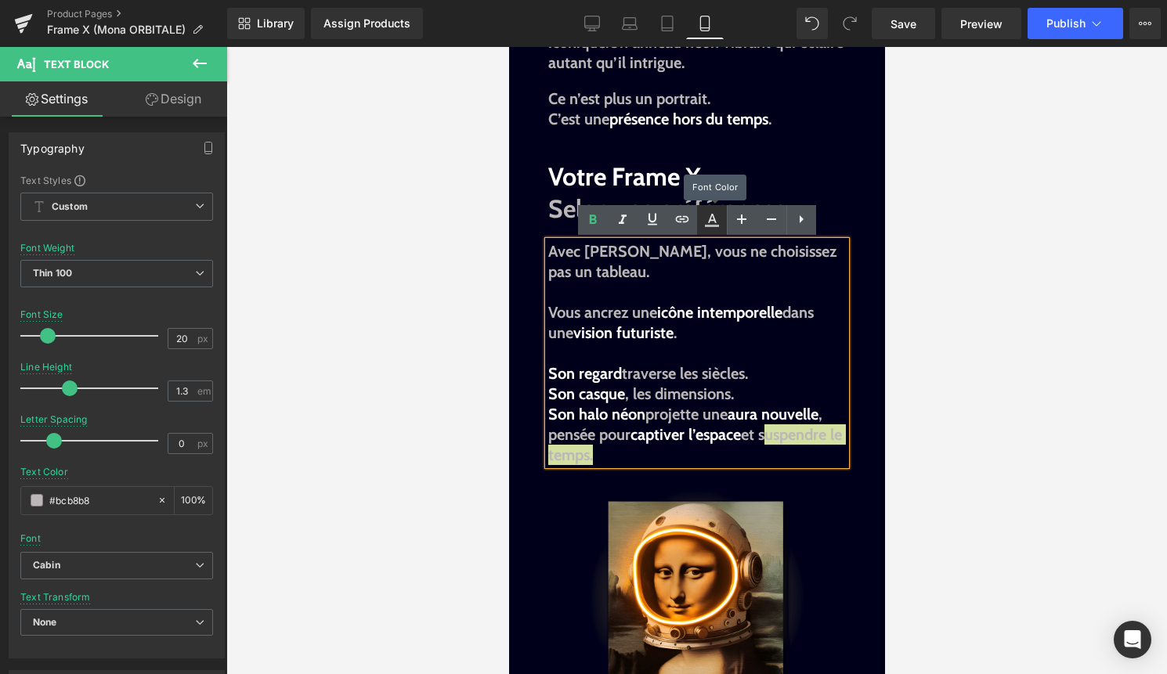
click at [713, 223] on icon at bounding box center [711, 220] width 19 height 19
type input "#bcb8b8"
type input "100"
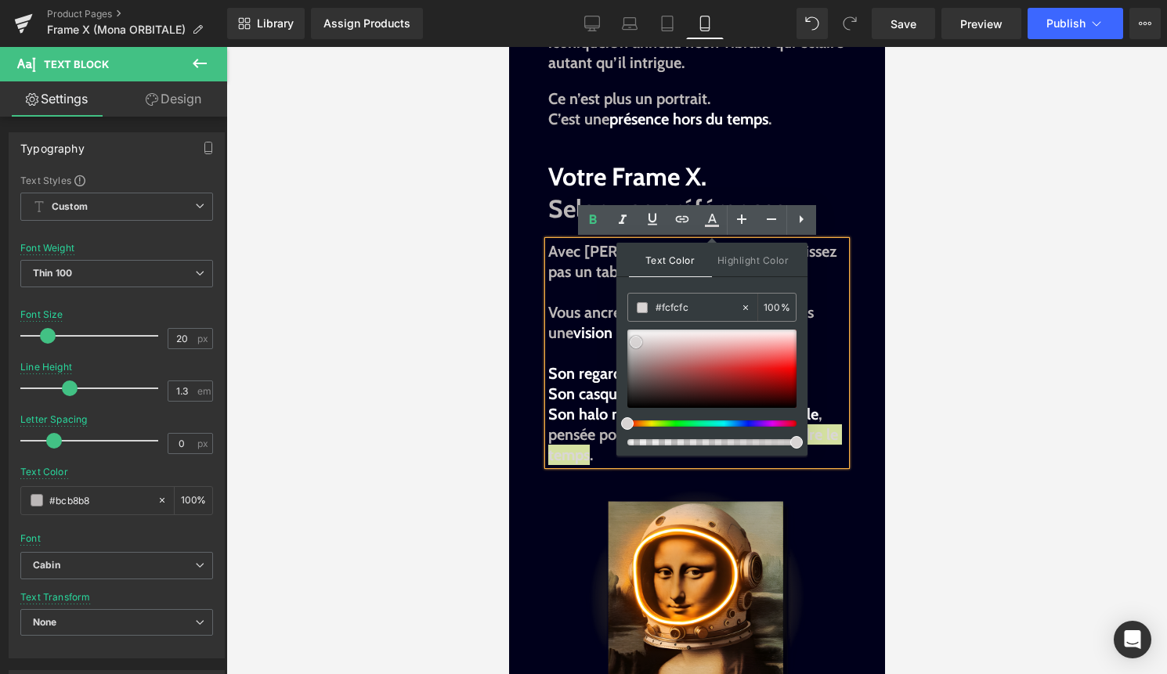
type input "#ffffff"
drag, startPoint x: 1147, startPoint y: 392, endPoint x: 601, endPoint y: 307, distance: 553.2
click at [583, 356] on p "Vous ancrez une icône intemporelle dans une vision futuriste . Son regard trave…" at bounding box center [696, 342] width 298 height 81
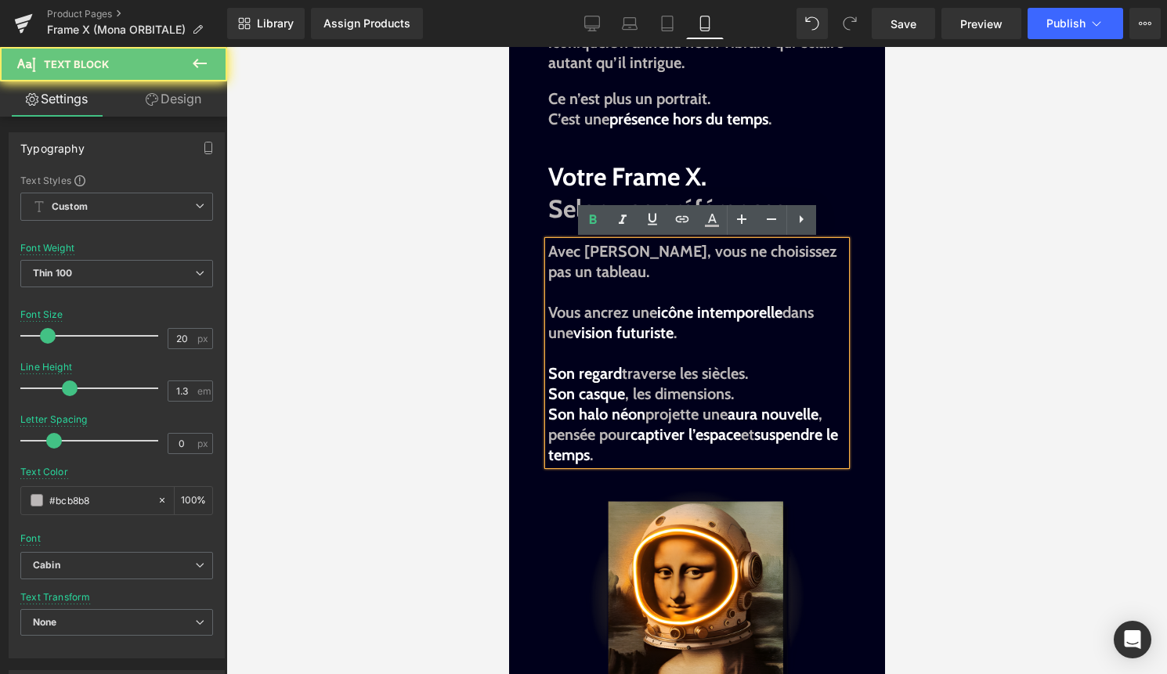
click at [710, 439] on span "captiver l’espace" at bounding box center [685, 434] width 110 height 19
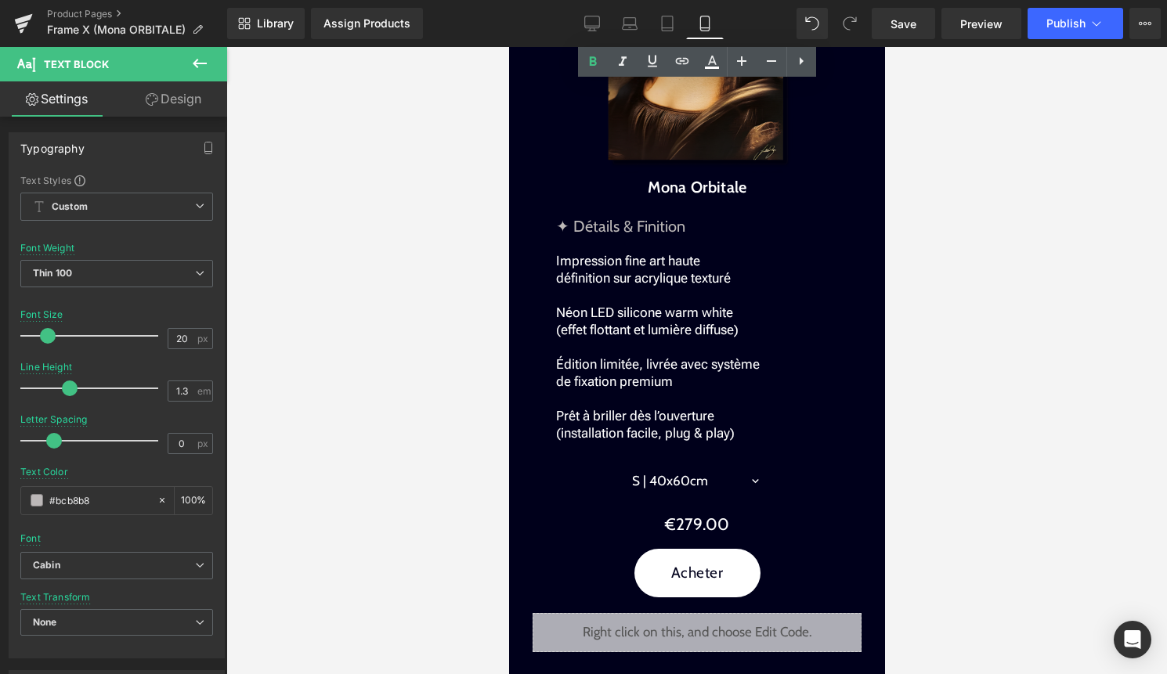
scroll to position [1787, 0]
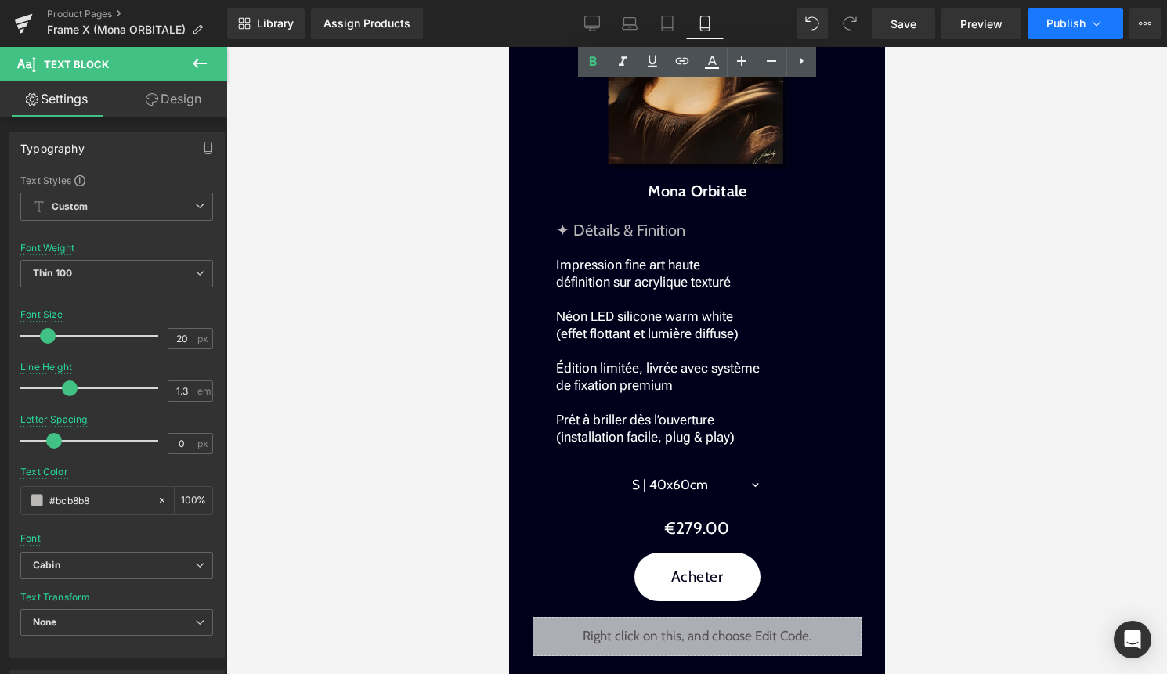
click at [1070, 21] on span "Publish" at bounding box center [1065, 23] width 39 height 13
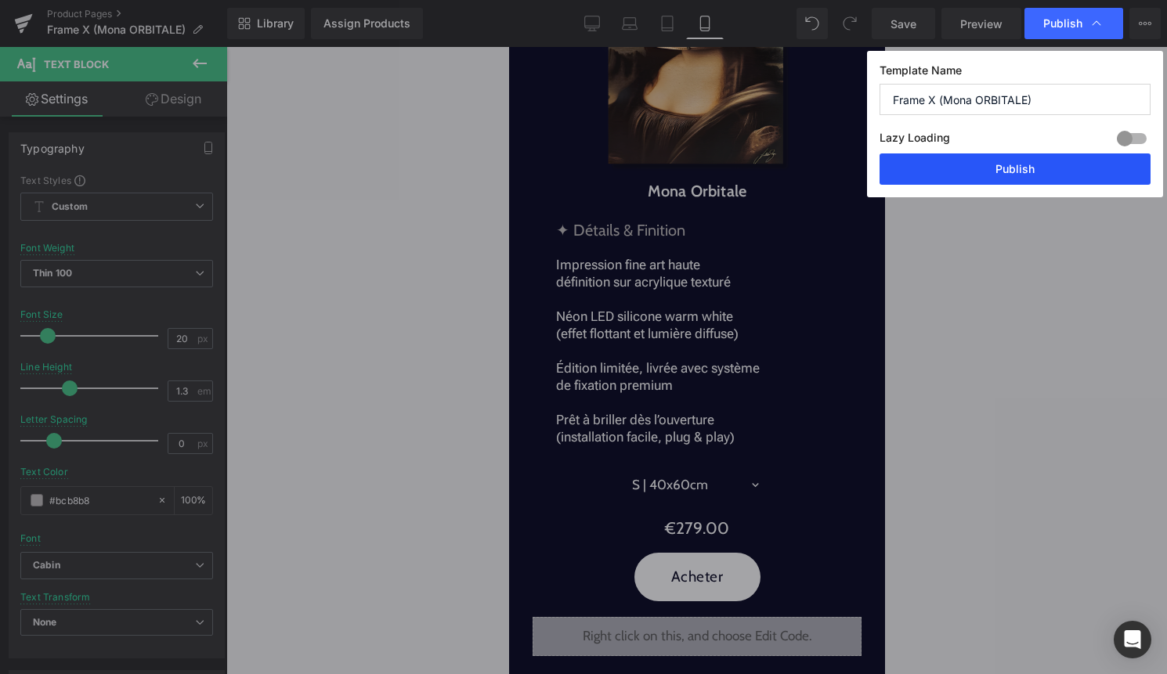
click at [1023, 172] on button "Publish" at bounding box center [1014, 168] width 271 height 31
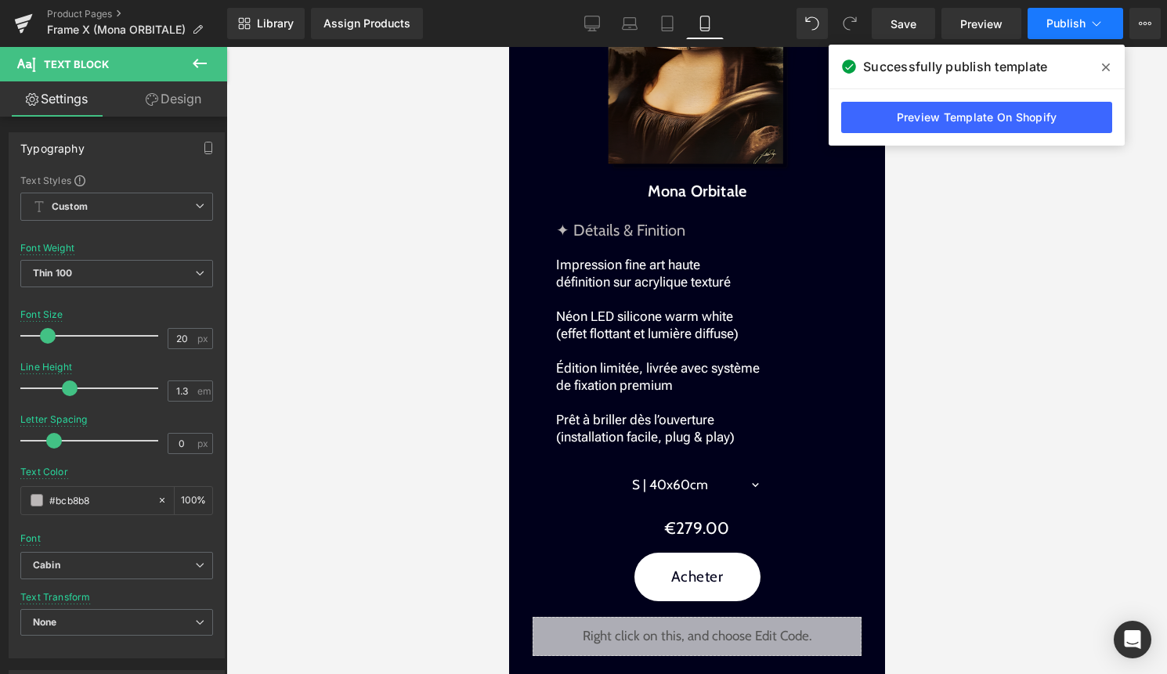
click at [1084, 31] on button "Publish" at bounding box center [1075, 23] width 96 height 31
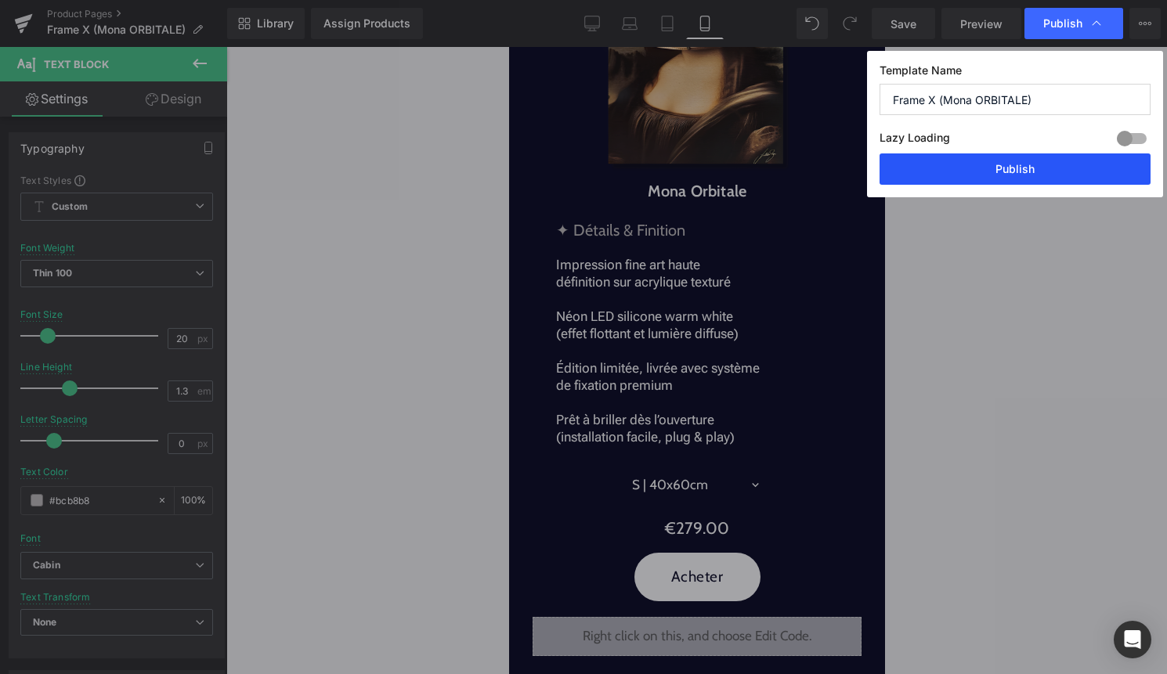
click at [1049, 173] on button "Publish" at bounding box center [1014, 168] width 271 height 31
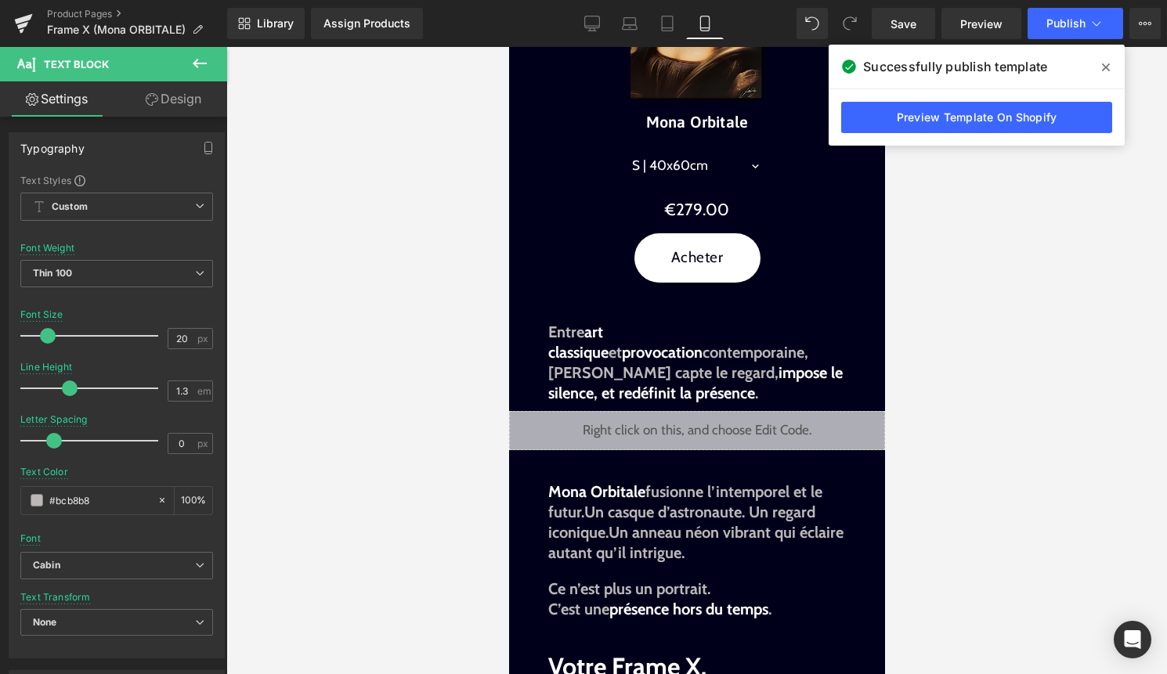
scroll to position [698, 0]
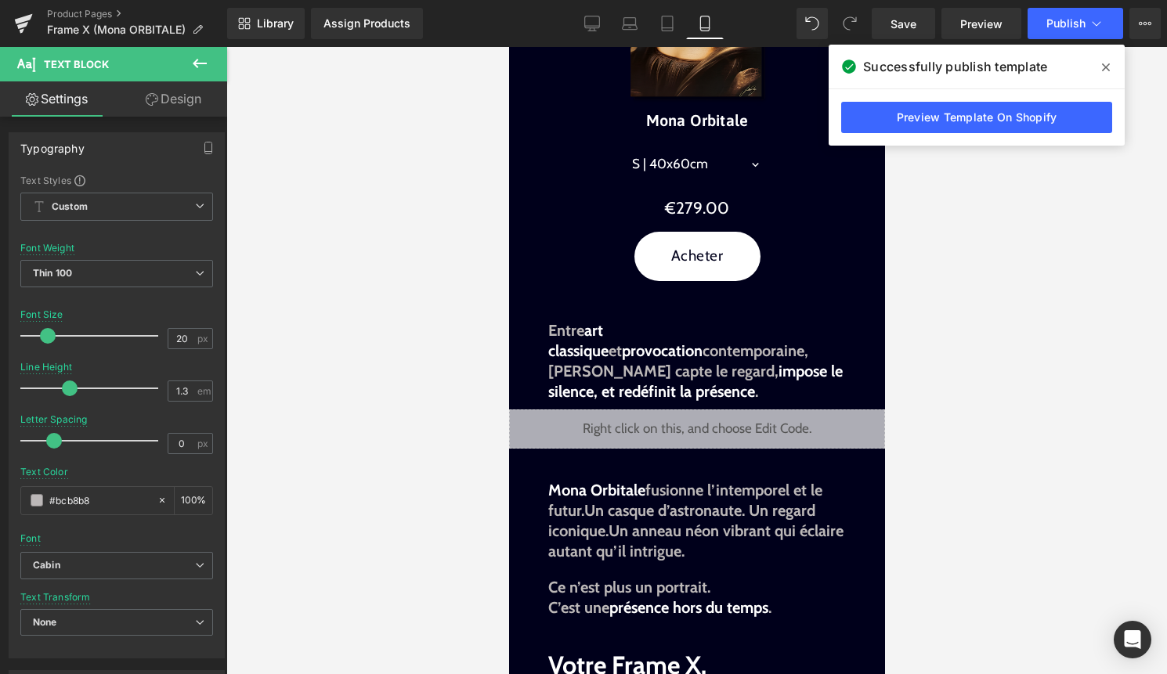
drag, startPoint x: 613, startPoint y: 386, endPoint x: 548, endPoint y: 325, distance: 89.2
click at [548, 325] on div "Entre art classique et provocation contemporaine, [PERSON_NAME] capte le regard…" at bounding box center [696, 360] width 298 height 81
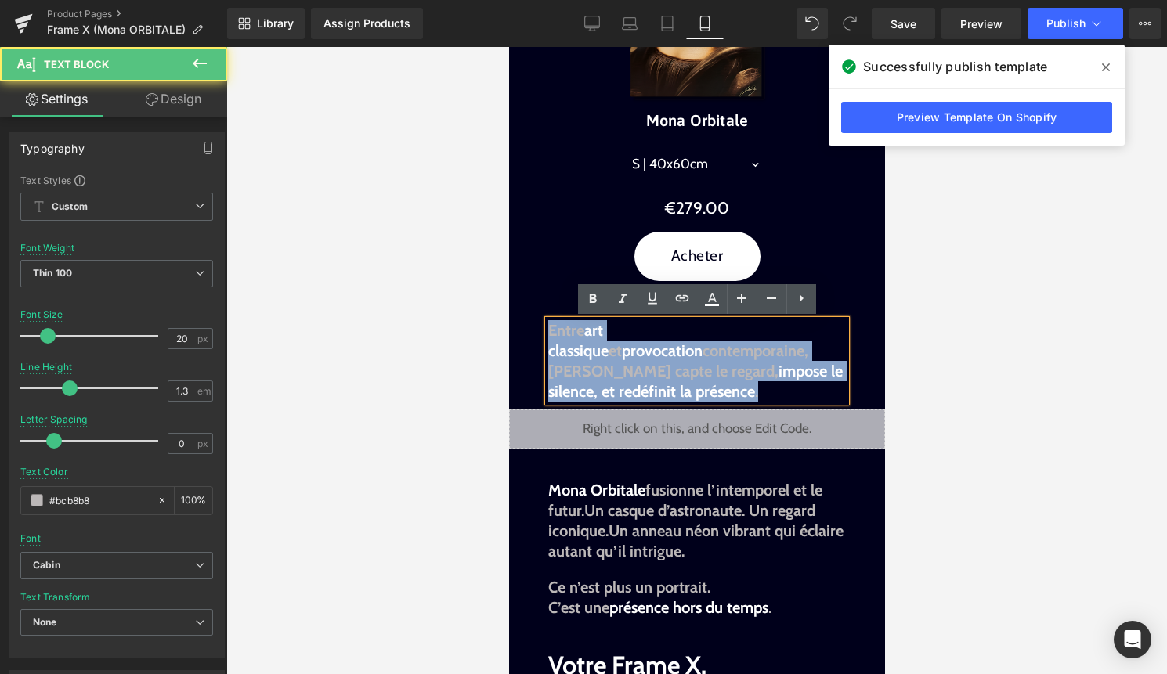
drag, startPoint x: 612, startPoint y: 388, endPoint x: 543, endPoint y: 334, distance: 87.0
click at [547, 334] on div "Entre art classique et provocation contemporaine, [PERSON_NAME] capte le regard…" at bounding box center [696, 360] width 298 height 81
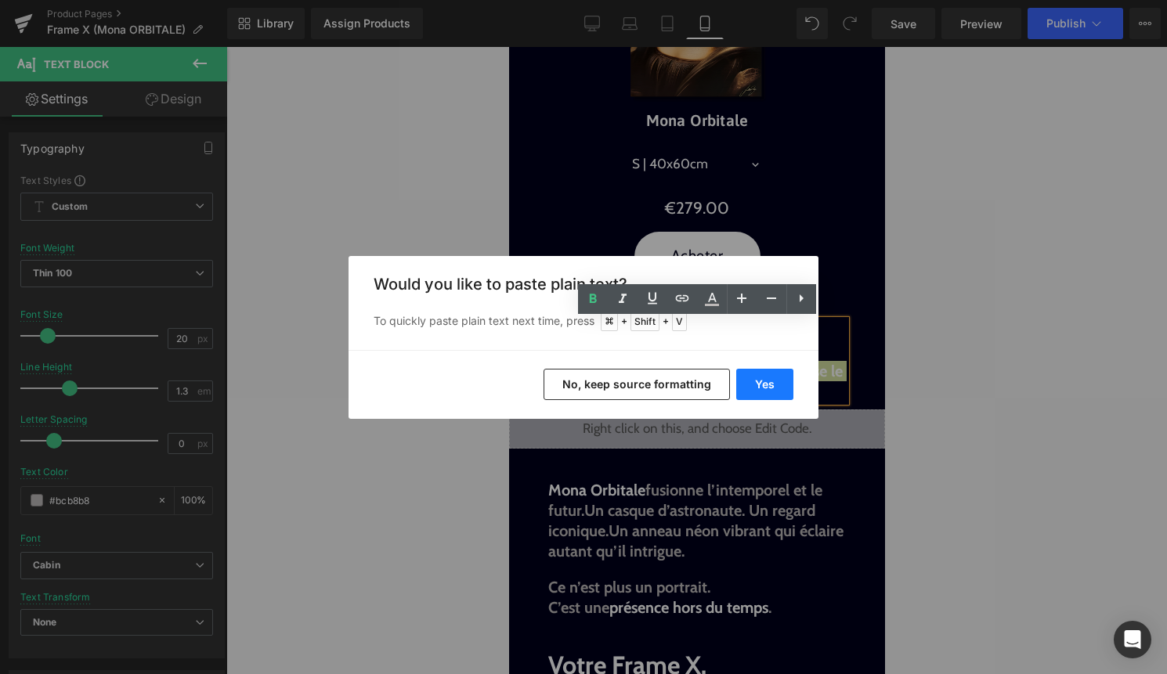
click at [760, 378] on button "Yes" at bounding box center [764, 384] width 57 height 31
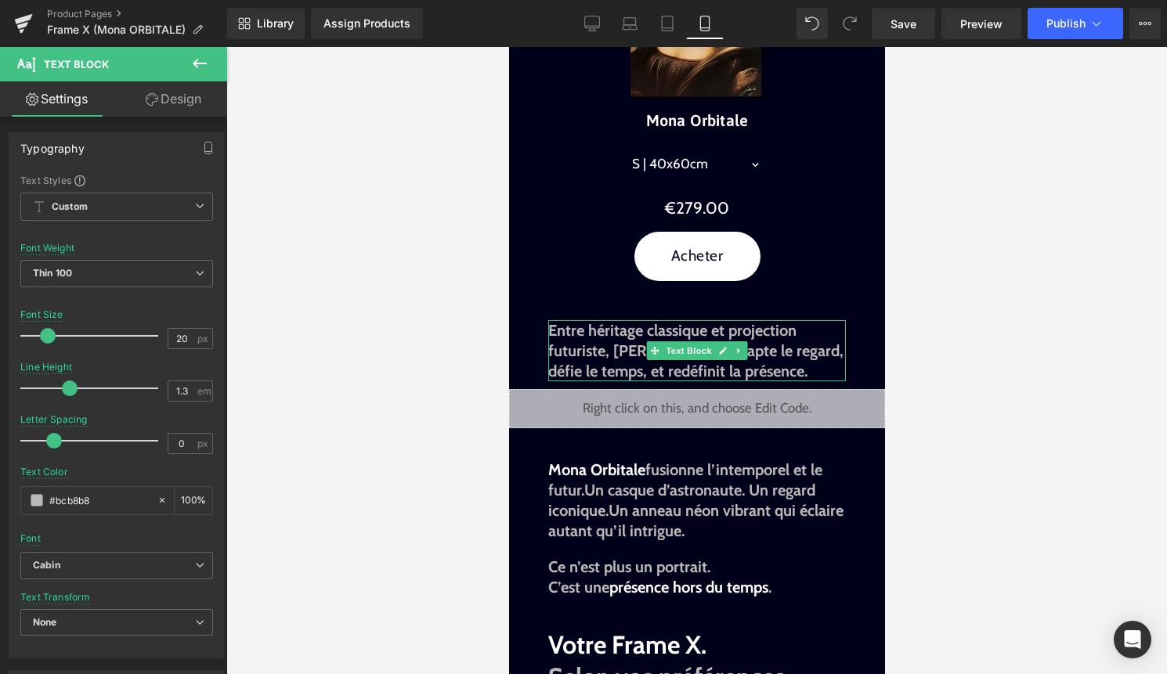
click at [603, 361] on span "Entre héritage classique et projection futuriste, [PERSON_NAME] capte le regard…" at bounding box center [694, 351] width 295 height 60
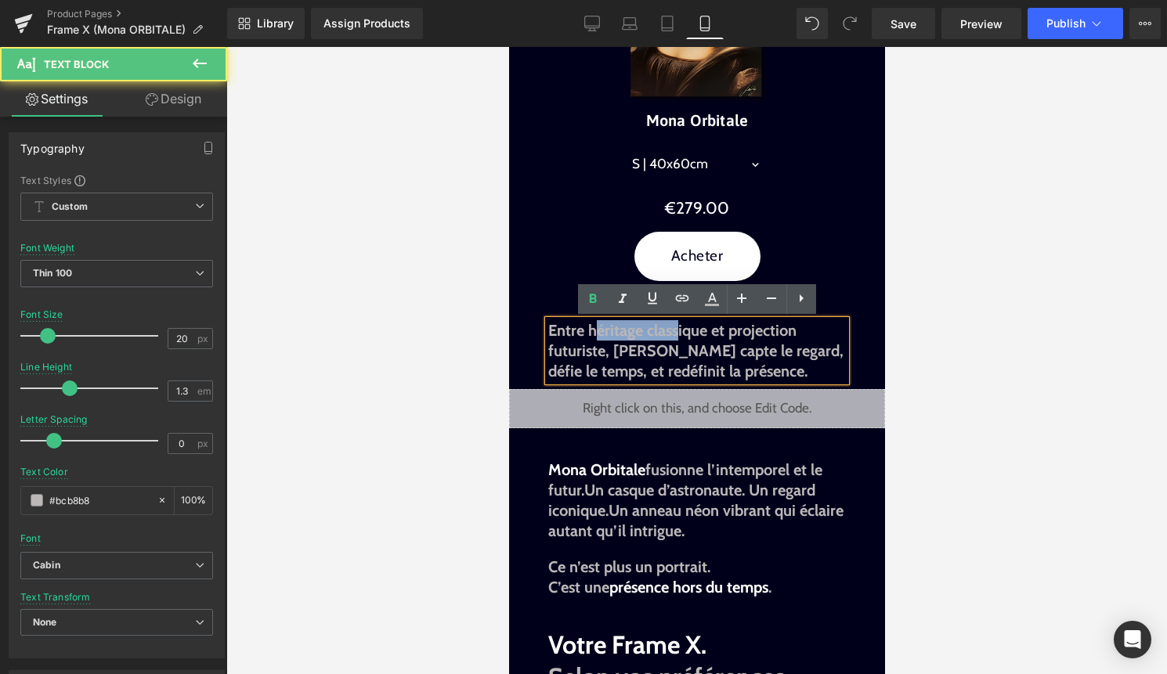
drag, startPoint x: 591, startPoint y: 331, endPoint x: 674, endPoint y: 333, distance: 83.0
click at [674, 333] on span "Entre héritage classique et projection futuriste, [PERSON_NAME] capte le regard…" at bounding box center [694, 351] width 295 height 60
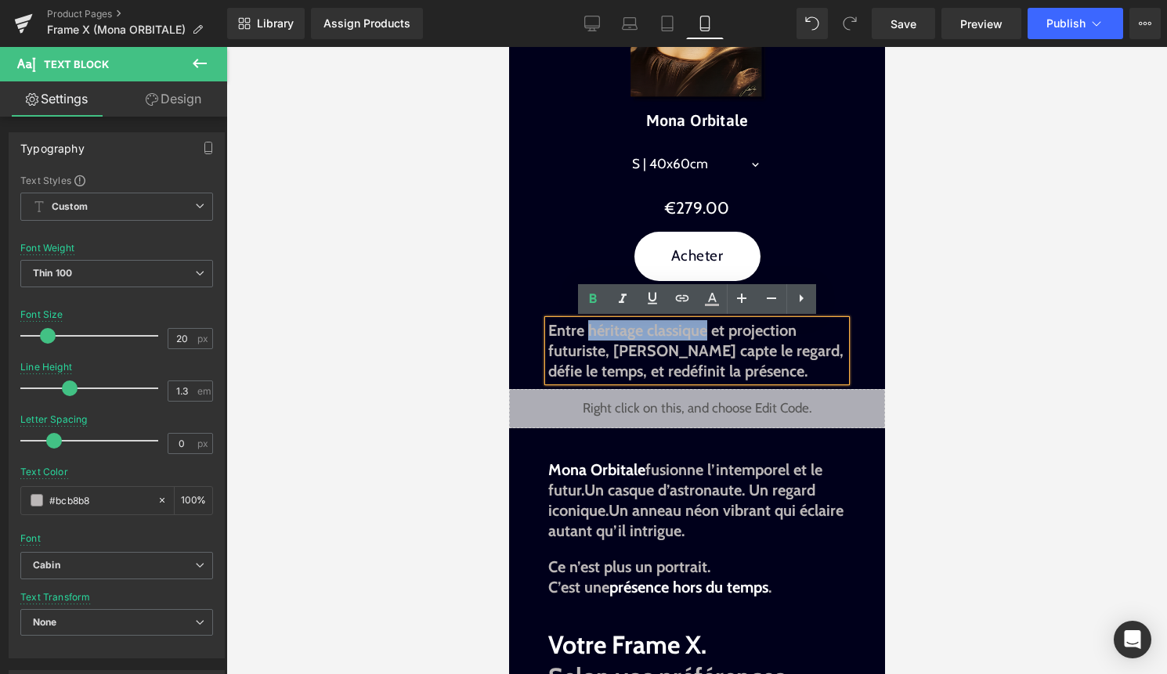
drag, startPoint x: 706, startPoint y: 334, endPoint x: 587, endPoint y: 329, distance: 118.3
click at [587, 329] on span "Entre héritage classique et projection futuriste, [PERSON_NAME] capte le regard…" at bounding box center [694, 351] width 295 height 60
click at [708, 304] on icon at bounding box center [712, 305] width 14 height 2
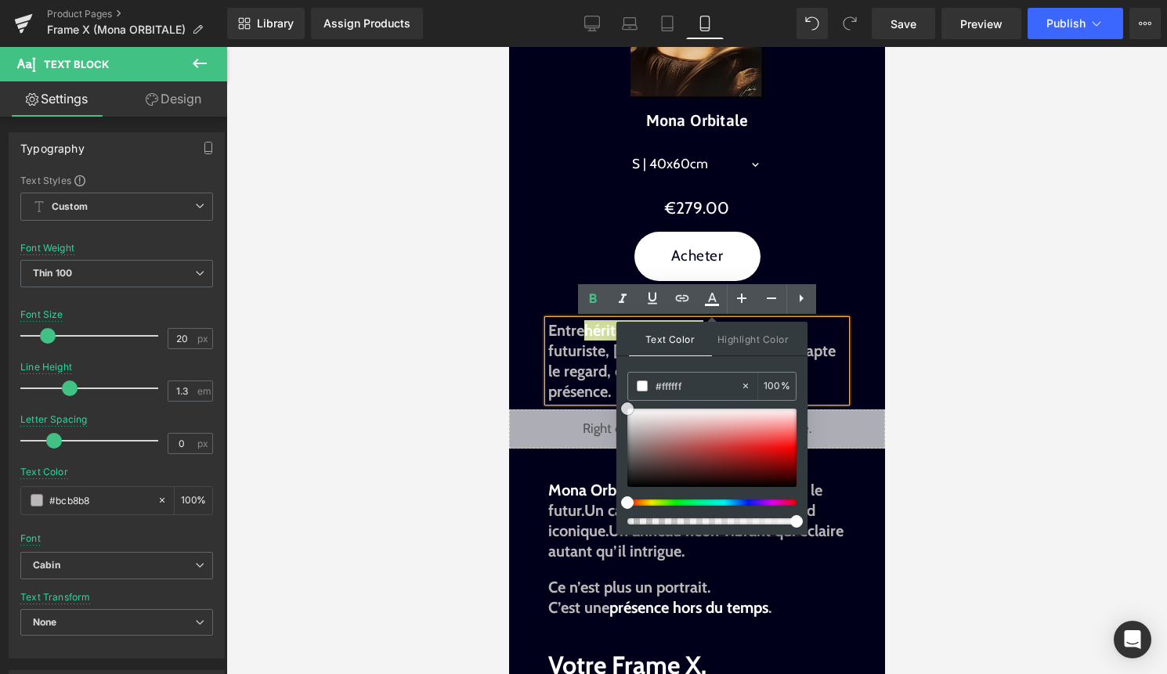
drag, startPoint x: 1135, startPoint y: 454, endPoint x: 597, endPoint y: 376, distance: 542.9
click at [572, 352] on span "Entre héritage classique et projection futuriste, [PERSON_NAME] capte le regard…" at bounding box center [690, 361] width 287 height 80
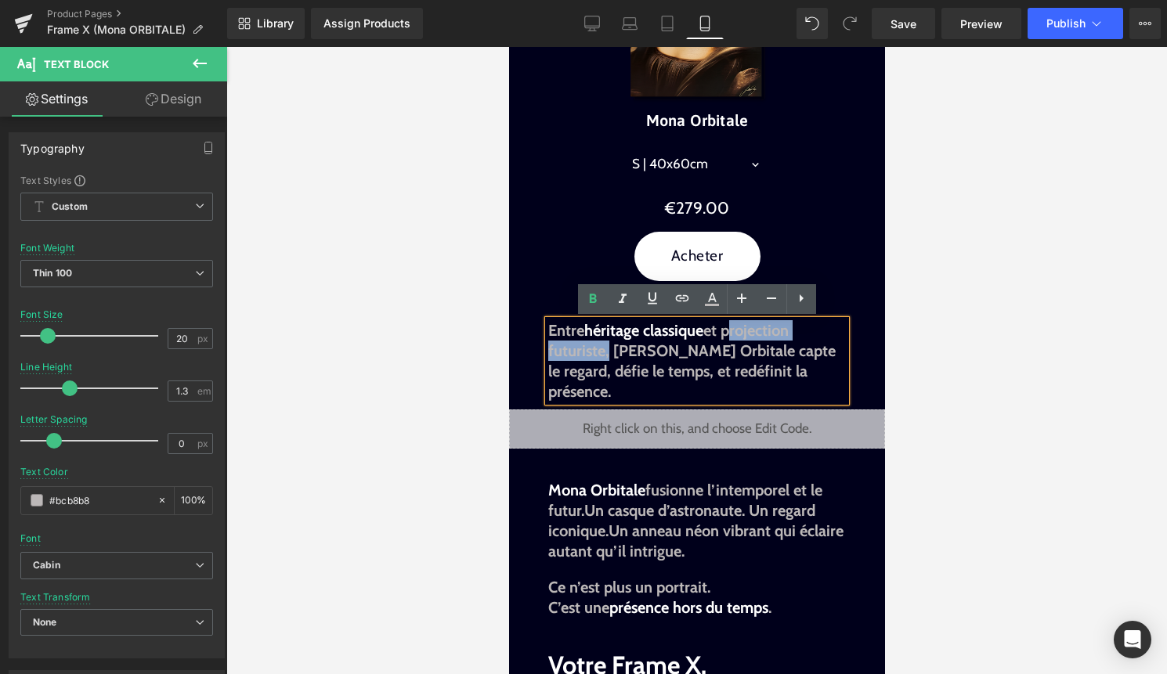
drag, startPoint x: 730, startPoint y: 328, endPoint x: 605, endPoint y: 345, distance: 126.4
click at [605, 345] on span "Entre héritage classique et projection futuriste, [PERSON_NAME] capte le regard…" at bounding box center [690, 361] width 287 height 80
click at [708, 297] on icon at bounding box center [711, 299] width 19 height 19
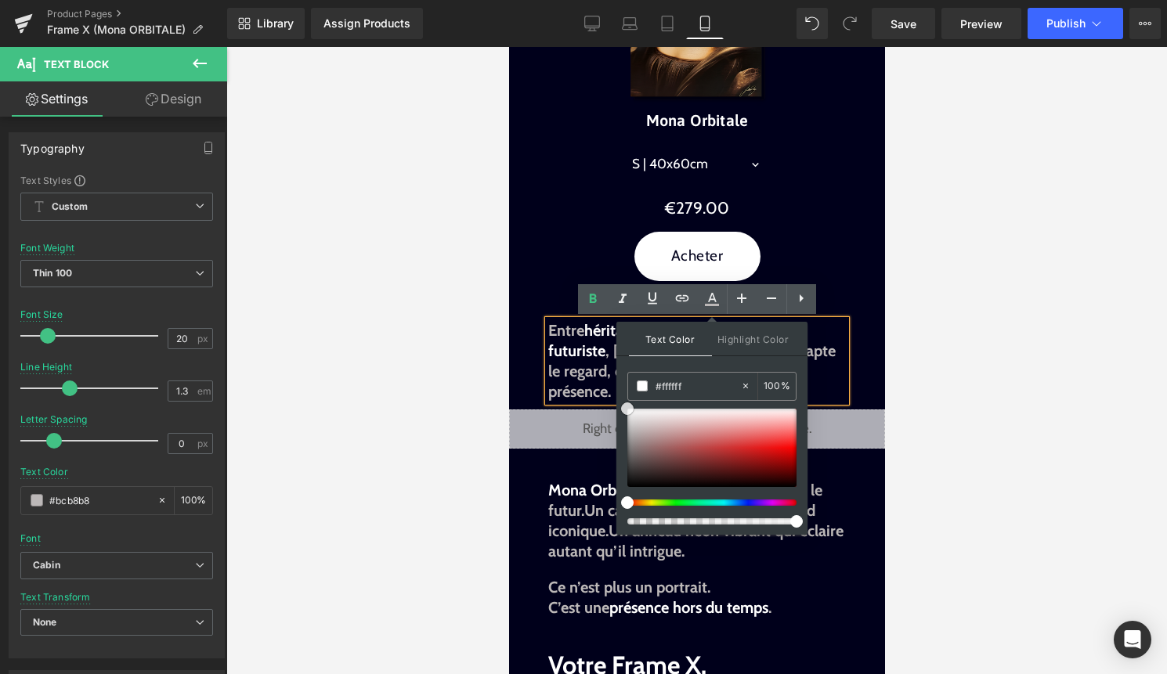
drag, startPoint x: 1134, startPoint y: 452, endPoint x: 598, endPoint y: 379, distance: 540.5
click at [590, 362] on span "Entre héritage classique et projection futuriste , [PERSON_NAME] capte le regar…" at bounding box center [690, 361] width 287 height 80
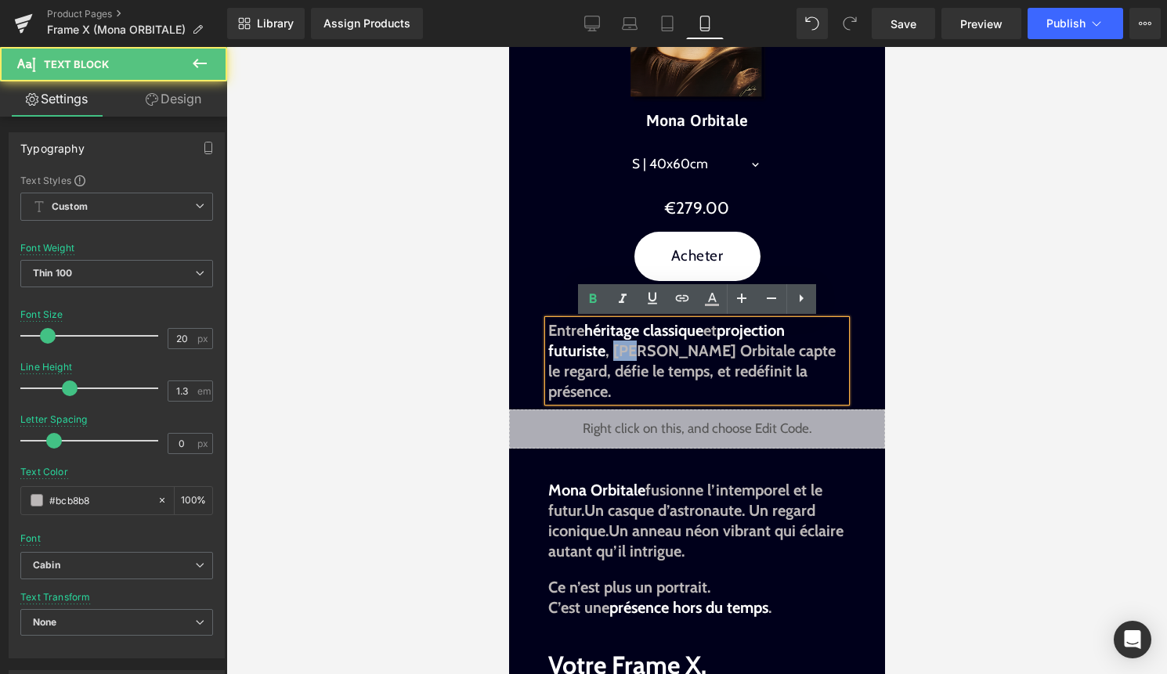
drag, startPoint x: 612, startPoint y: 350, endPoint x: 638, endPoint y: 349, distance: 25.9
click at [638, 349] on span "Entre héritage classique et projection futuriste , [PERSON_NAME] capte le regar…" at bounding box center [690, 361] width 287 height 80
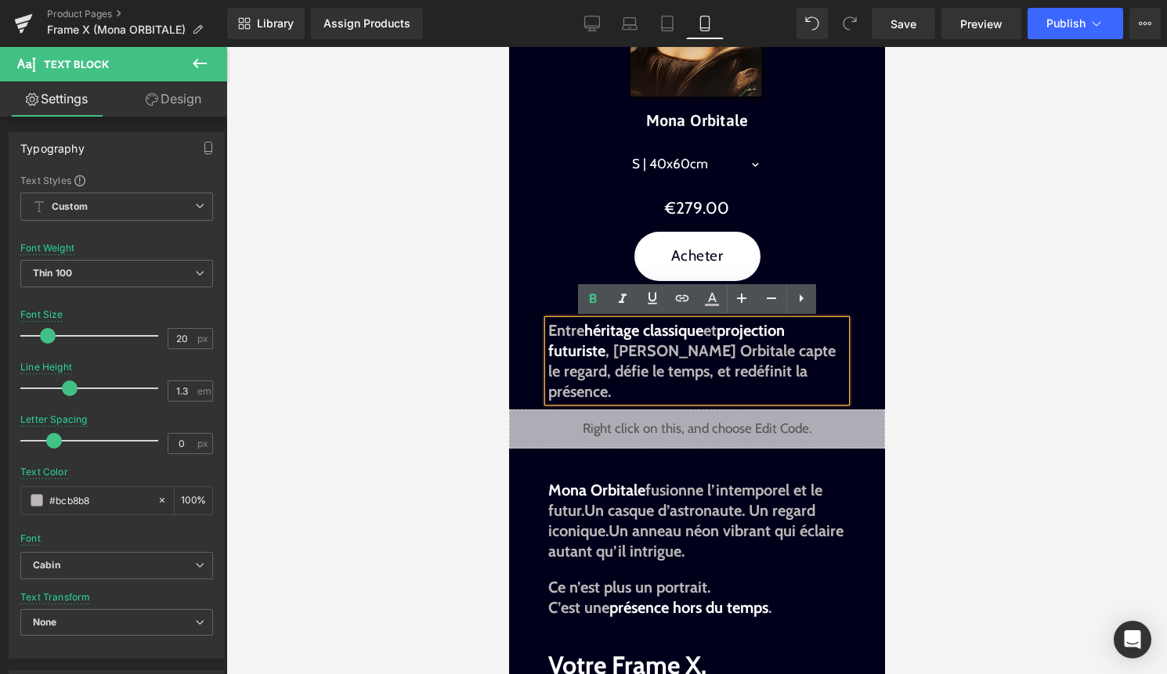
click at [652, 351] on span "Entre héritage classique et projection futuriste , [PERSON_NAME] capte le regar…" at bounding box center [690, 361] width 287 height 80
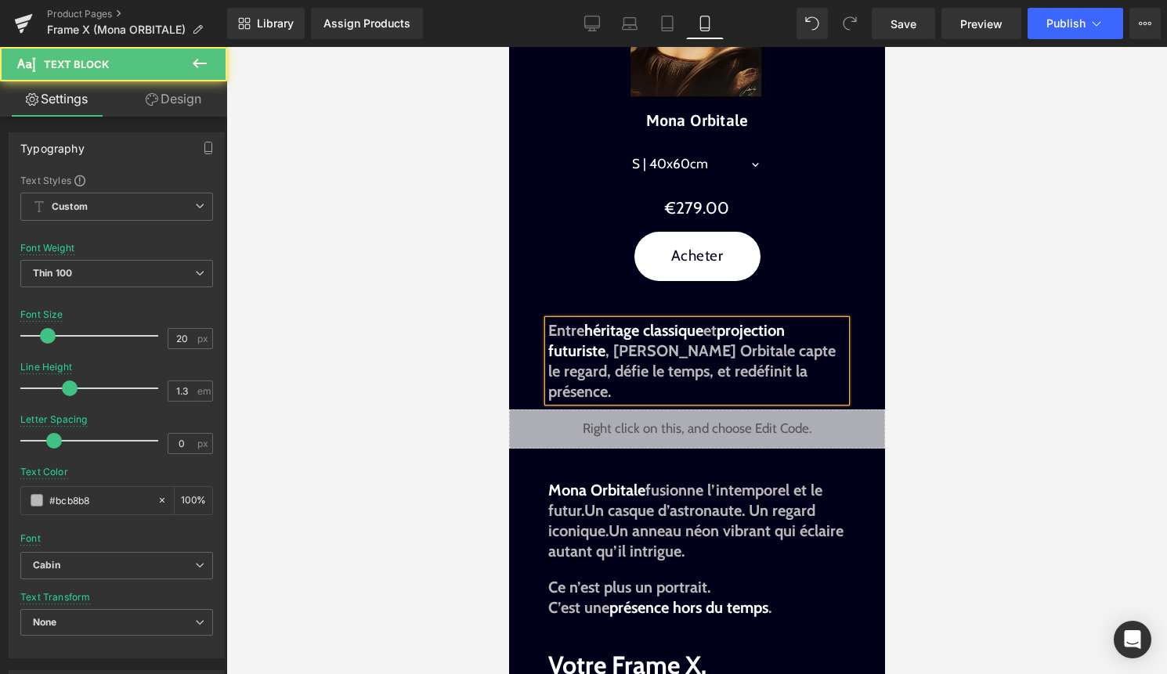
drag, startPoint x: 784, startPoint y: 348, endPoint x: 839, endPoint y: 352, distance: 55.7
click at [835, 352] on span "Entre héritage classique et projection futuriste , [PERSON_NAME] Orbitale capte…" at bounding box center [690, 361] width 287 height 80
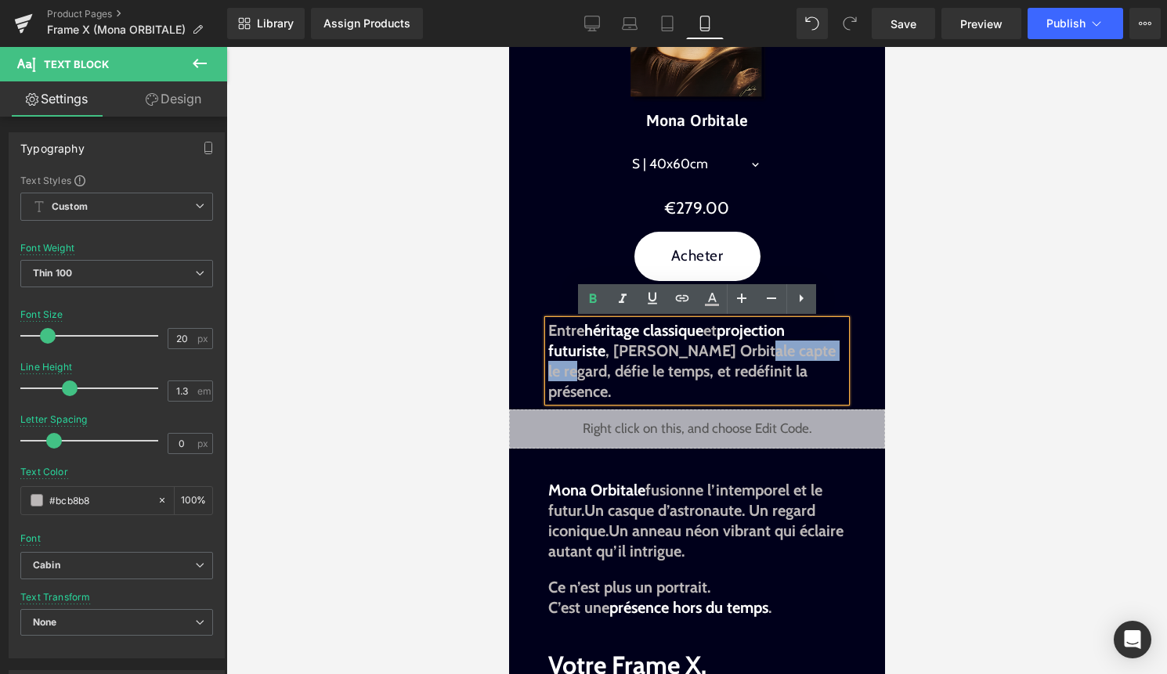
drag, startPoint x: 839, startPoint y: 352, endPoint x: 742, endPoint y: 350, distance: 97.9
click at [742, 350] on span "Entre héritage classique et projection futuriste , [PERSON_NAME] Orbitale capte…" at bounding box center [690, 361] width 287 height 80
click at [719, 303] on icon at bounding box center [711, 299] width 19 height 19
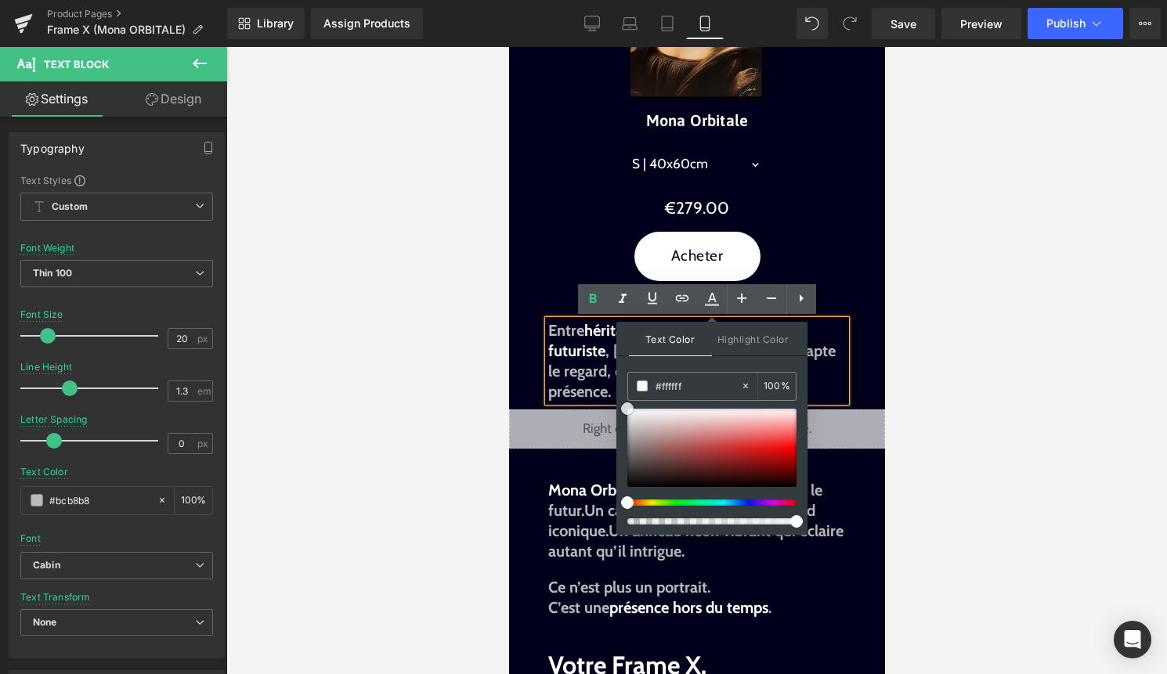
drag, startPoint x: 1138, startPoint y: 455, endPoint x: 597, endPoint y: 367, distance: 548.2
click at [594, 369] on span "Entre héritage classique et projection futuriste , [PERSON_NAME] Orbitale capte…" at bounding box center [688, 361] width 283 height 80
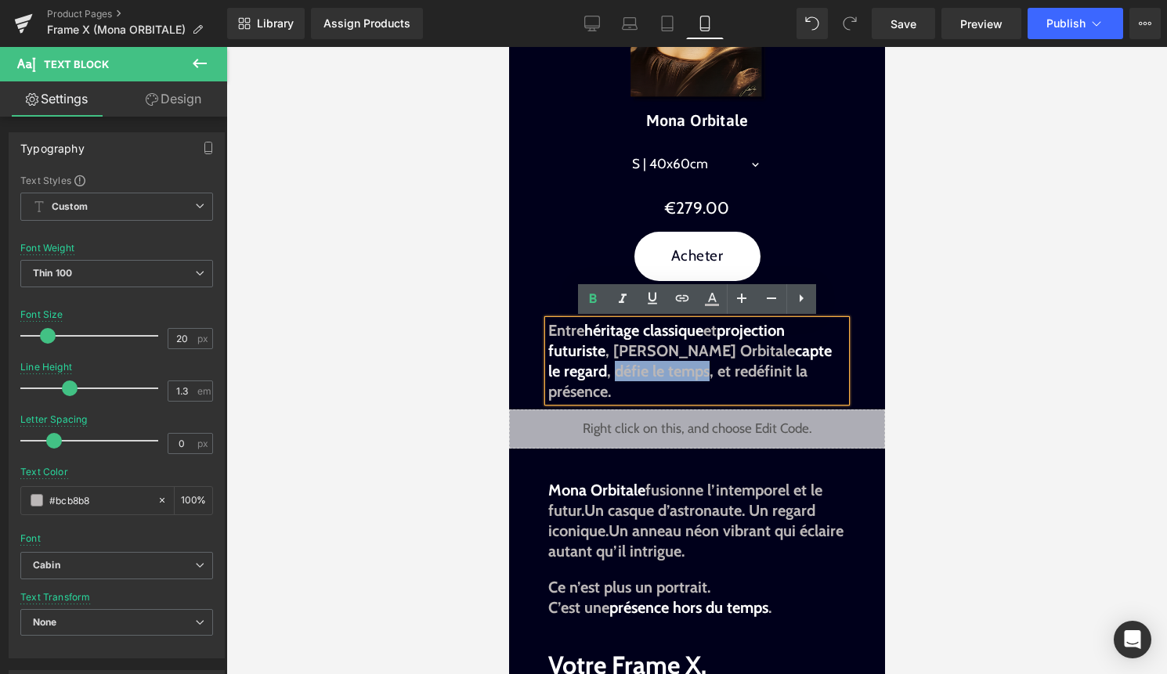
drag, startPoint x: 550, startPoint y: 373, endPoint x: 641, endPoint y: 369, distance: 90.9
click at [641, 369] on span "Entre héritage classique et projection futuriste , [PERSON_NAME] Orbitale capte…" at bounding box center [688, 361] width 283 height 80
click at [713, 297] on icon at bounding box center [712, 297] width 9 height 9
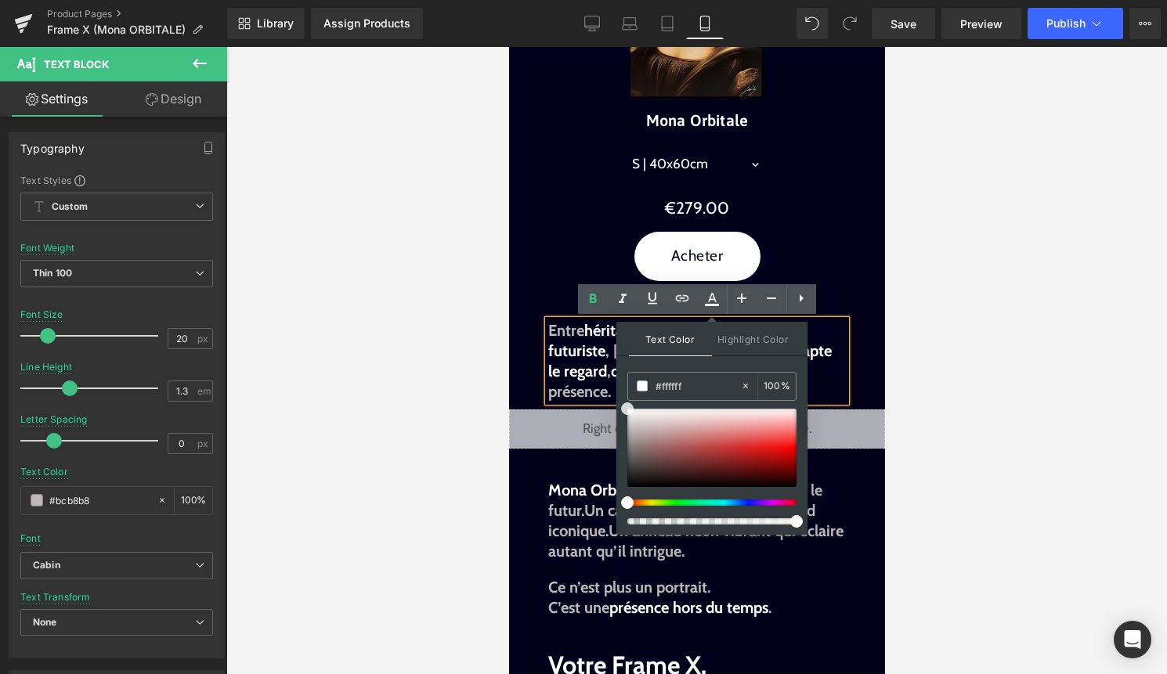
click at [610, 366] on span "défie le temps" at bounding box center [657, 371] width 95 height 19
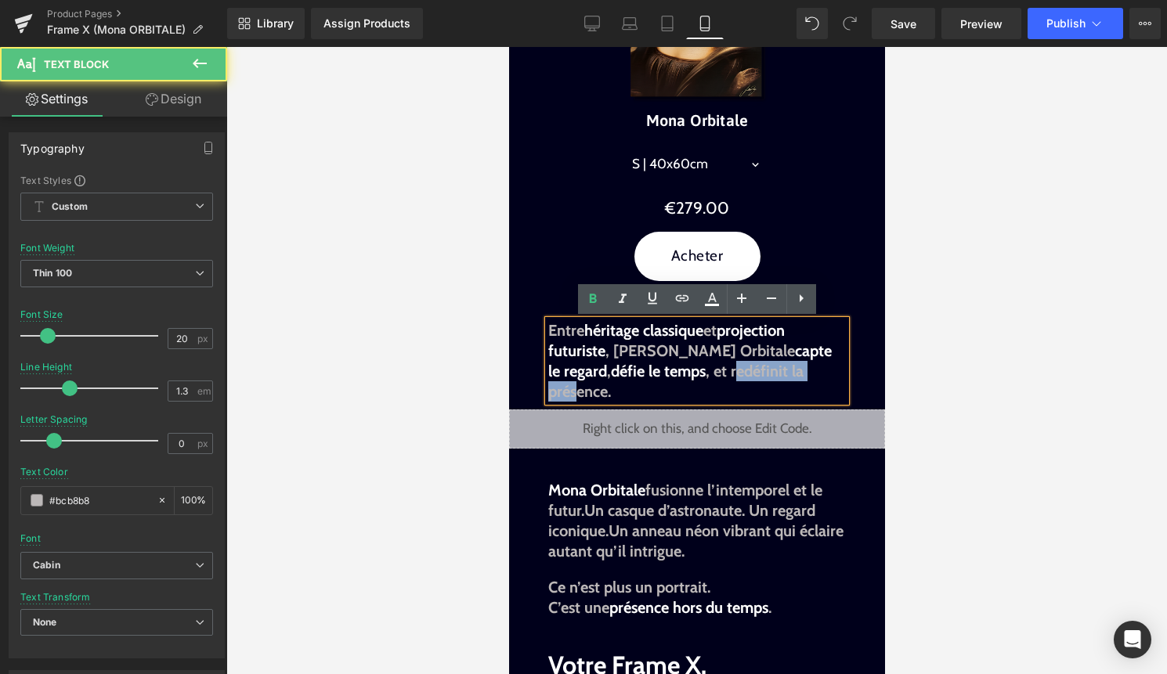
drag, startPoint x: 670, startPoint y: 373, endPoint x: 773, endPoint y: 366, distance: 102.8
click at [774, 366] on span "Entre héritage classique et projection futuriste , [PERSON_NAME] Orbitale capte…" at bounding box center [688, 361] width 283 height 80
click at [773, 366] on span "Entre héritage classique et projection futuriste , [PERSON_NAME] Orbitale capte…" at bounding box center [688, 361] width 283 height 80
drag, startPoint x: 673, startPoint y: 370, endPoint x: 691, endPoint y: 370, distance: 18.0
click at [691, 370] on span "Entre héritage classique et projection futuriste , [PERSON_NAME] Orbitale capte…" at bounding box center [688, 361] width 283 height 80
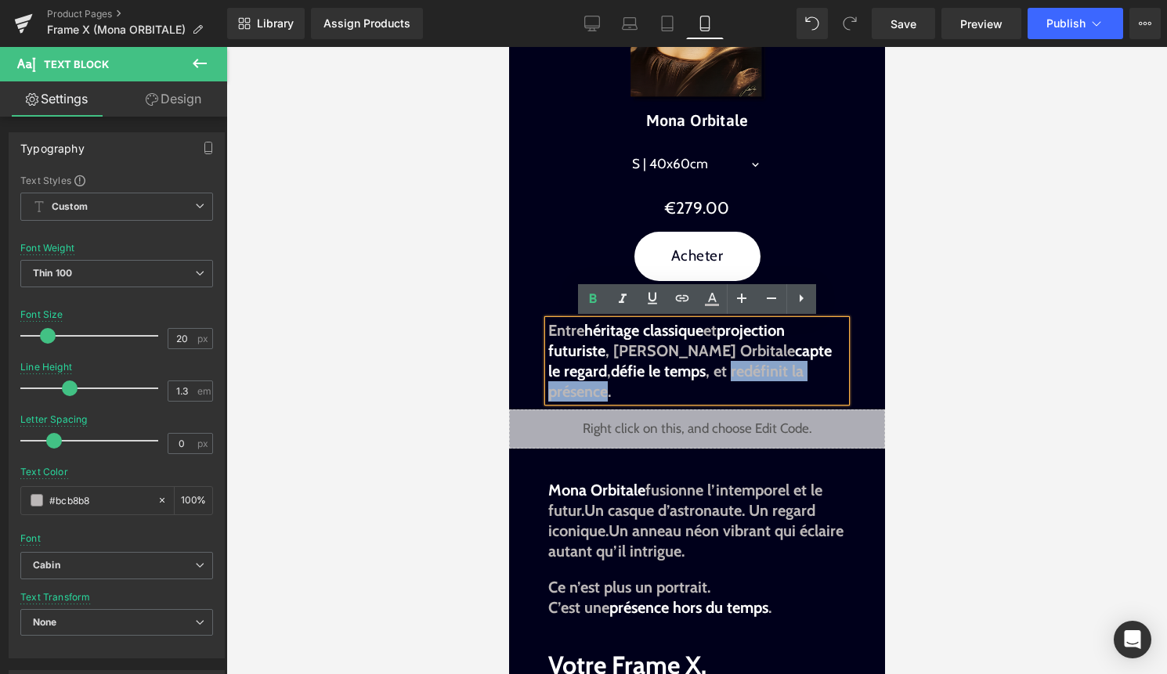
drag, startPoint x: 667, startPoint y: 370, endPoint x: 801, endPoint y: 361, distance: 134.2
click at [801, 361] on span "Entre héritage classique et projection futuriste , [PERSON_NAME] Orbitale capte…" at bounding box center [688, 361] width 283 height 80
click at [716, 300] on icon at bounding box center [711, 299] width 19 height 19
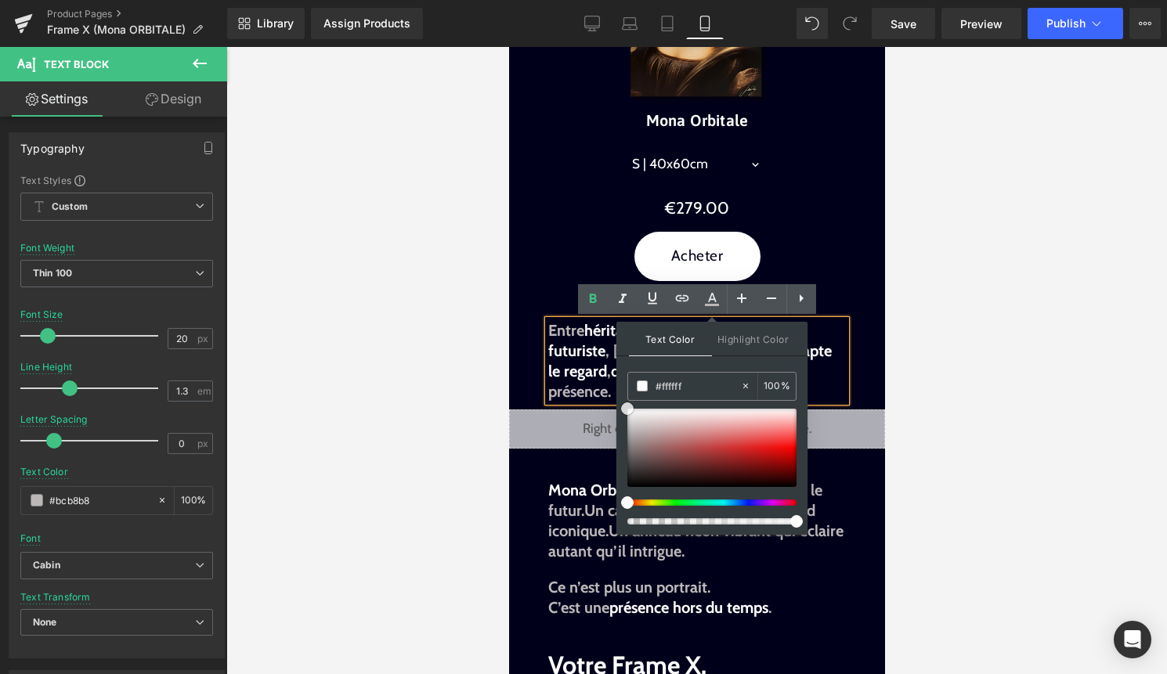
drag, startPoint x: 1136, startPoint y: 452, endPoint x: 572, endPoint y: 343, distance: 575.0
click at [572, 343] on span "projection futuriste" at bounding box center [665, 340] width 236 height 39
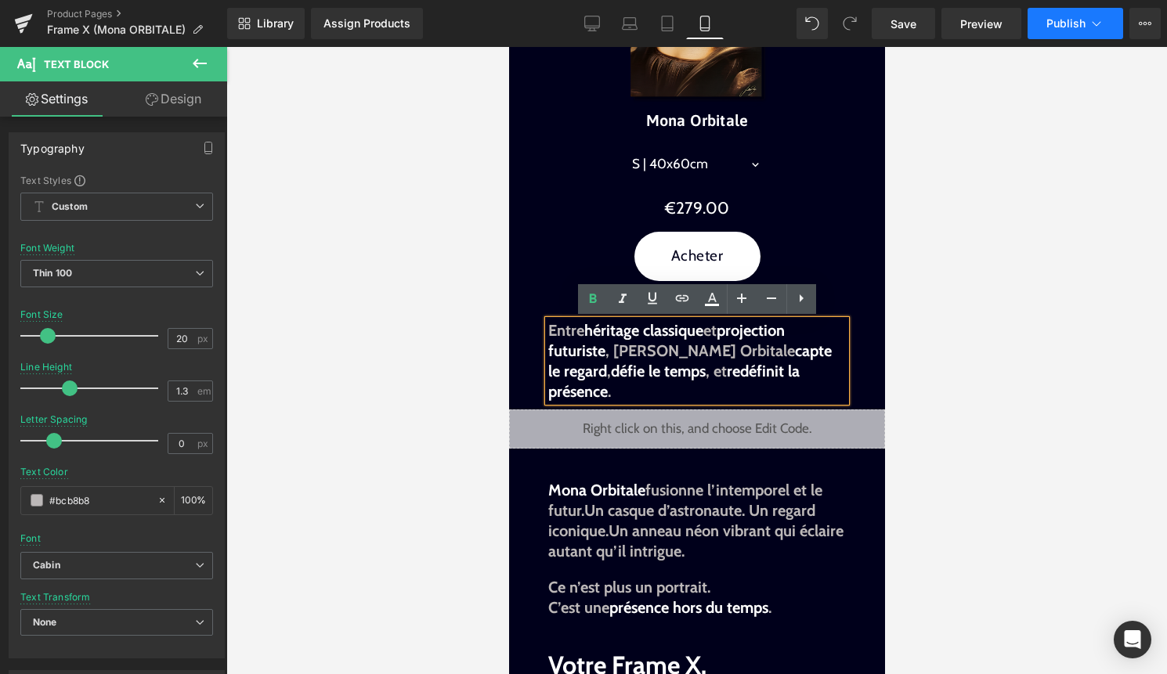
click at [1088, 29] on button "Publish" at bounding box center [1075, 23] width 96 height 31
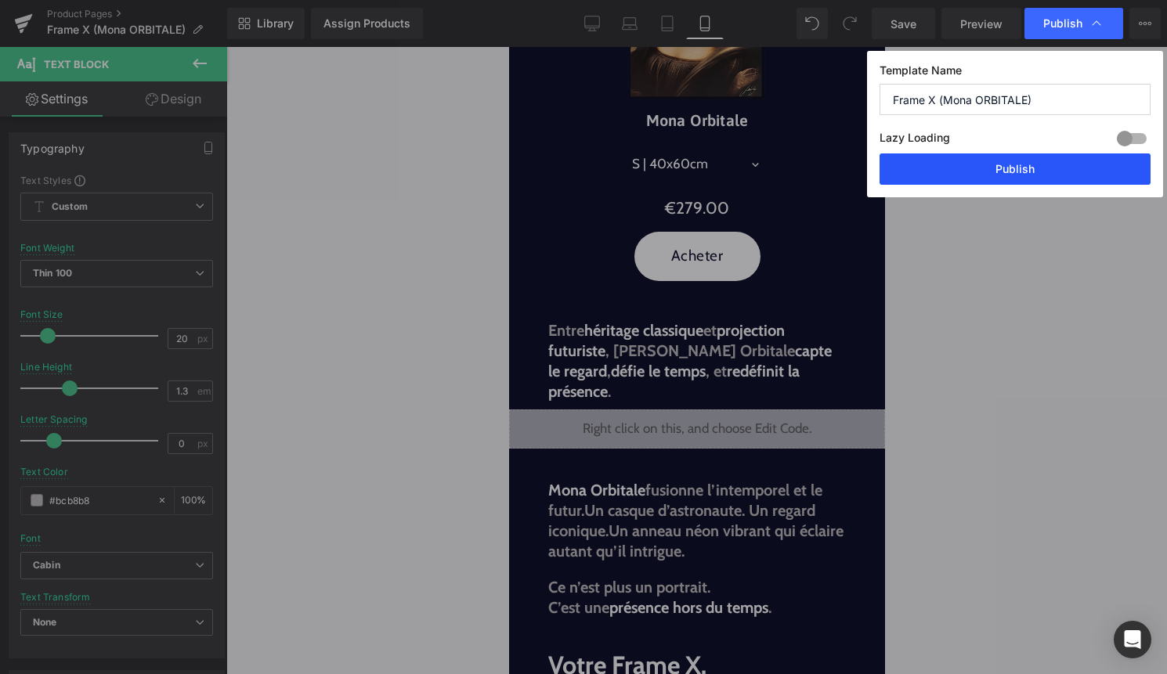
click at [1056, 163] on button "Publish" at bounding box center [1014, 168] width 271 height 31
